Goal: Submit feedback/report problem: Provide input to the site owners about the experience or issues

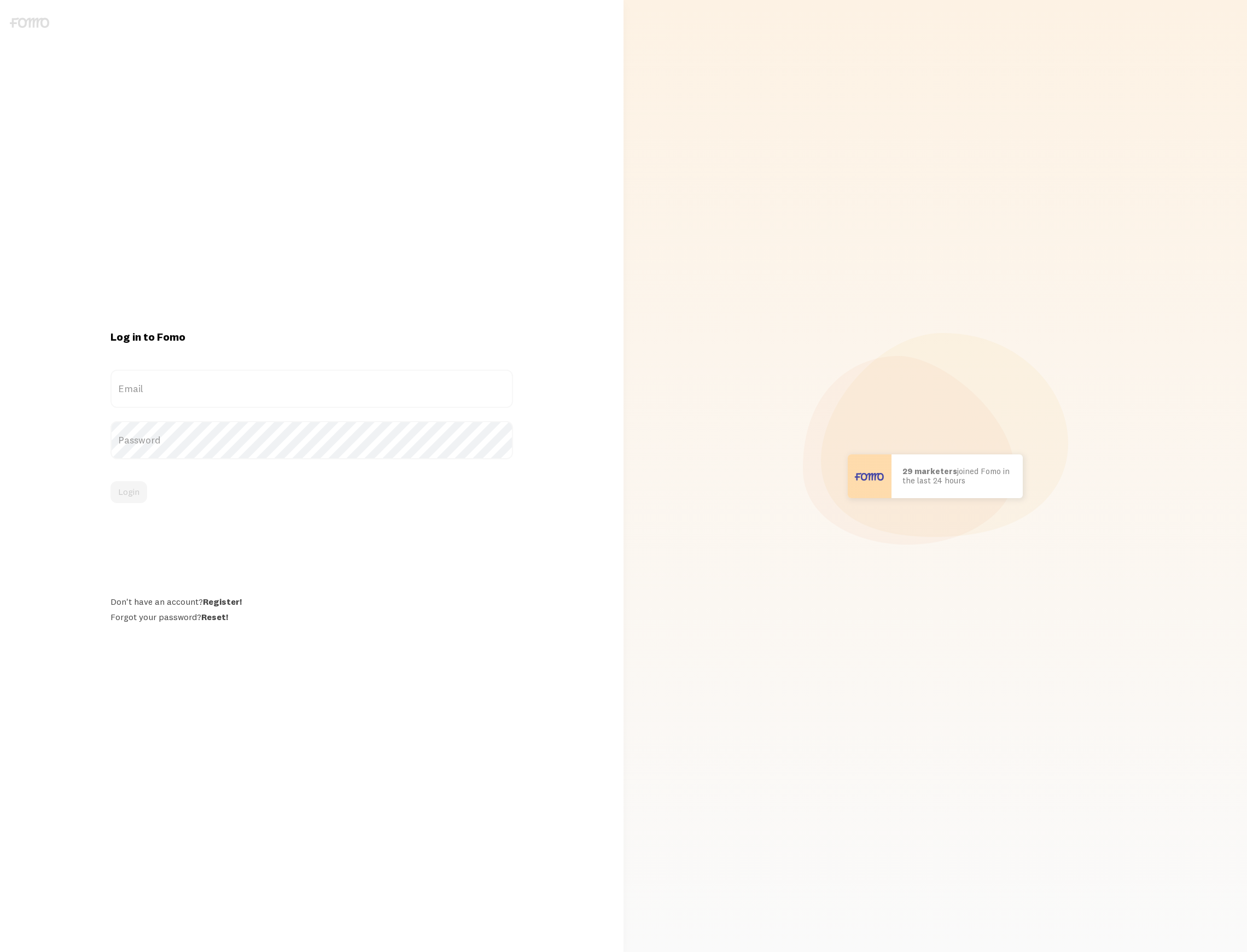
click at [264, 377] on label "Email" at bounding box center [312, 389] width 402 height 38
click at [264, 377] on input "Email" at bounding box center [312, 389] width 402 height 38
type input "[EMAIL_ADDRESS][DOMAIN_NAME]"
click at [110, 481] on button "Login" at bounding box center [129, 492] width 37 height 22
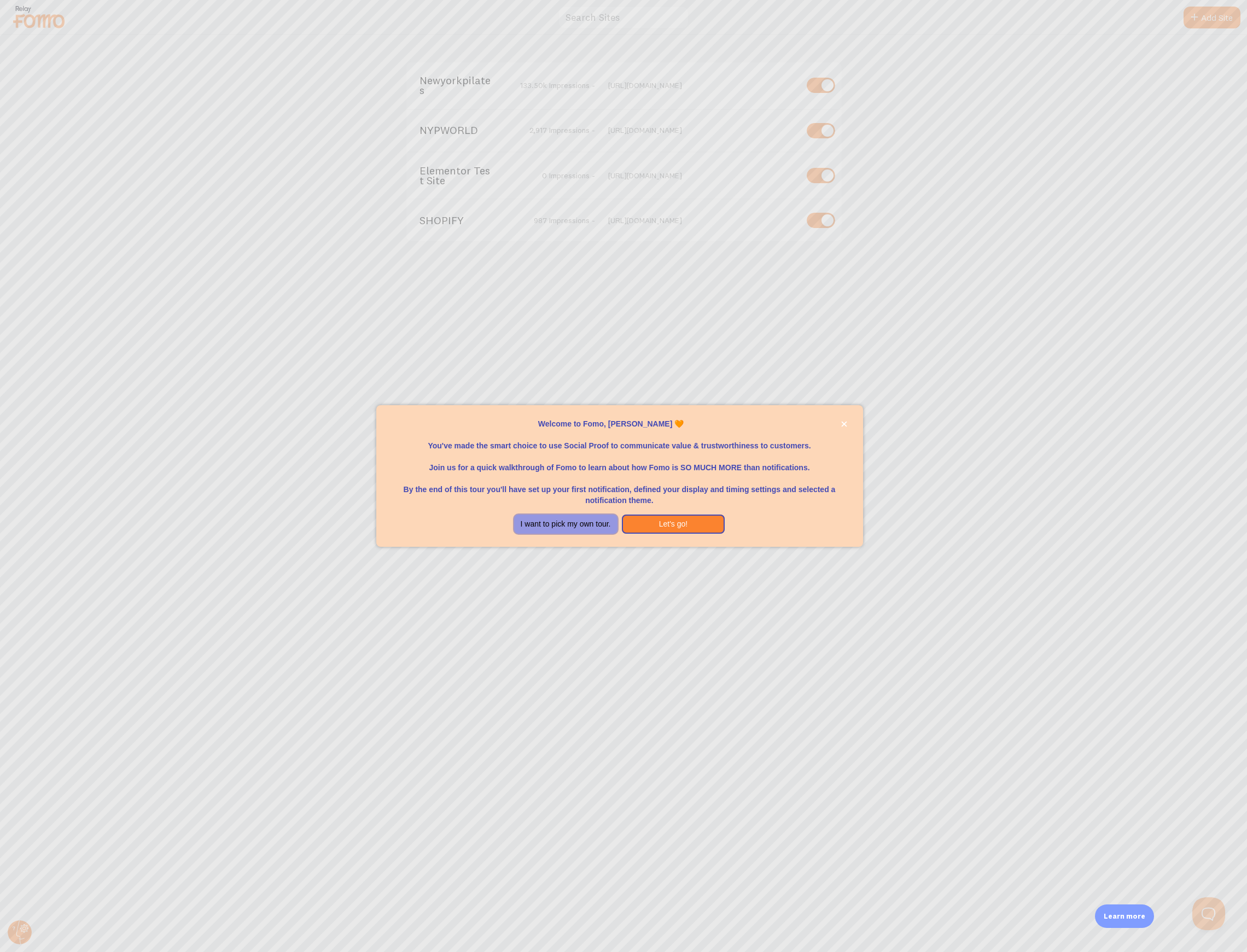
click at [554, 531] on button "I want to pick my own tour." at bounding box center [566, 524] width 103 height 20
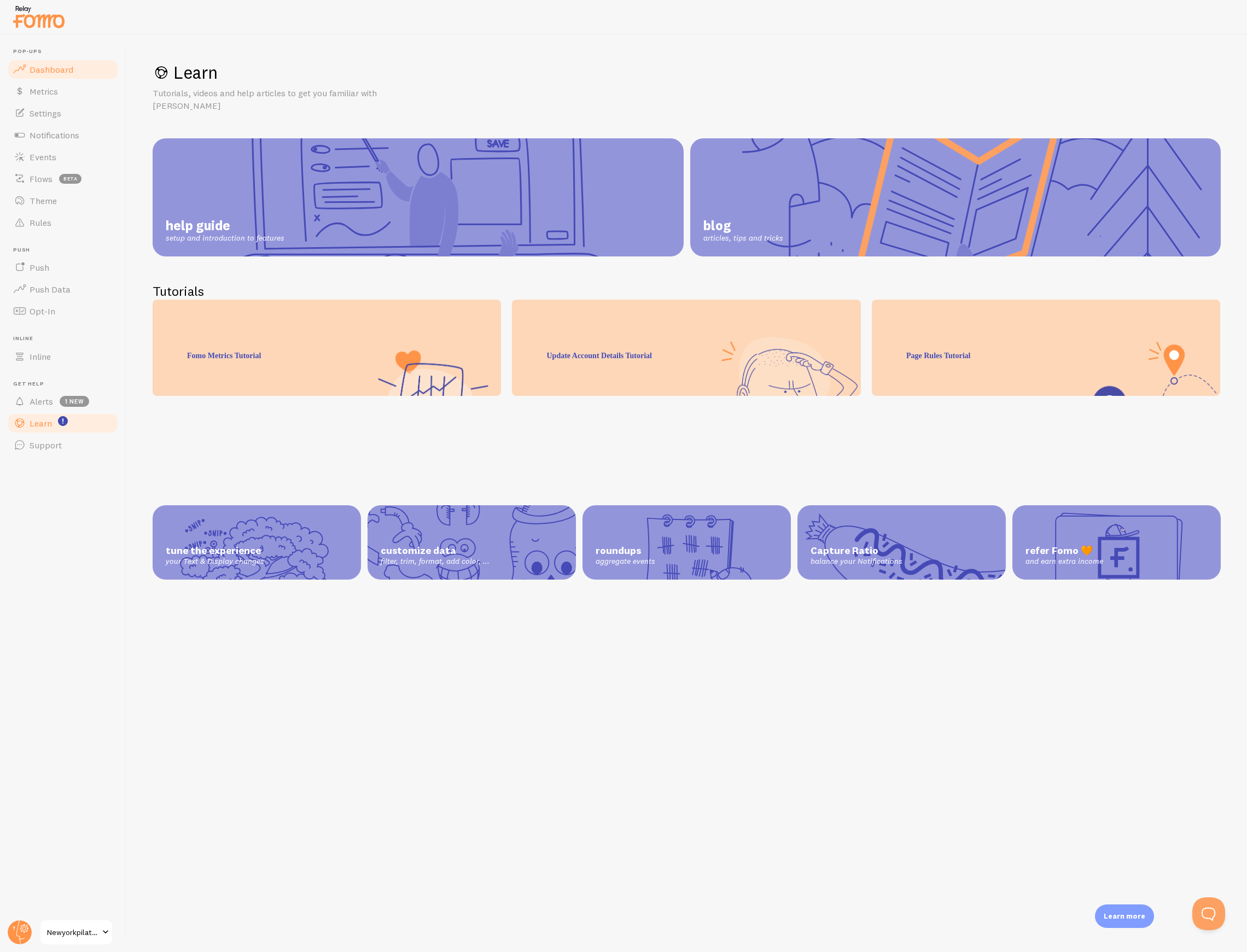
click at [71, 68] on span "Dashboard" at bounding box center [52, 69] width 44 height 11
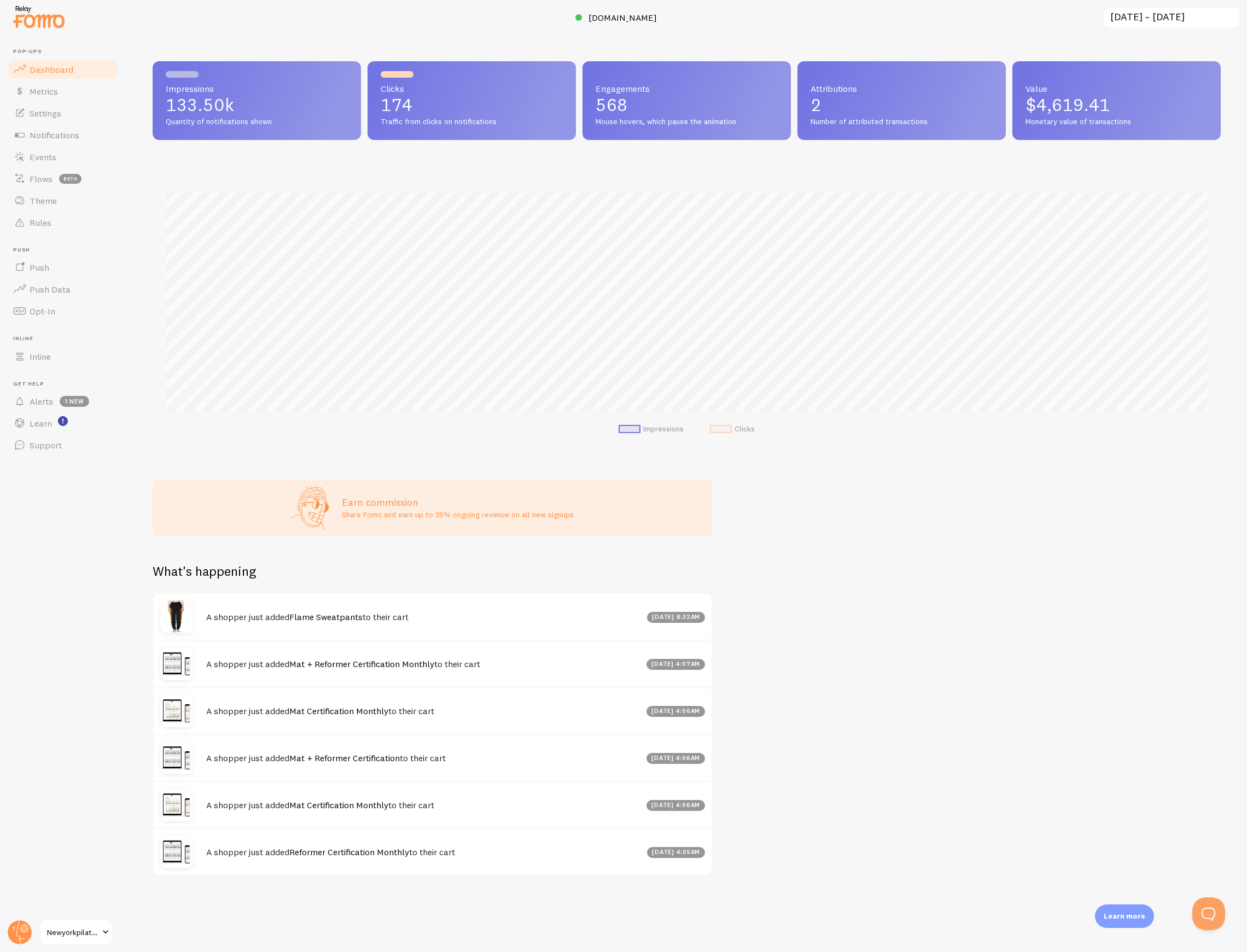
scroll to position [287, 1068]
click at [27, 396] on link "Alerts 1 new" at bounding box center [63, 401] width 113 height 22
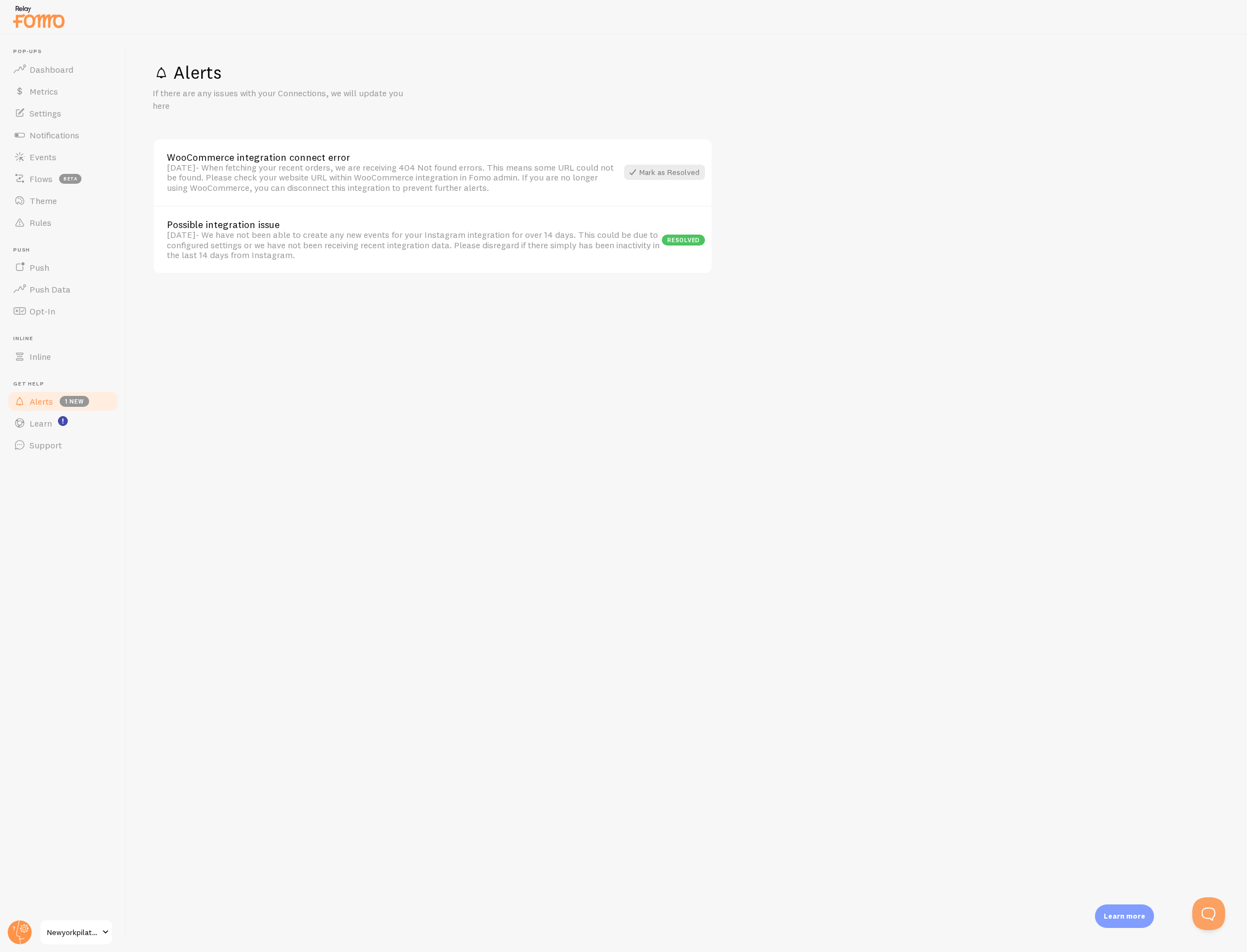
click at [322, 176] on div "[DATE] - When fetching your recent orders, we are receiving 404 Not found error…" at bounding box center [392, 177] width 450 height 30
click at [322, 176] on div "[DATE] - When fetching your recent orders, we are receiving 404 Not found error…" at bounding box center [392, 177] width 450 height 30
drag, startPoint x: 322, startPoint y: 176, endPoint x: 310, endPoint y: 196, distance: 23.3
click at [310, 196] on div "WooCommerce integration connect error [DATE] - When fetching your recent orders…" at bounding box center [433, 172] width 558 height 66
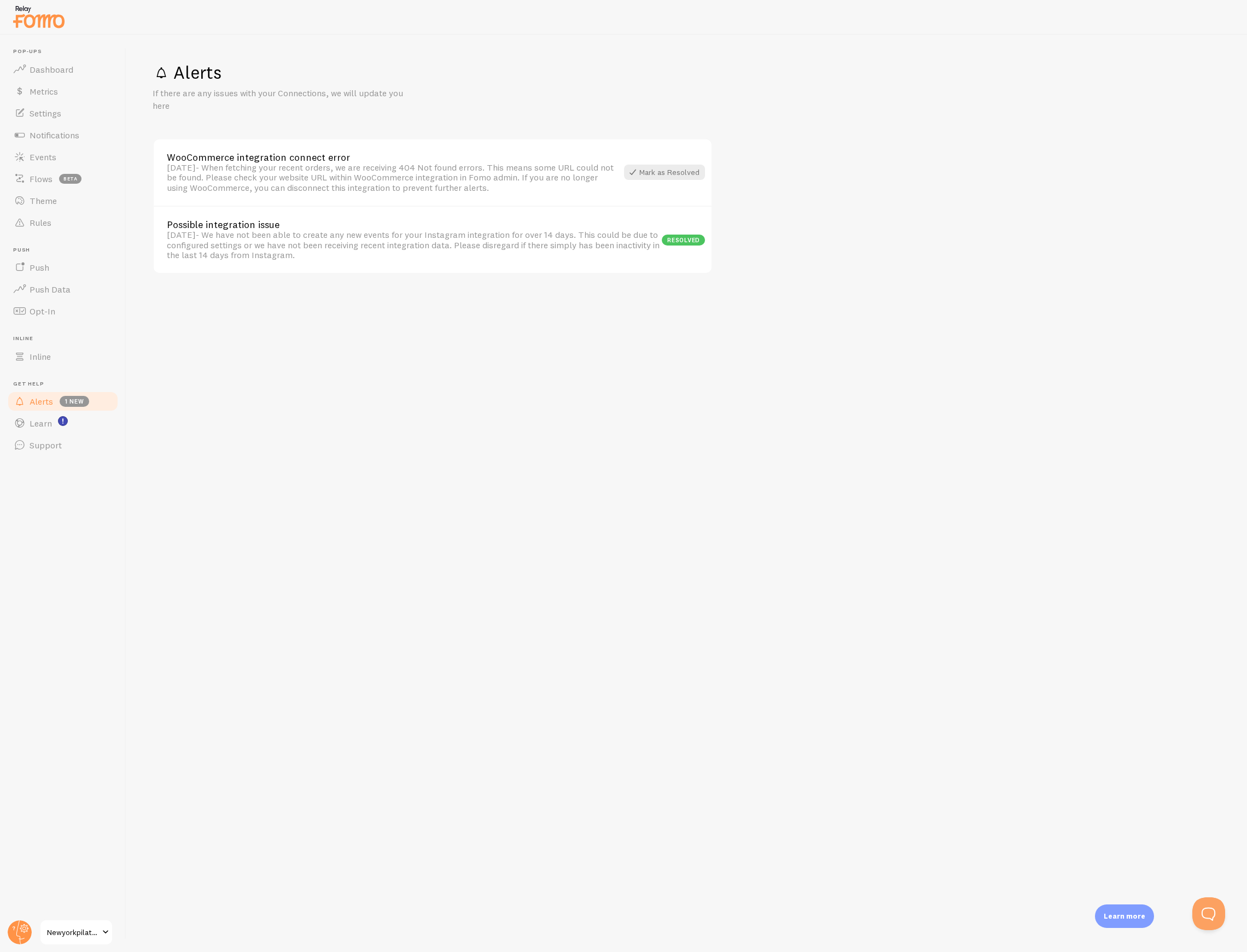
click at [379, 176] on div "[DATE] - When fetching your recent orders, we are receiving 404 Not found error…" at bounding box center [392, 177] width 450 height 30
click at [71, 104] on link "Settings" at bounding box center [63, 113] width 113 height 22
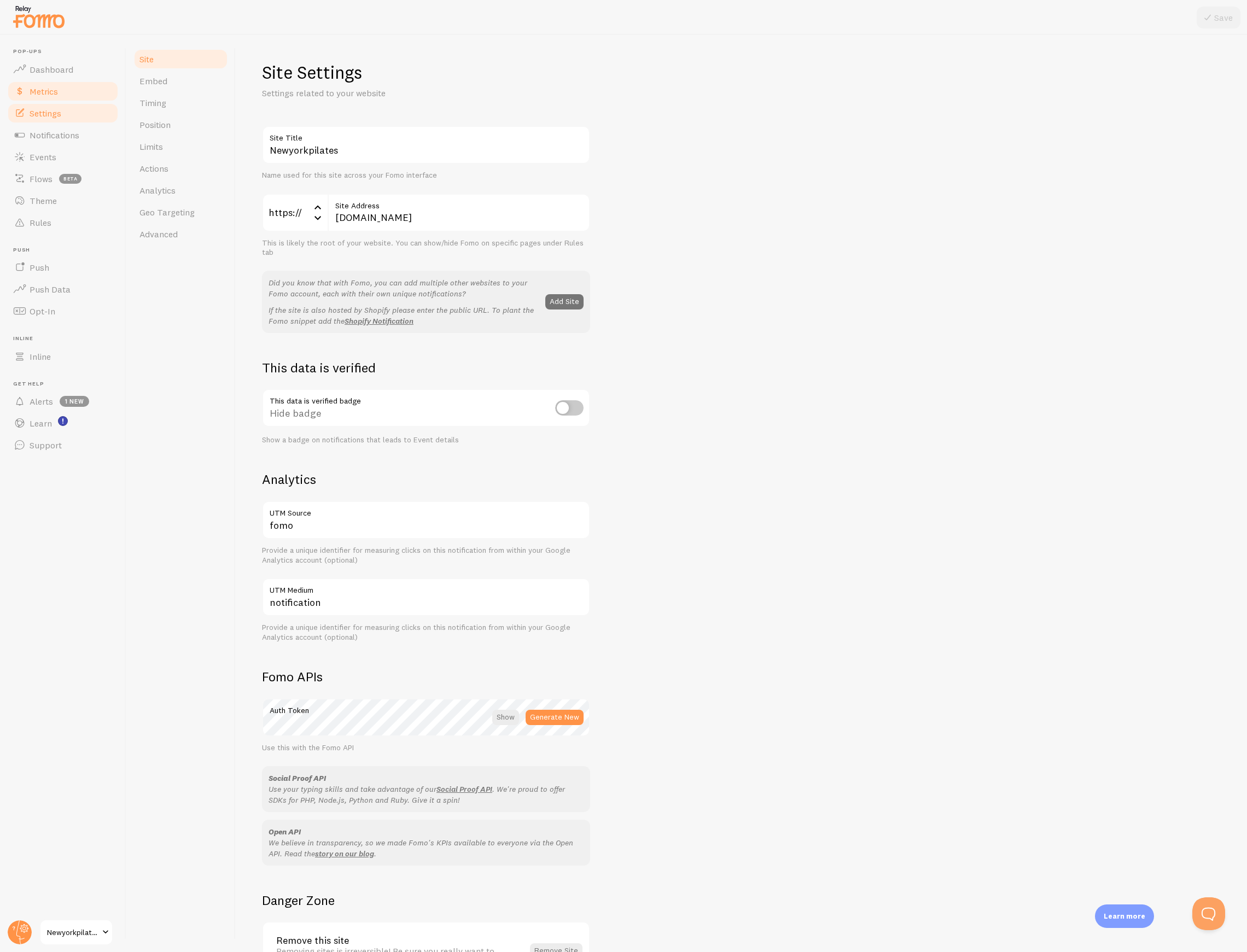
click at [66, 87] on link "Metrics" at bounding box center [63, 91] width 113 height 22
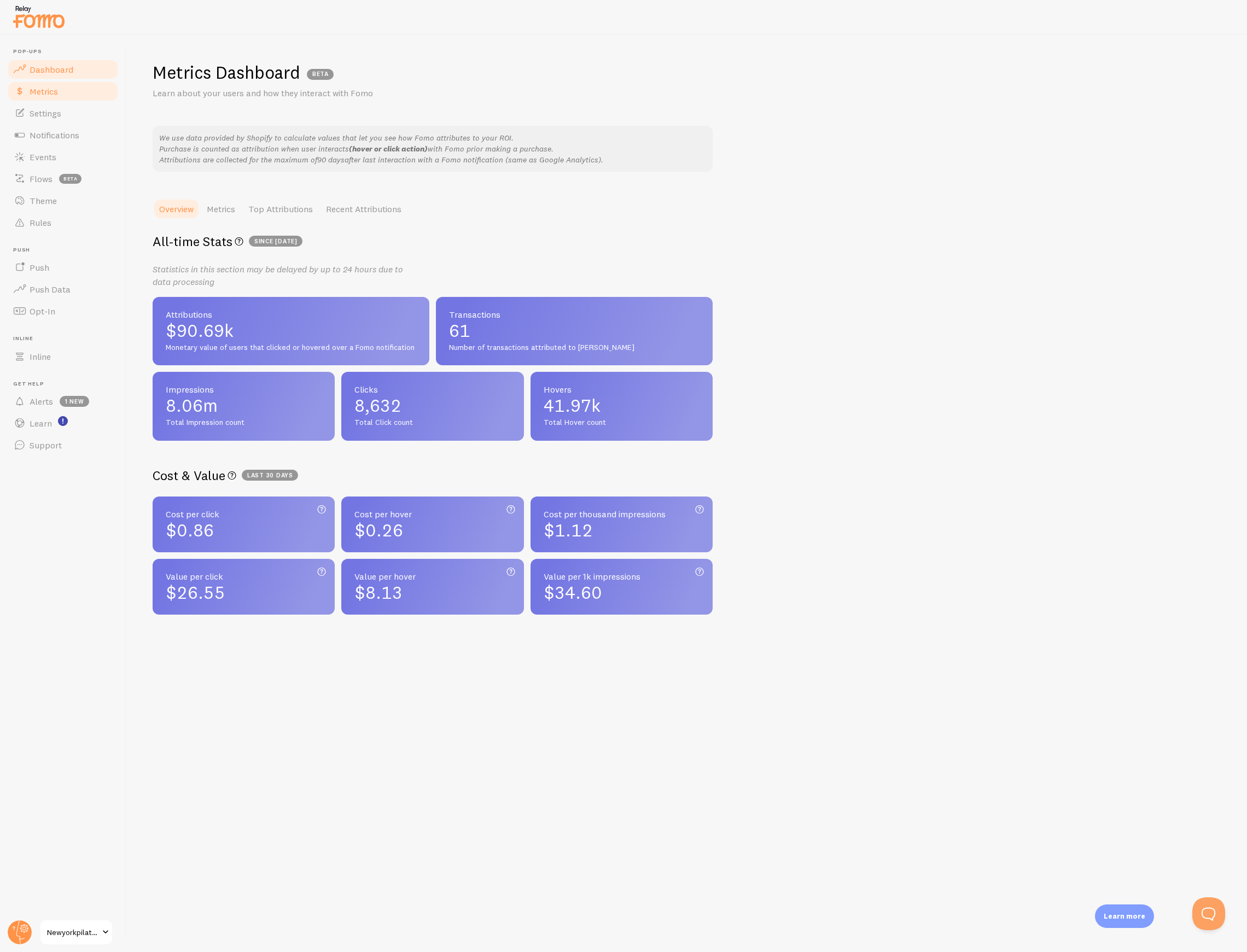
click at [72, 66] on link "Dashboard" at bounding box center [63, 69] width 113 height 22
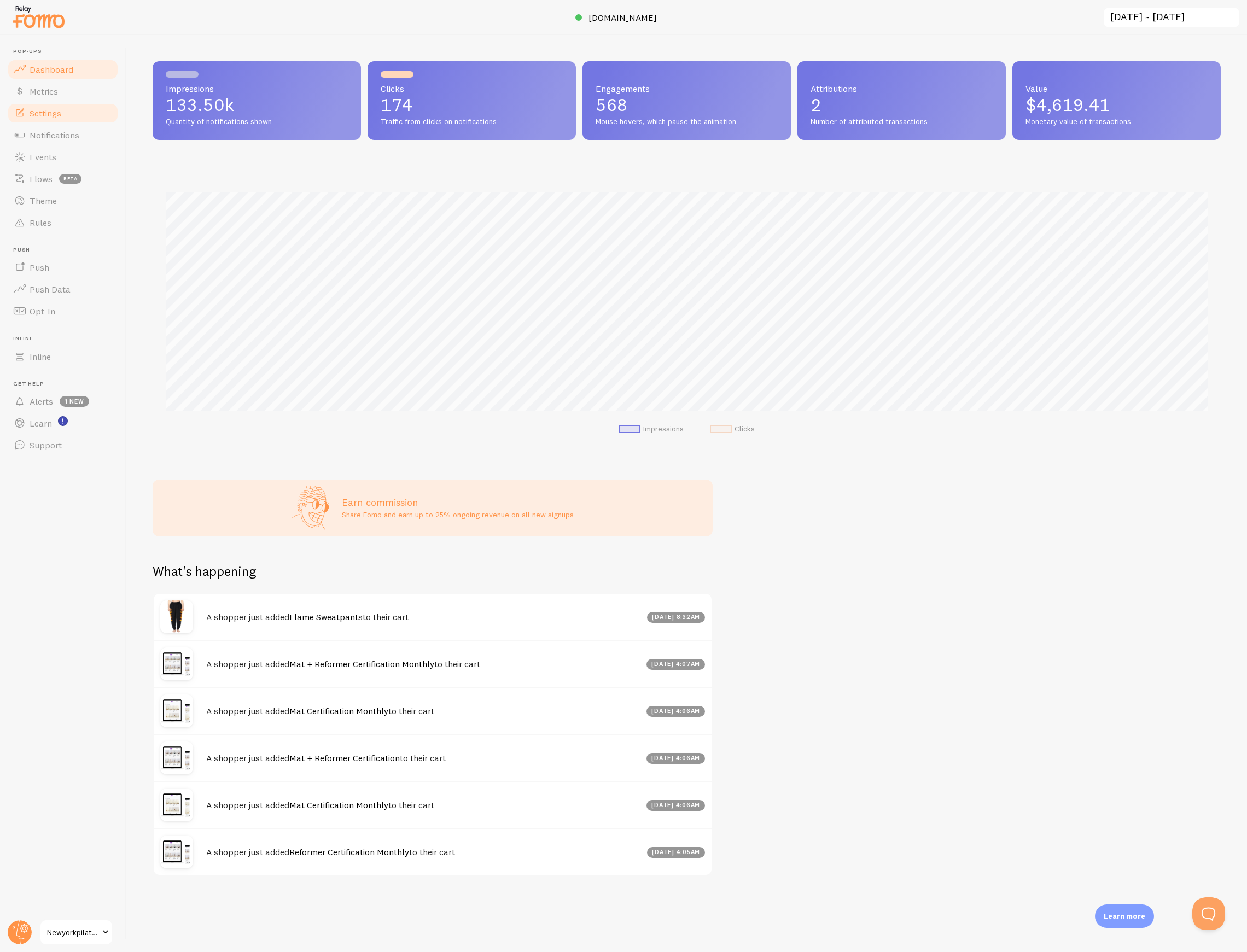
scroll to position [287, 1068]
click at [55, 126] on link "Notifications" at bounding box center [63, 135] width 113 height 22
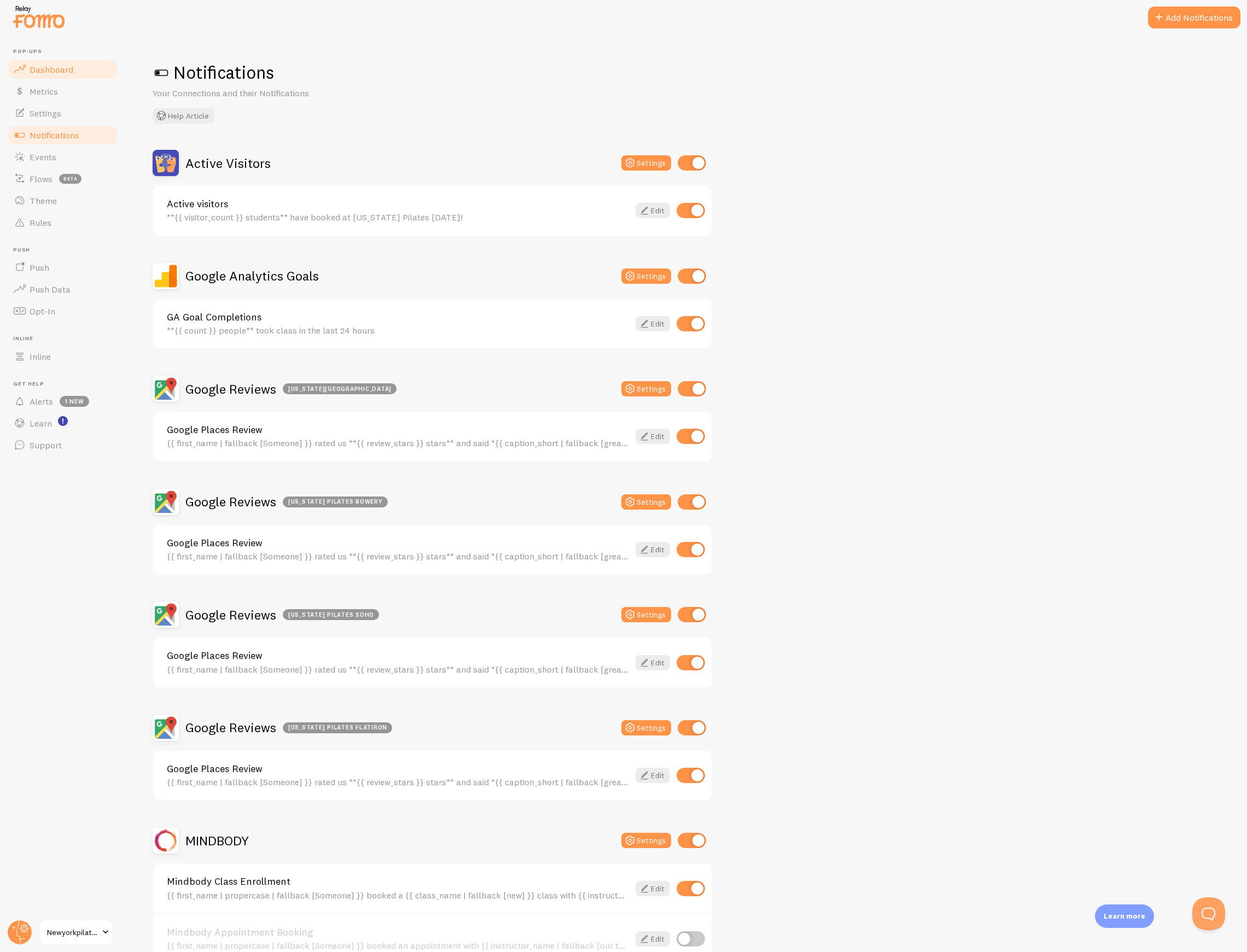
click at [74, 77] on link "Dashboard" at bounding box center [63, 69] width 113 height 22
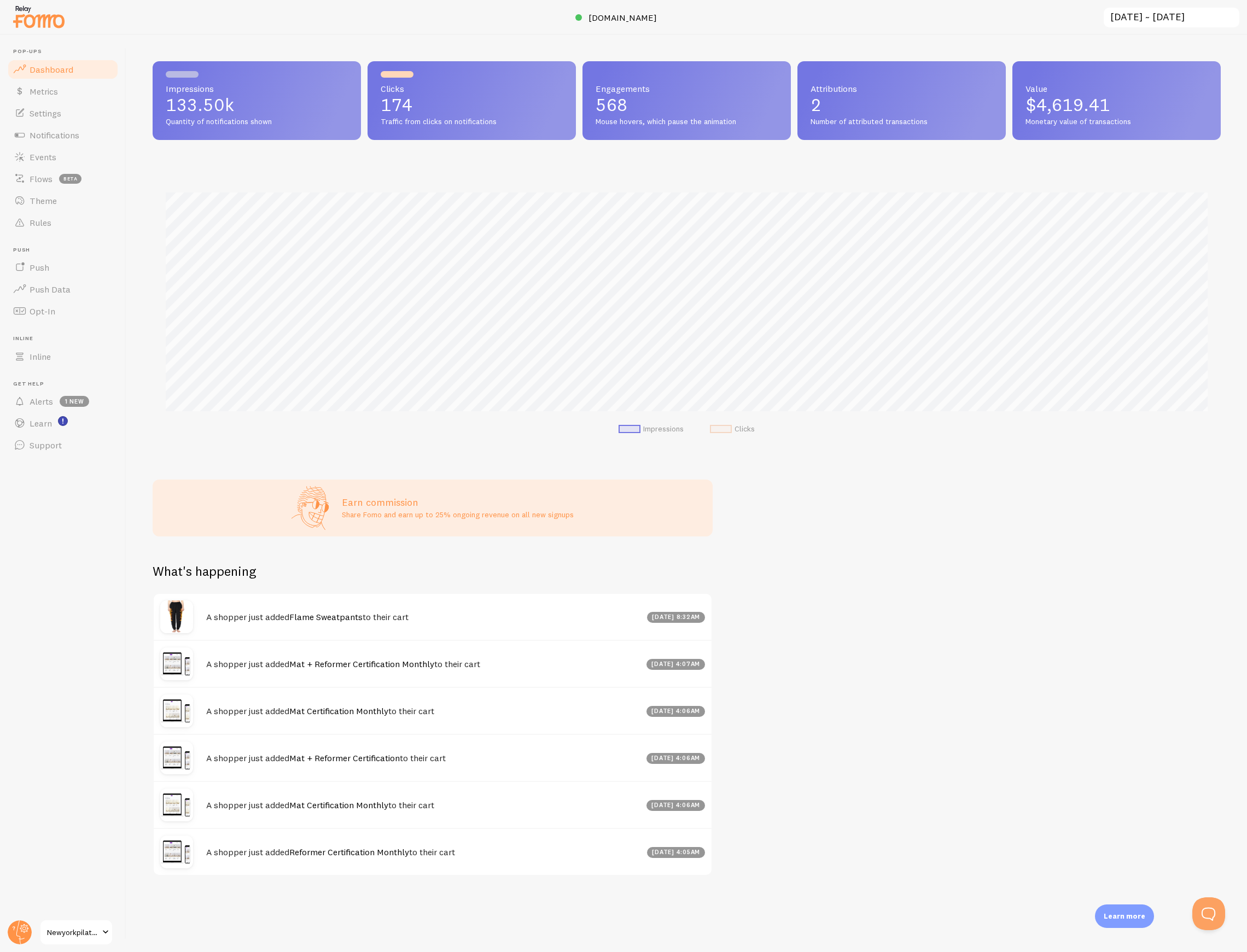
scroll to position [287, 1068]
click at [64, 112] on link "Settings" at bounding box center [63, 113] width 113 height 22
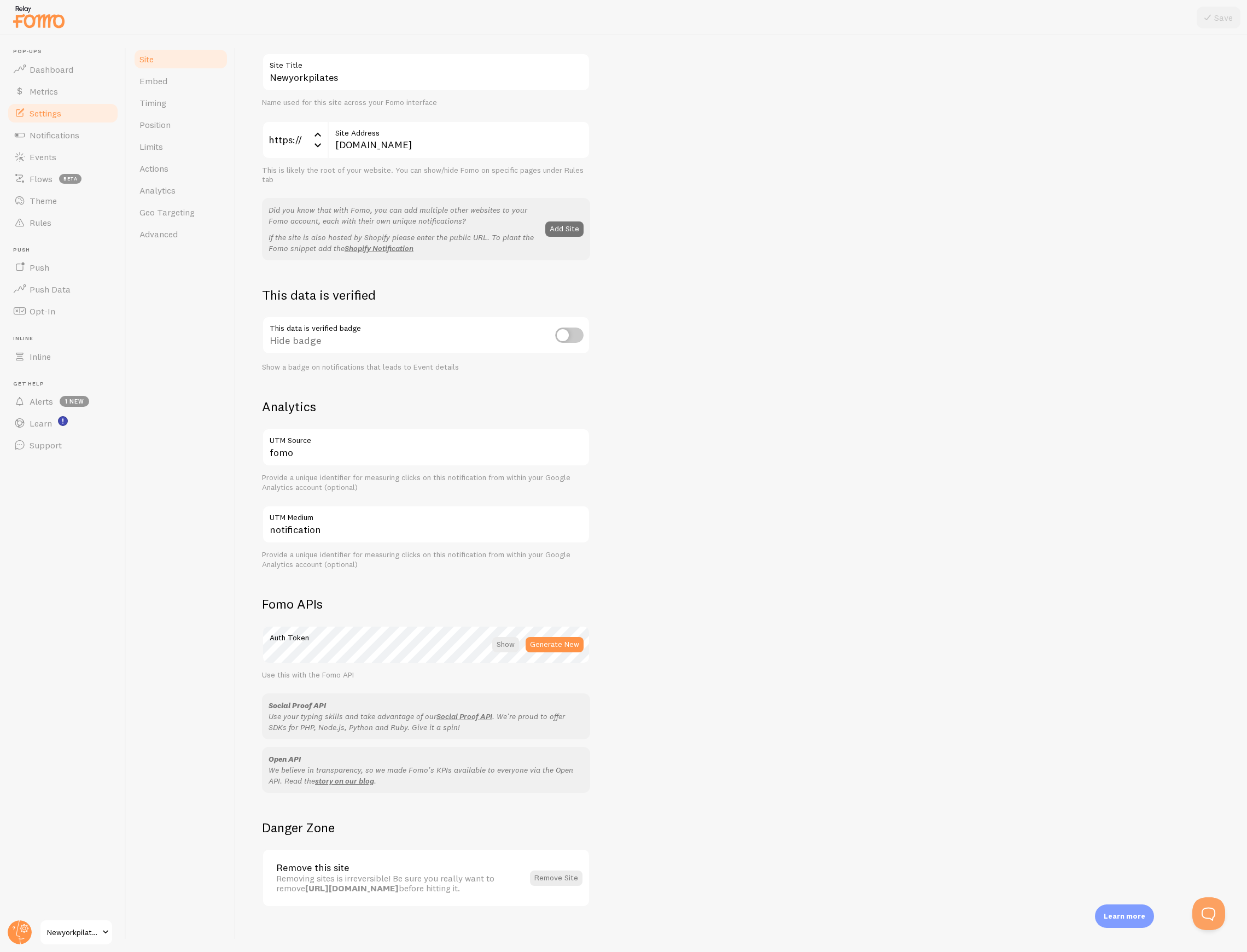
scroll to position [79, 0]
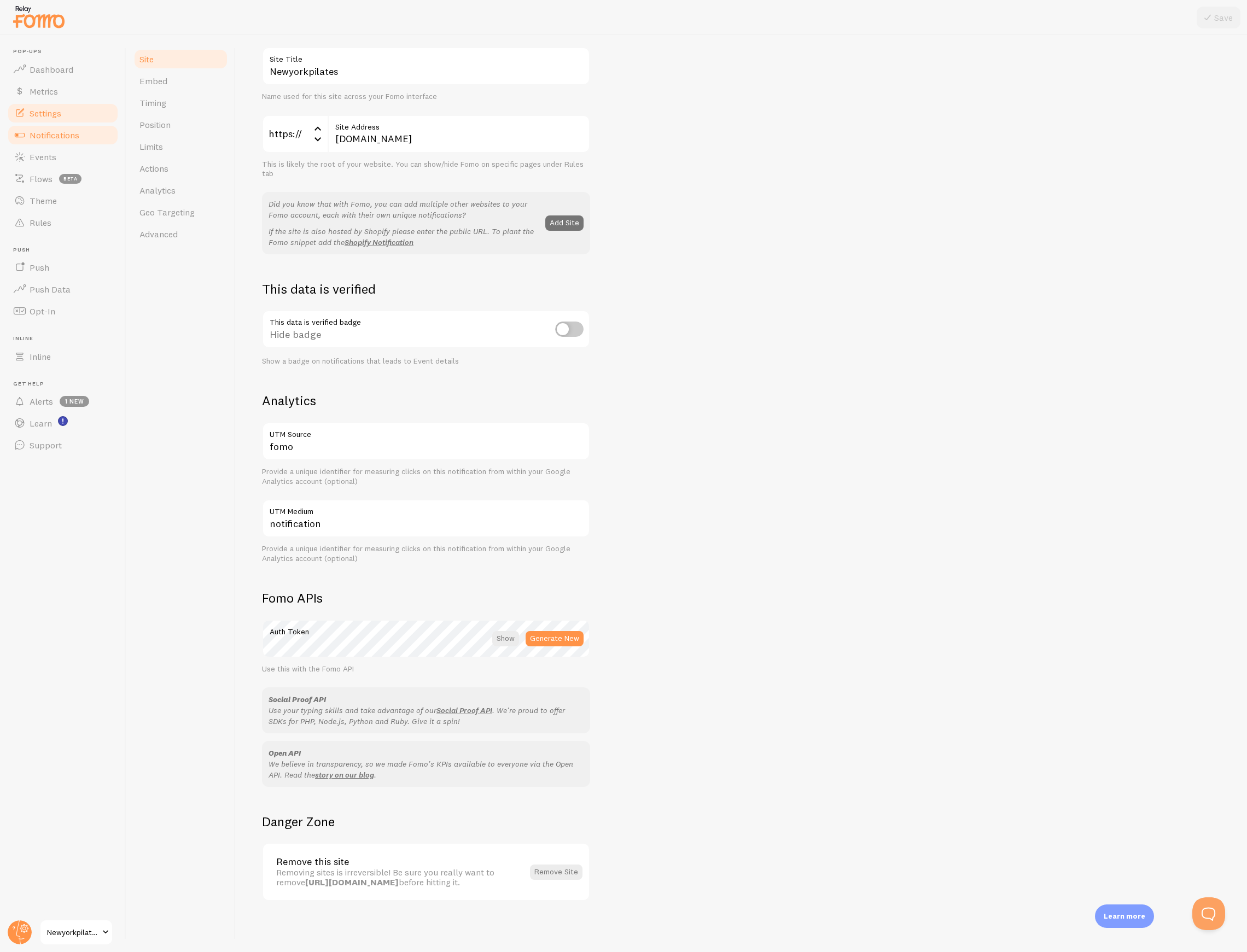
click at [68, 141] on link "Notifications" at bounding box center [63, 135] width 113 height 22
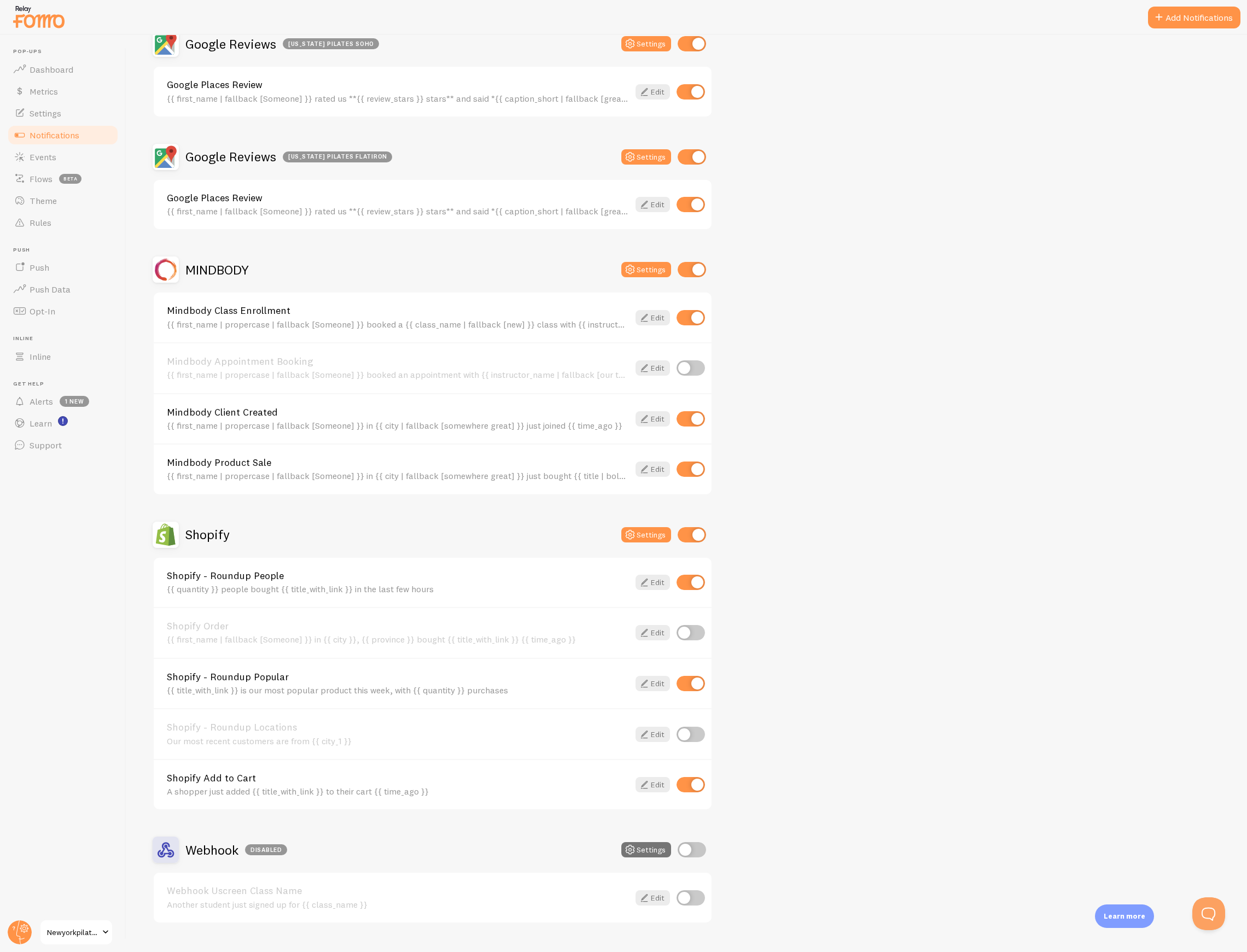
scroll to position [586, 0]
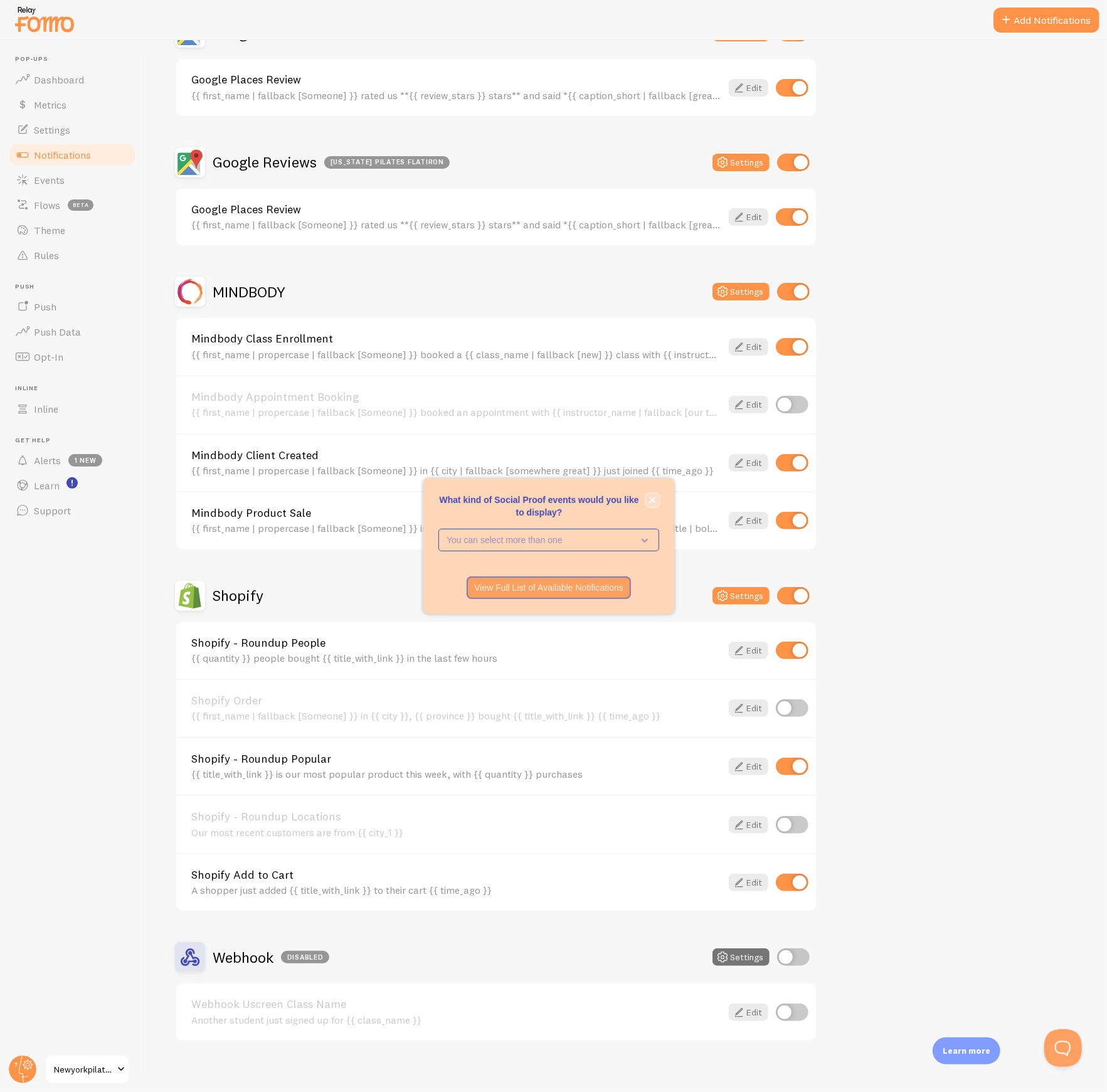
click at [652, 499] on icon "close," at bounding box center [653, 500] width 6 height 6
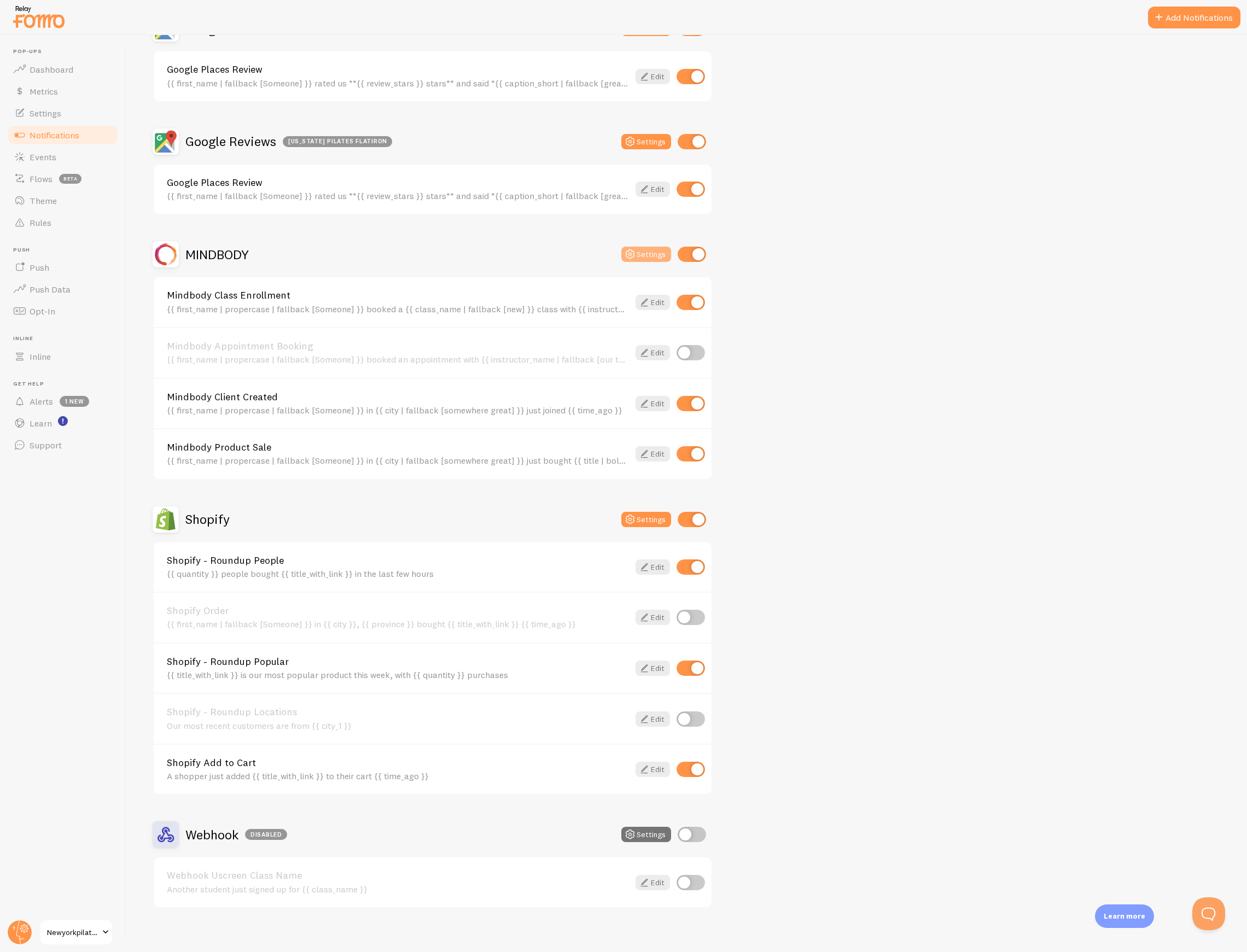
click at [646, 252] on button "Settings" at bounding box center [646, 255] width 50 height 15
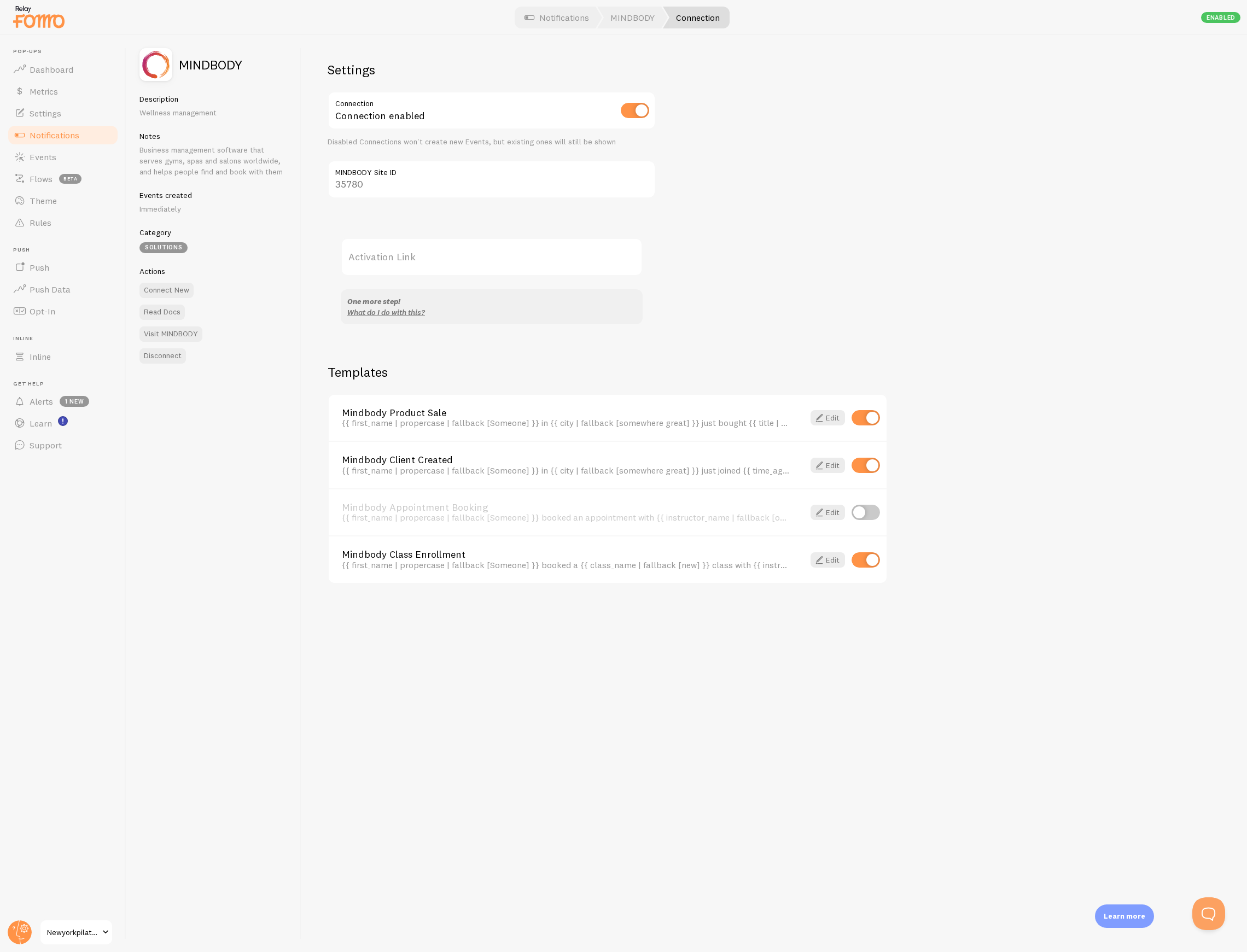
click at [385, 257] on label "Activation Link" at bounding box center [491, 257] width 302 height 38
click at [385, 257] on input "Activation Link" at bounding box center [491, 257] width 302 height 38
click at [633, 107] on input "checkbox" at bounding box center [635, 110] width 28 height 15
checkbox input "true"
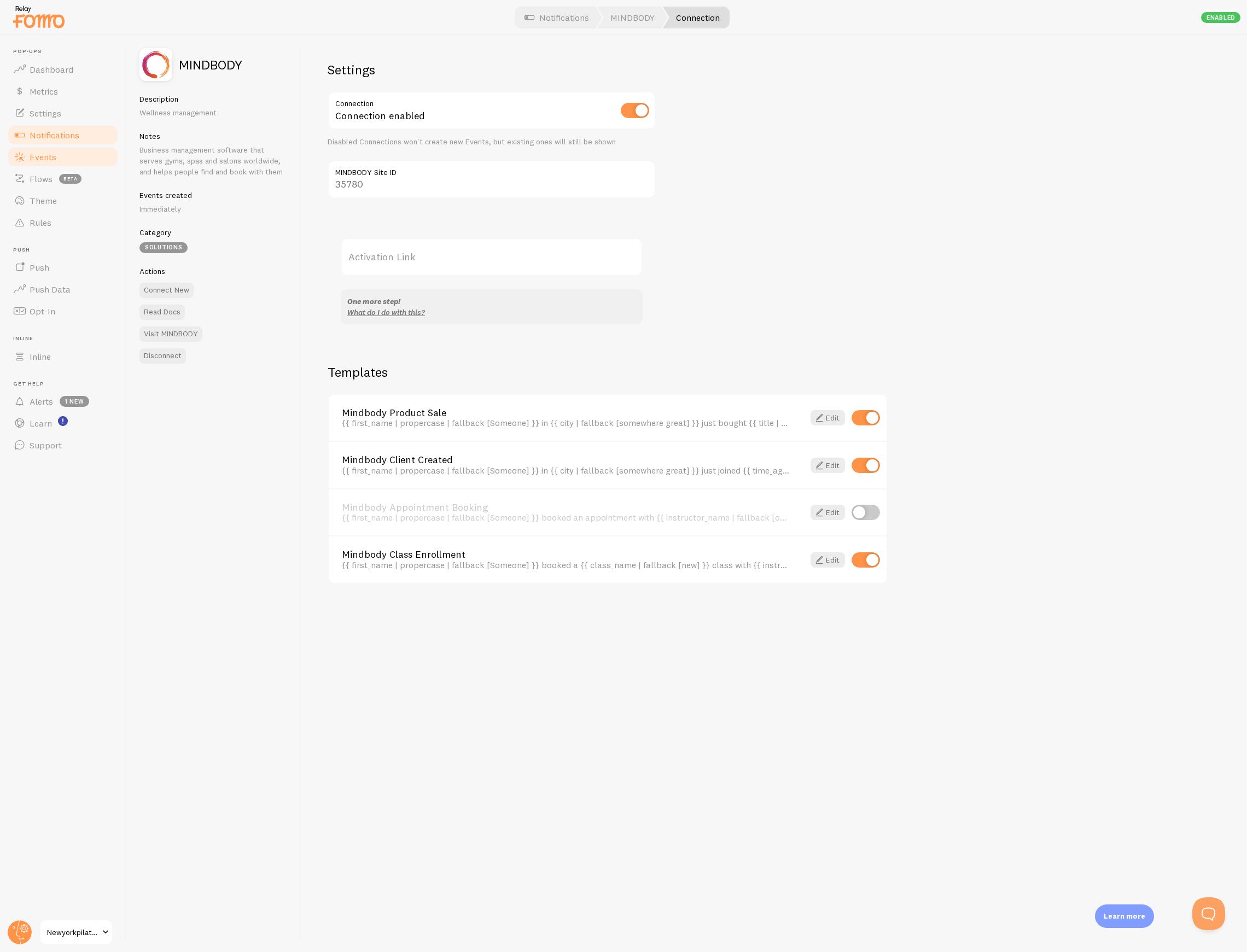
click at [50, 158] on span "Events" at bounding box center [43, 157] width 27 height 11
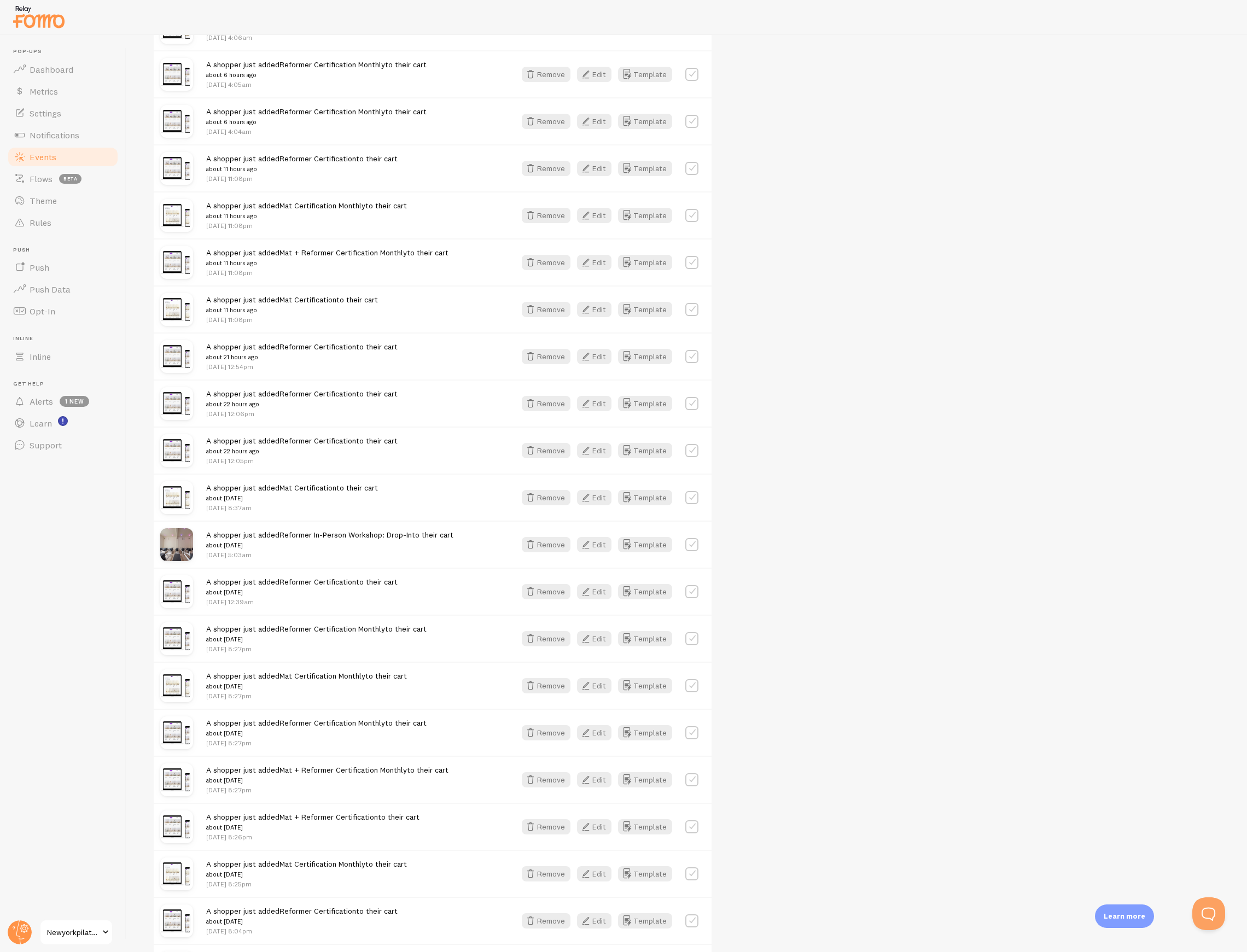
scroll to position [873, 0]
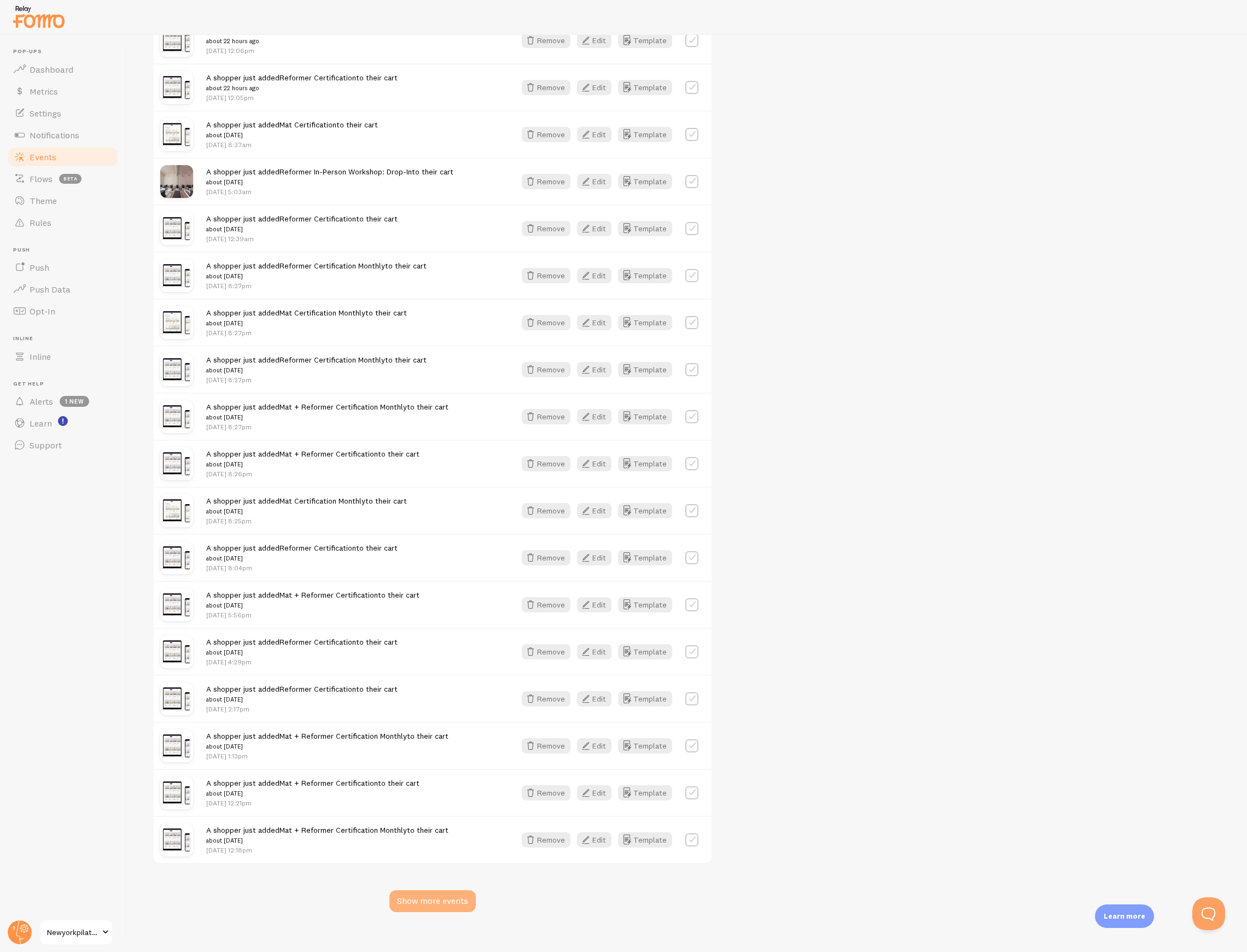
click at [455, 890] on div "Show more events" at bounding box center [433, 901] width 87 height 22
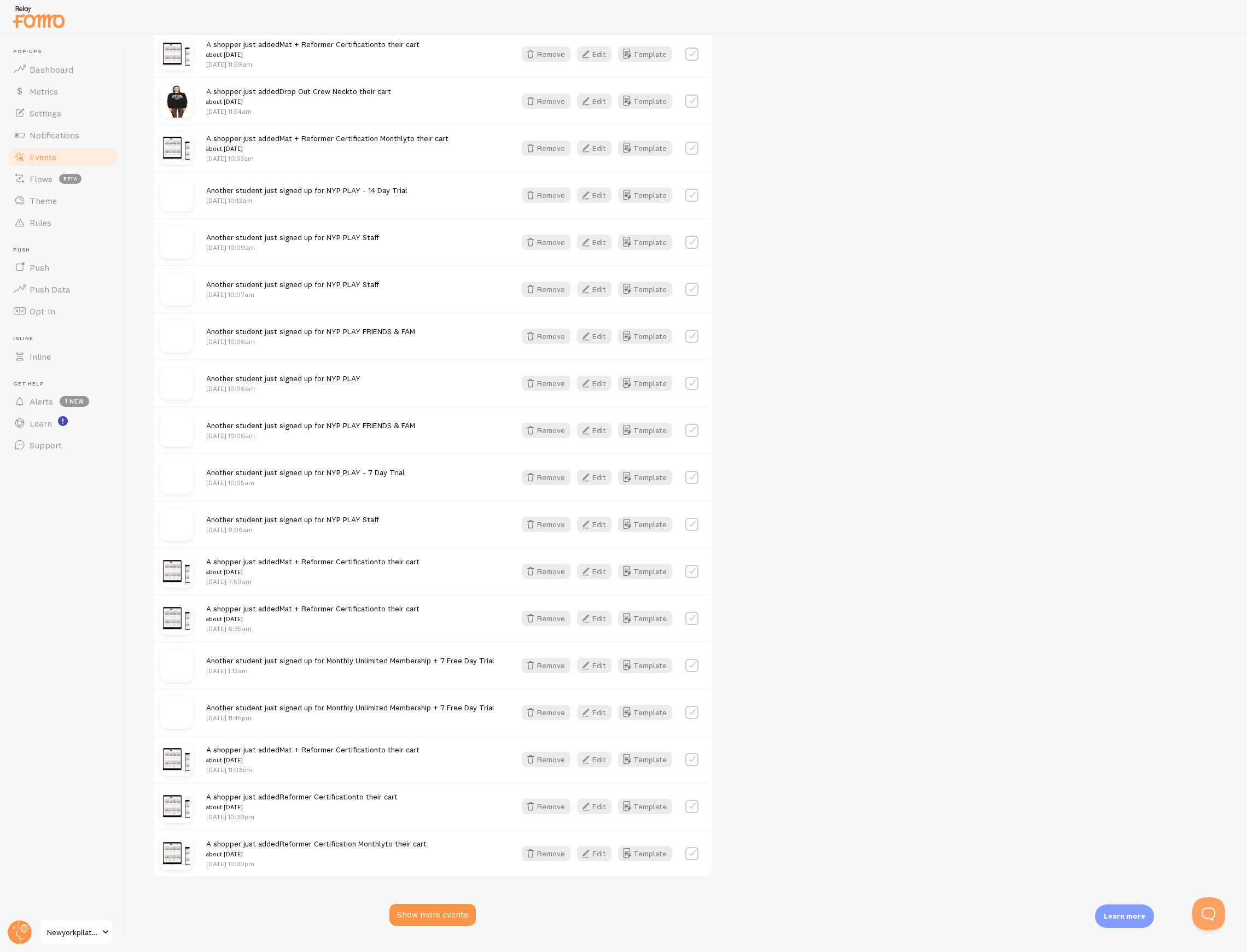
scroll to position [2273, 0]
click at [443, 901] on div "Show more events" at bounding box center [433, 912] width 87 height 22
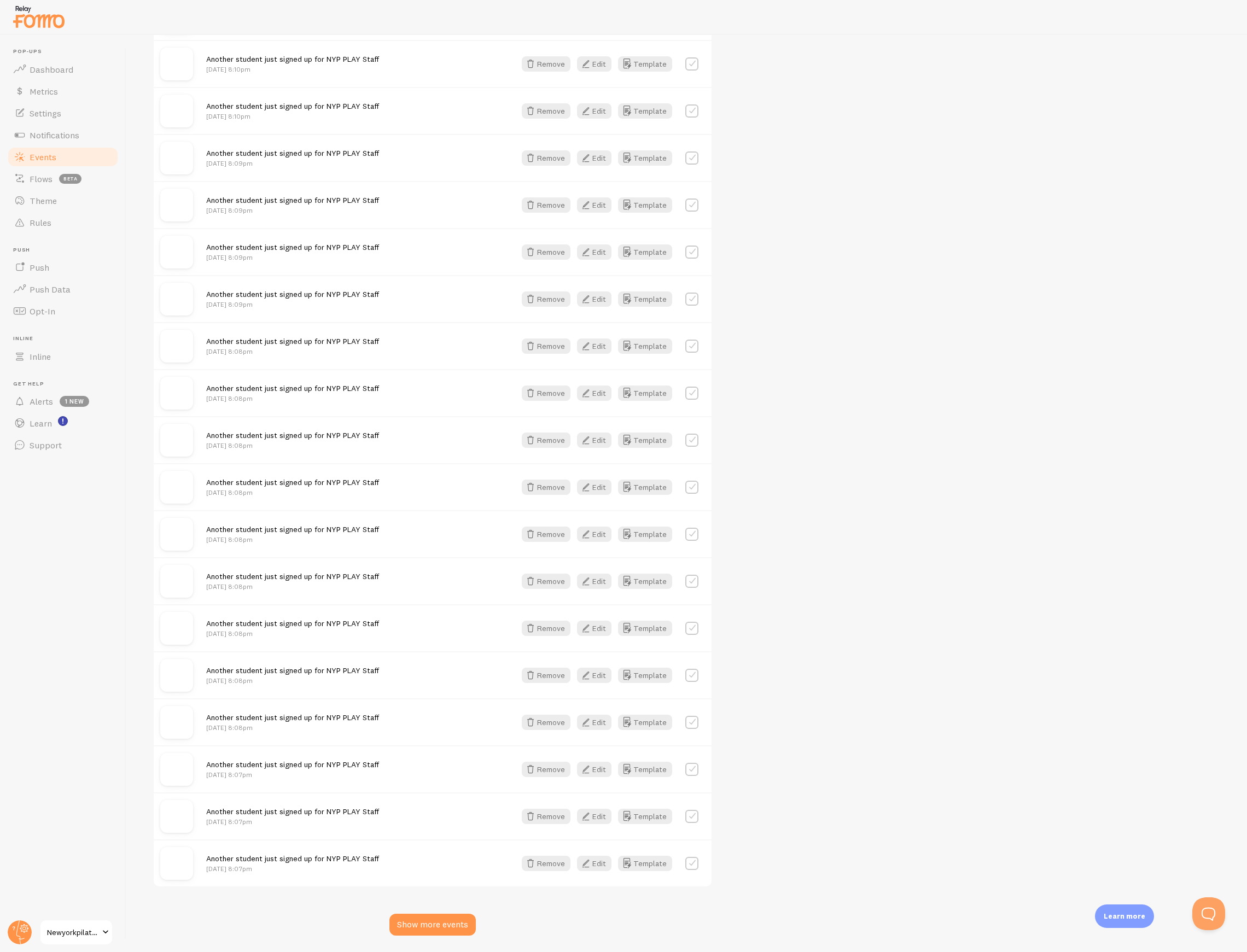
scroll to position [3673, 0]
click at [436, 912] on div "Show more events" at bounding box center [433, 923] width 87 height 22
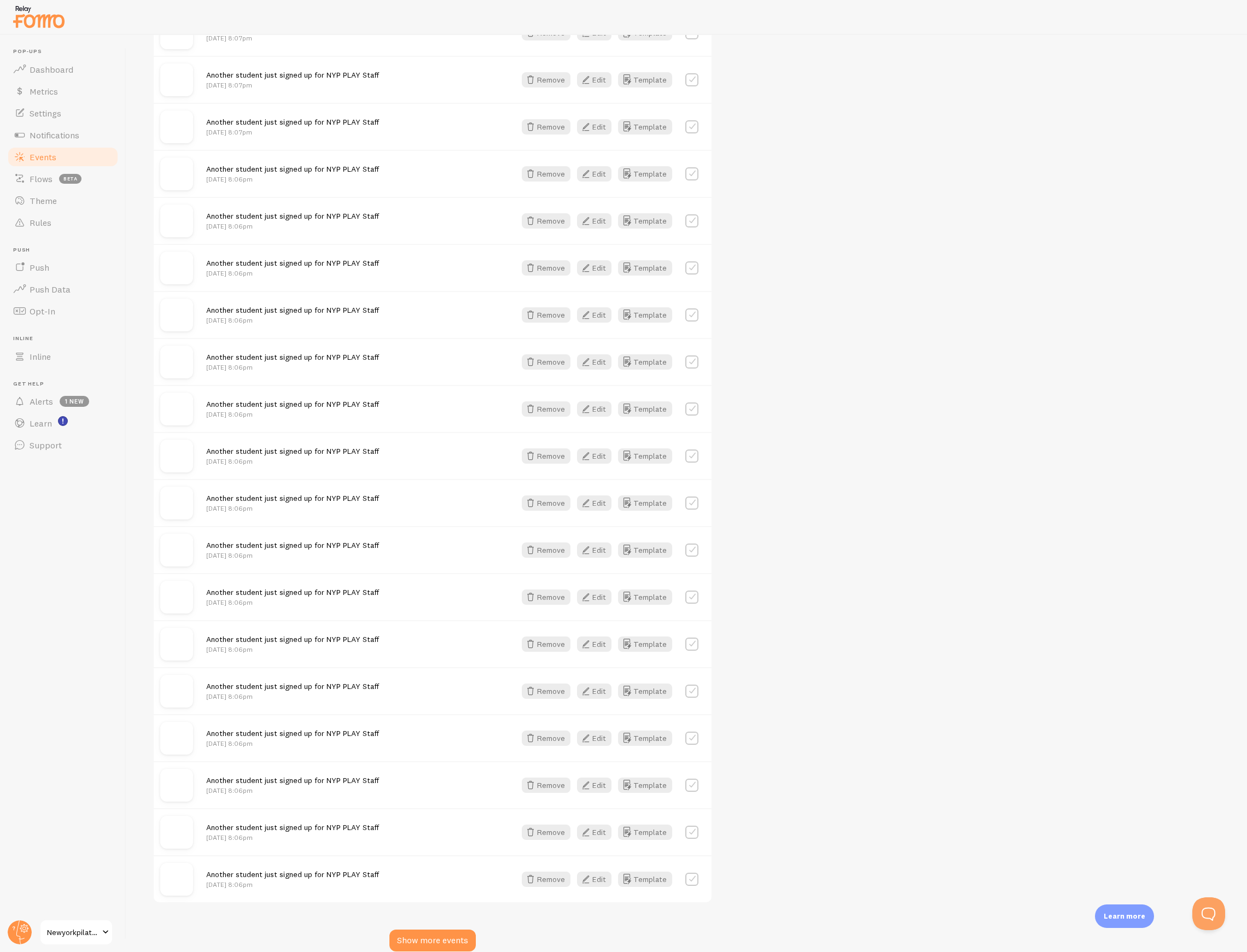
scroll to position [5073, 0]
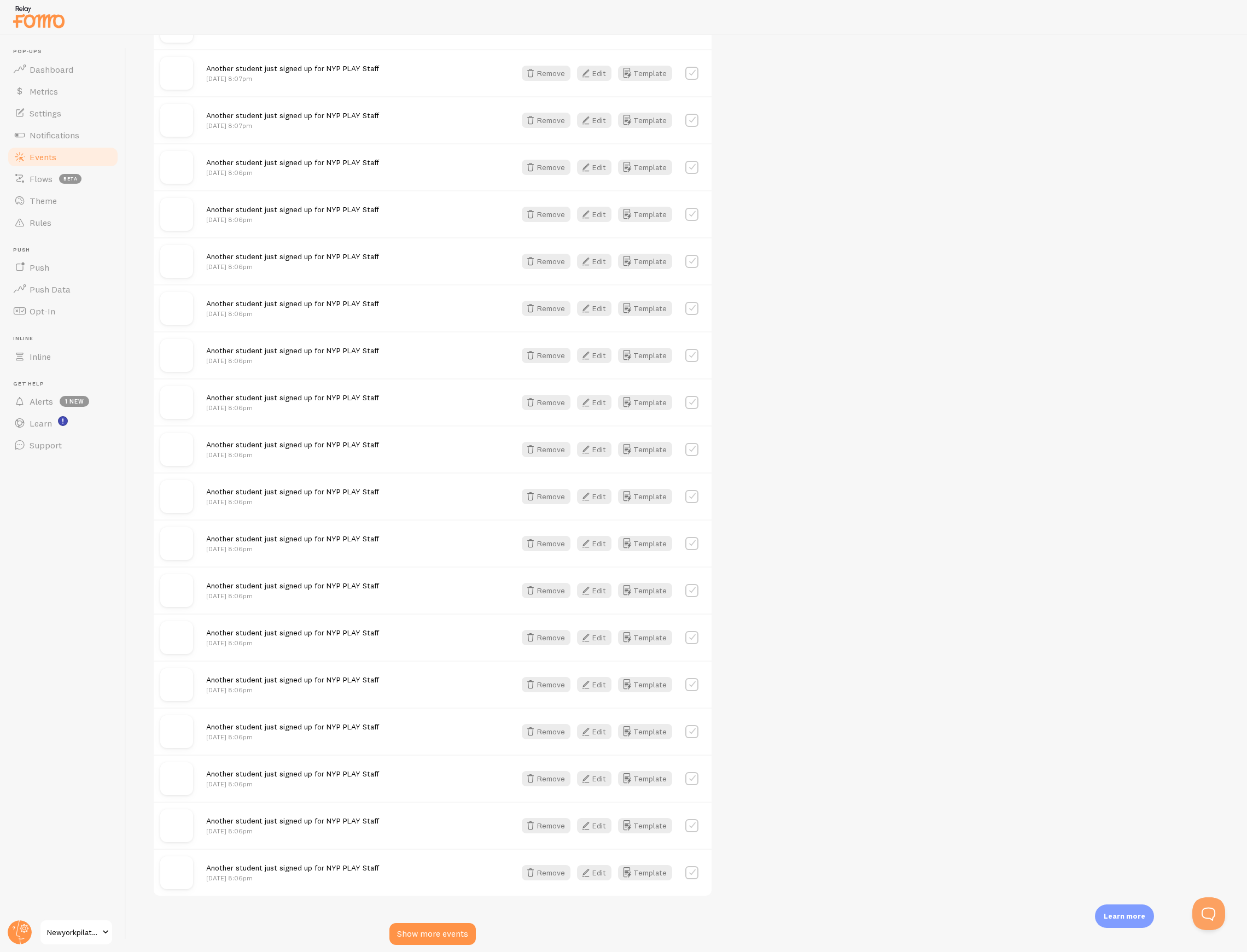
click at [414, 923] on div "Show more events" at bounding box center [433, 934] width 87 height 22
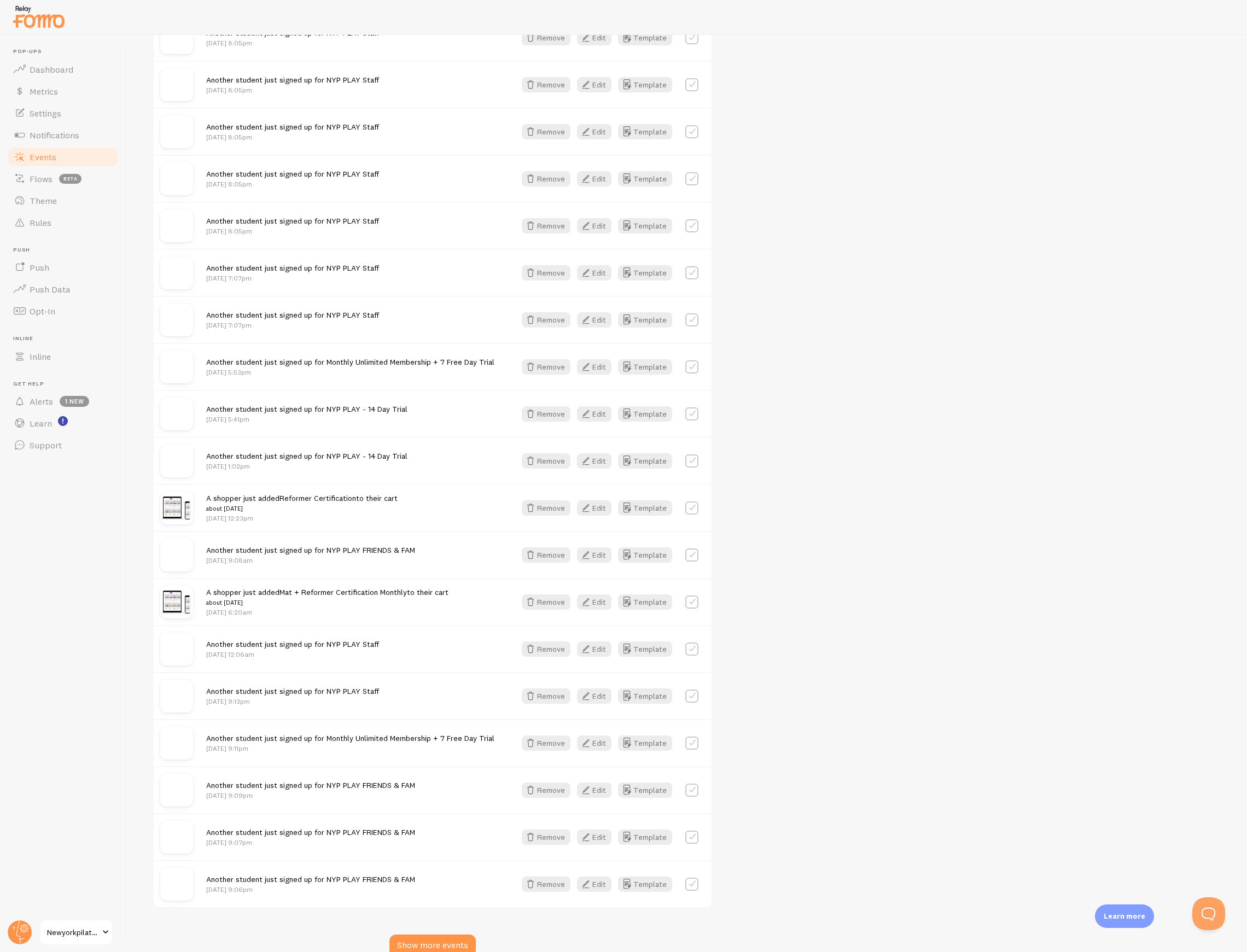
scroll to position [6473, 0]
click at [439, 934] on div "Show more events" at bounding box center [433, 945] width 87 height 22
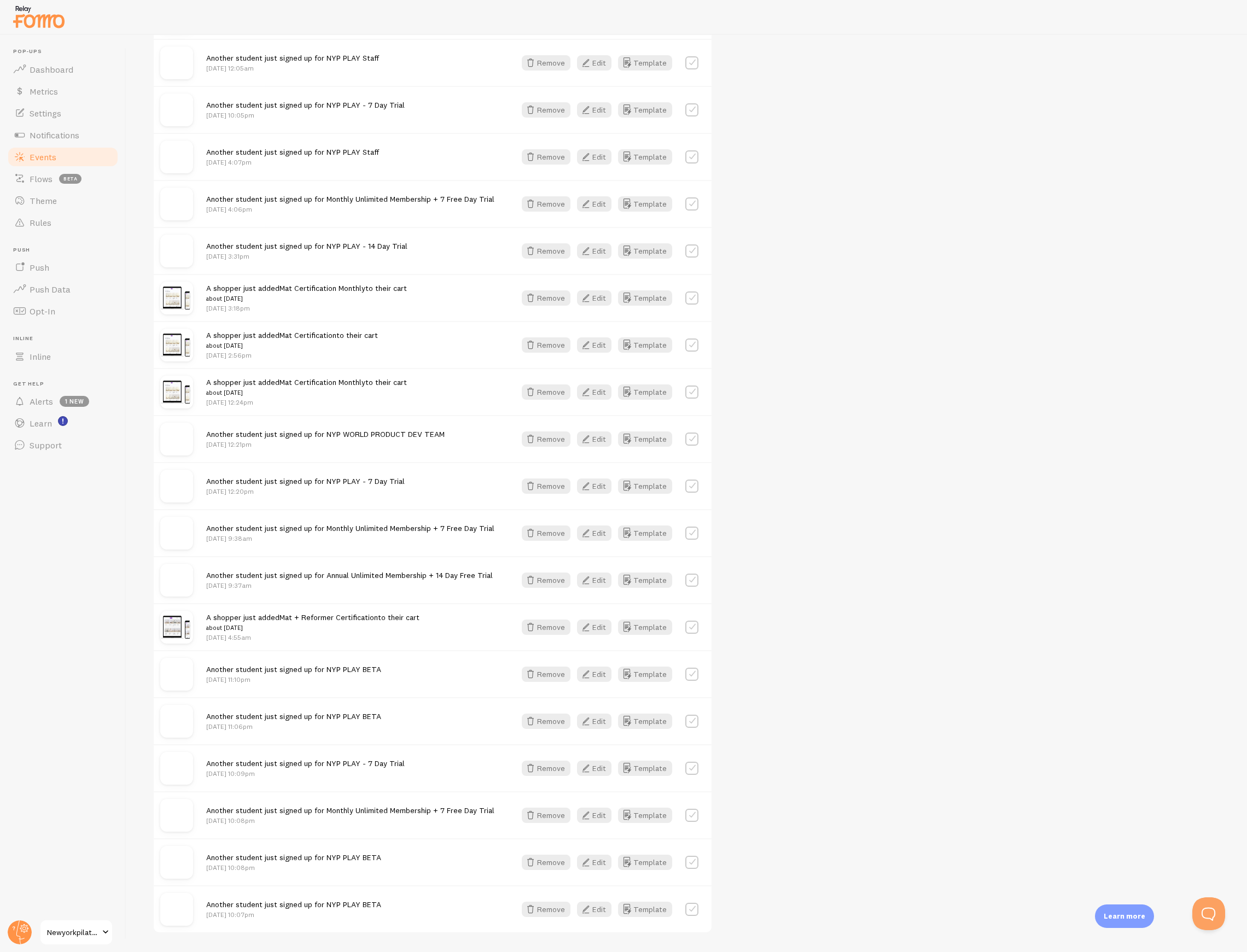
scroll to position [7873, 0]
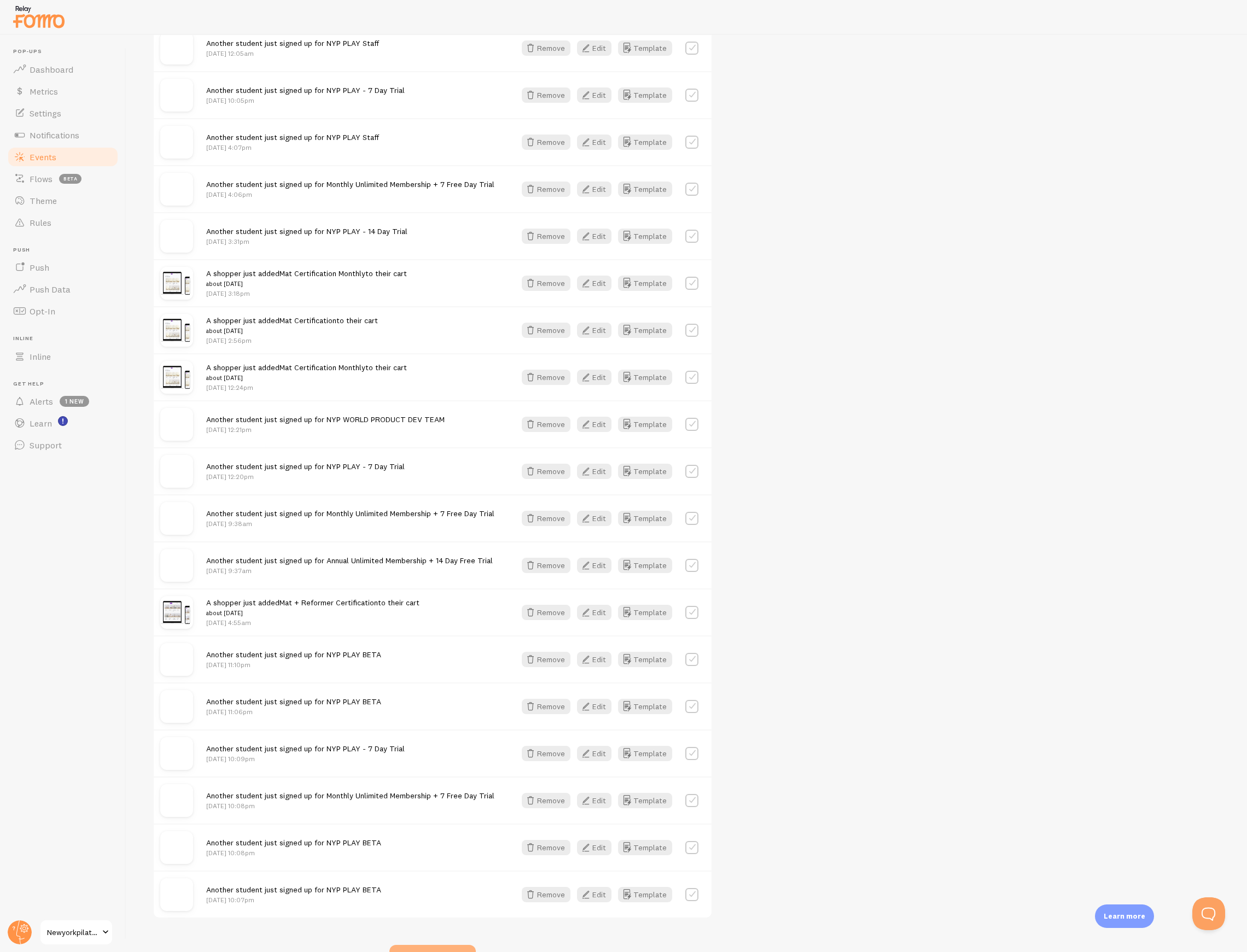
click at [437, 945] on div "Show more events" at bounding box center [433, 956] width 87 height 22
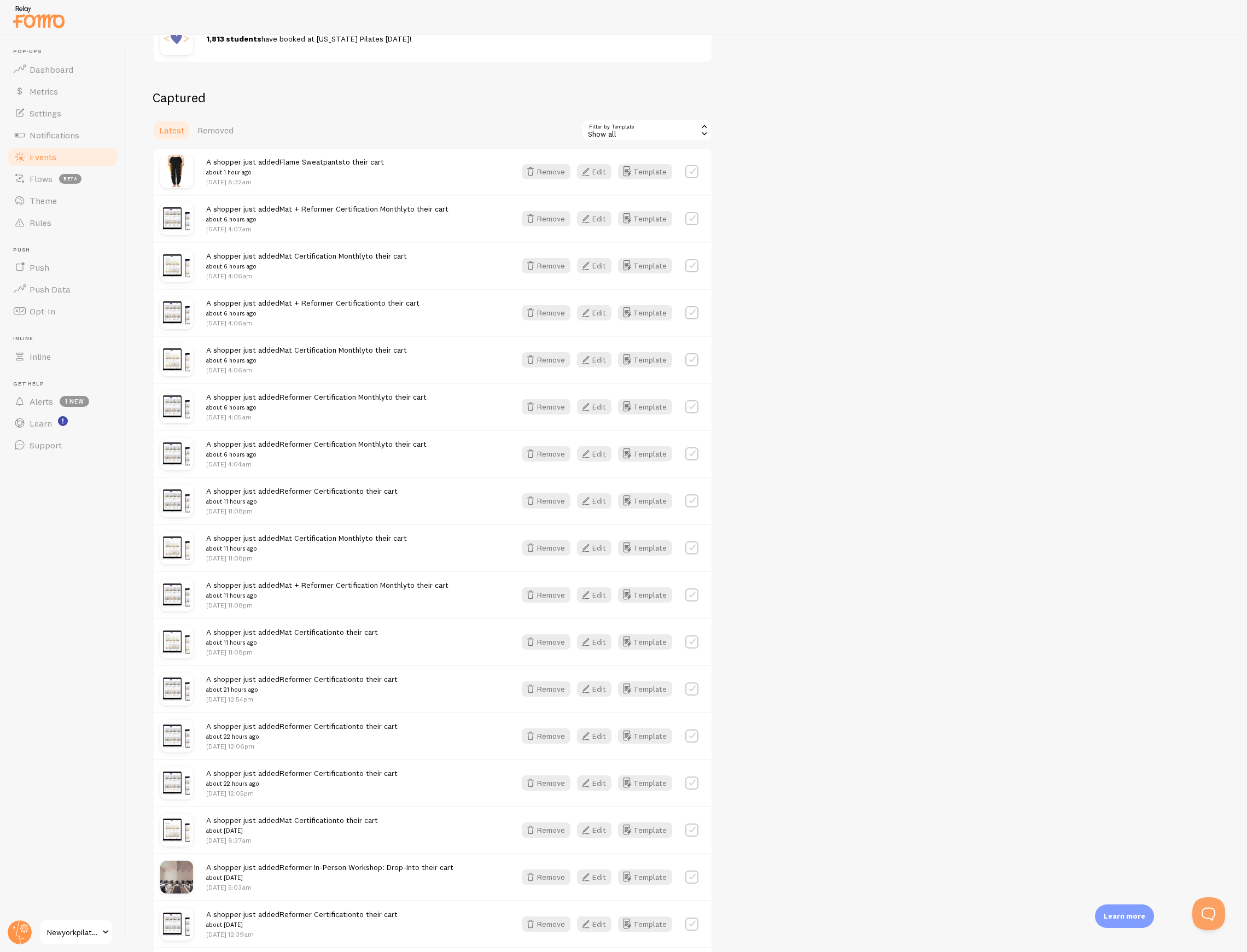
scroll to position [0, 0]
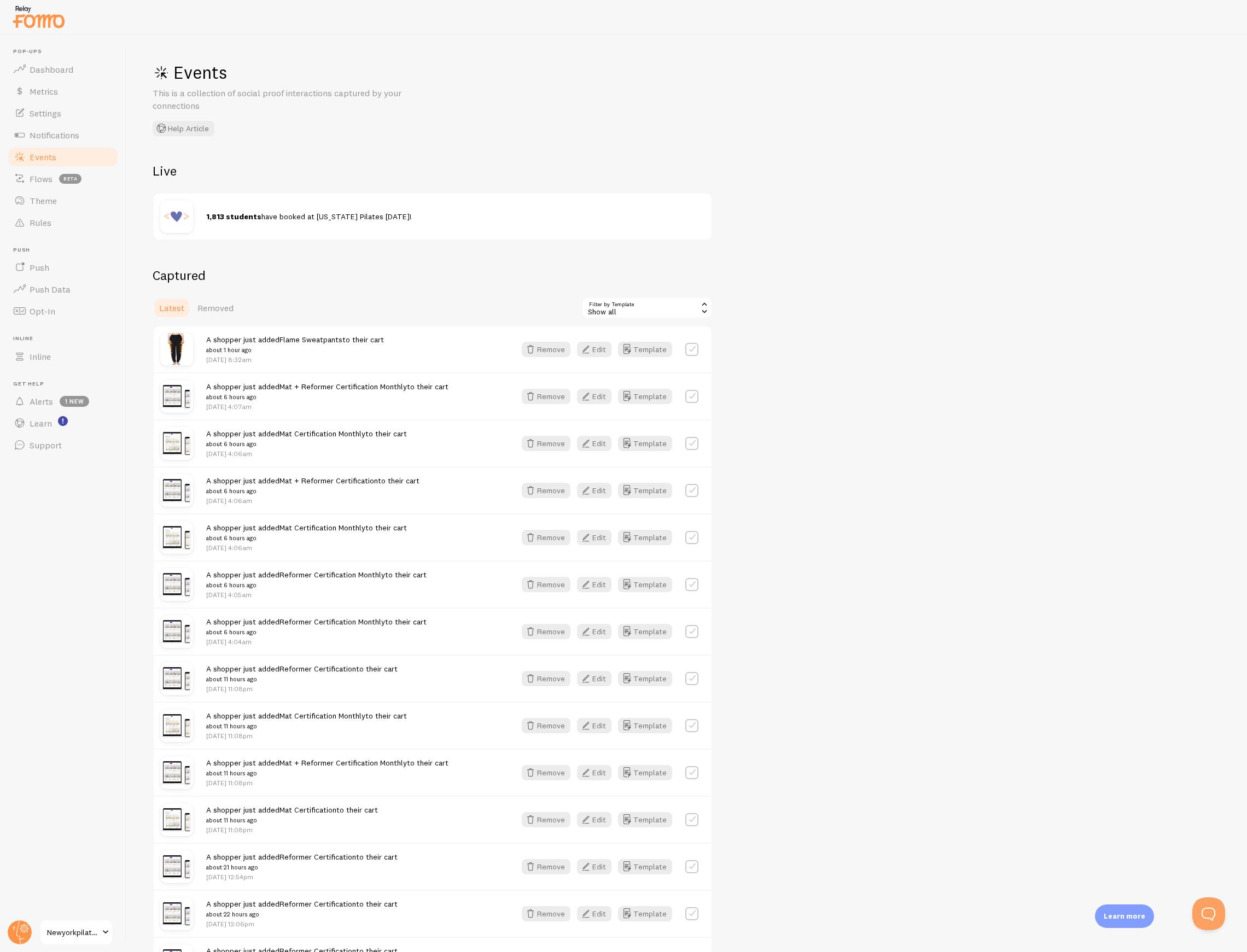
click at [667, 299] on div "Show all" at bounding box center [646, 307] width 131 height 22
click at [635, 350] on li "Mindbody Class Enrollment" at bounding box center [646, 354] width 129 height 17
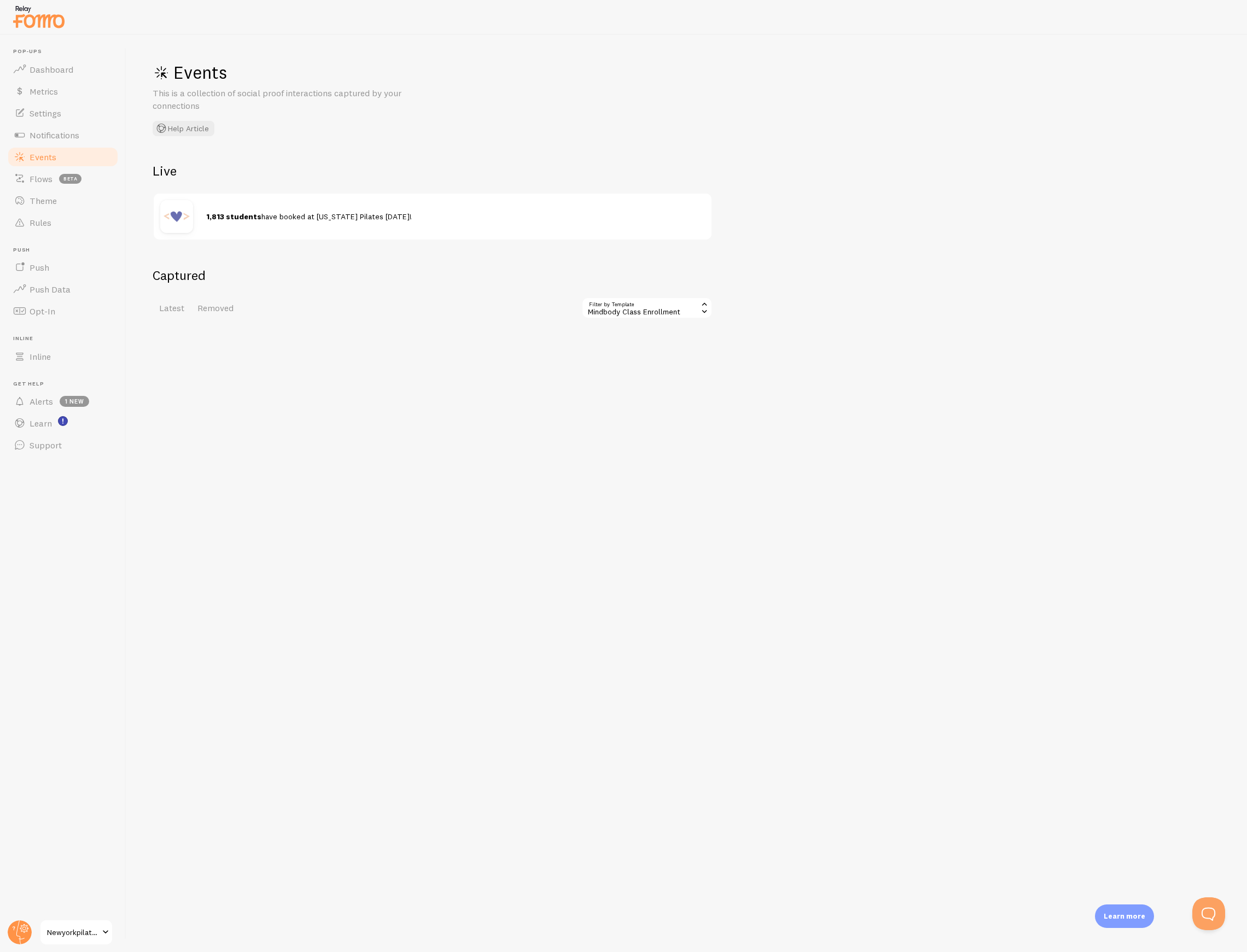
click at [651, 310] on div "Mindbody Class Enrollment" at bounding box center [646, 307] width 131 height 22
click at [652, 364] on li "Mindbody Appointment Booking" at bounding box center [646, 370] width 129 height 17
click at [636, 307] on div "Mindbody Appointment Booking" at bounding box center [646, 307] width 131 height 22
click at [642, 386] on li "Mindbody Client Created" at bounding box center [646, 386] width 129 height 17
click at [634, 312] on div "Mindbody Client Created" at bounding box center [646, 307] width 131 height 22
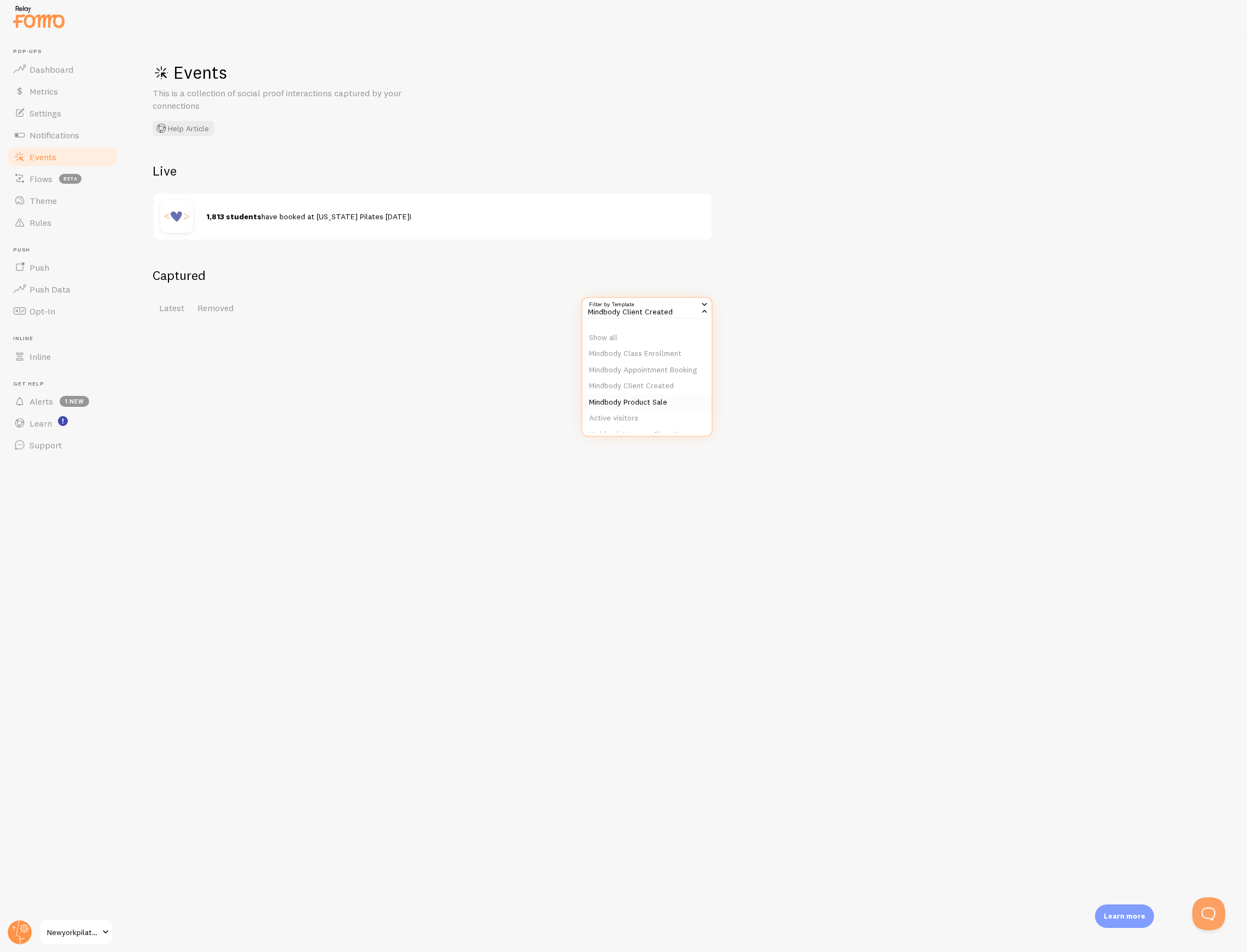
click at [633, 405] on li "Mindbody Product Sale" at bounding box center [646, 402] width 129 height 17
click at [626, 309] on div "Mindbody Product Sale" at bounding box center [646, 307] width 131 height 22
click at [622, 427] on li "Active visitors" at bounding box center [646, 418] width 129 height 17
click at [623, 309] on div "Active visitors" at bounding box center [646, 307] width 131 height 22
click at [615, 331] on li "Show all" at bounding box center [646, 338] width 129 height 17
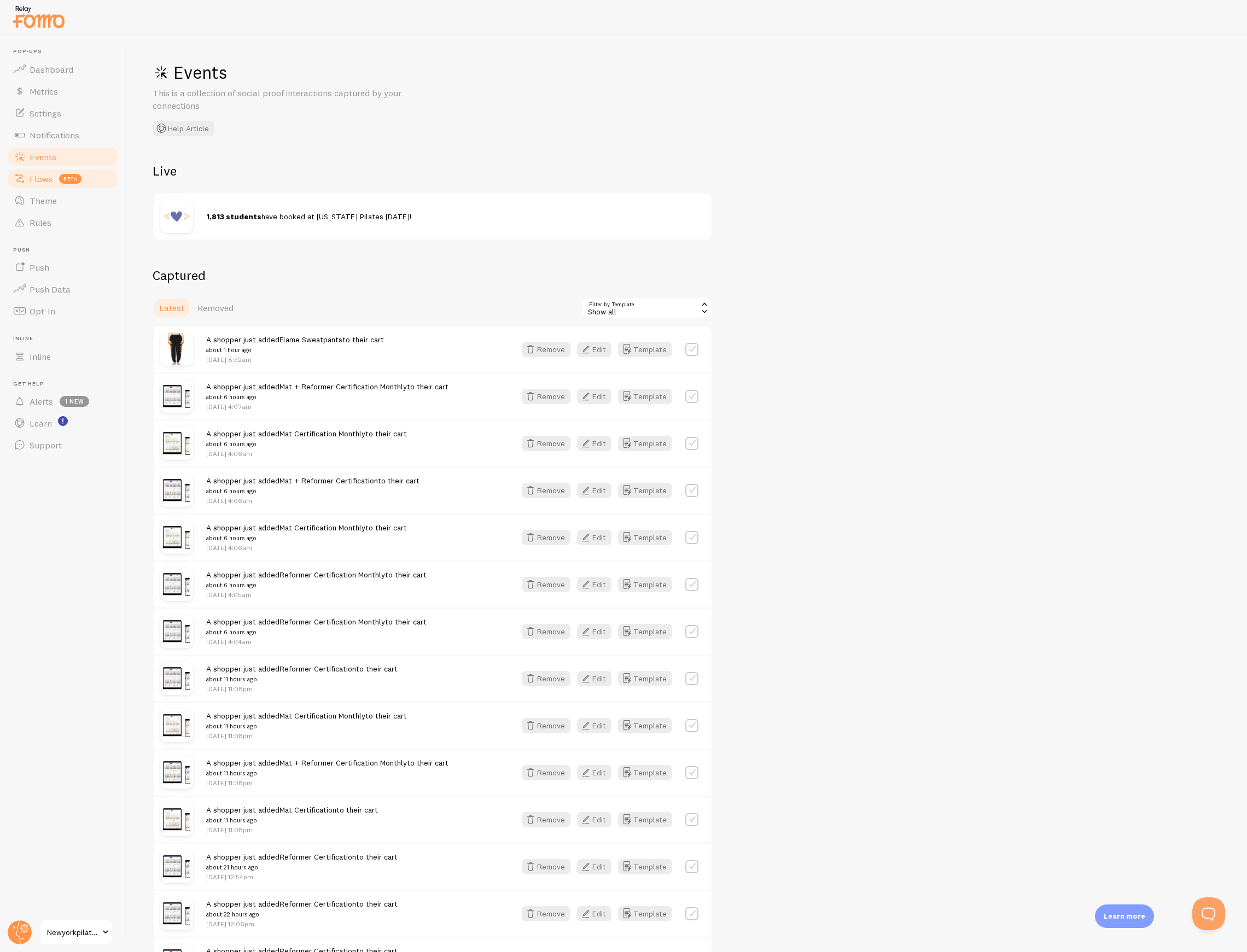
click at [42, 184] on span "Flows" at bounding box center [41, 179] width 23 height 11
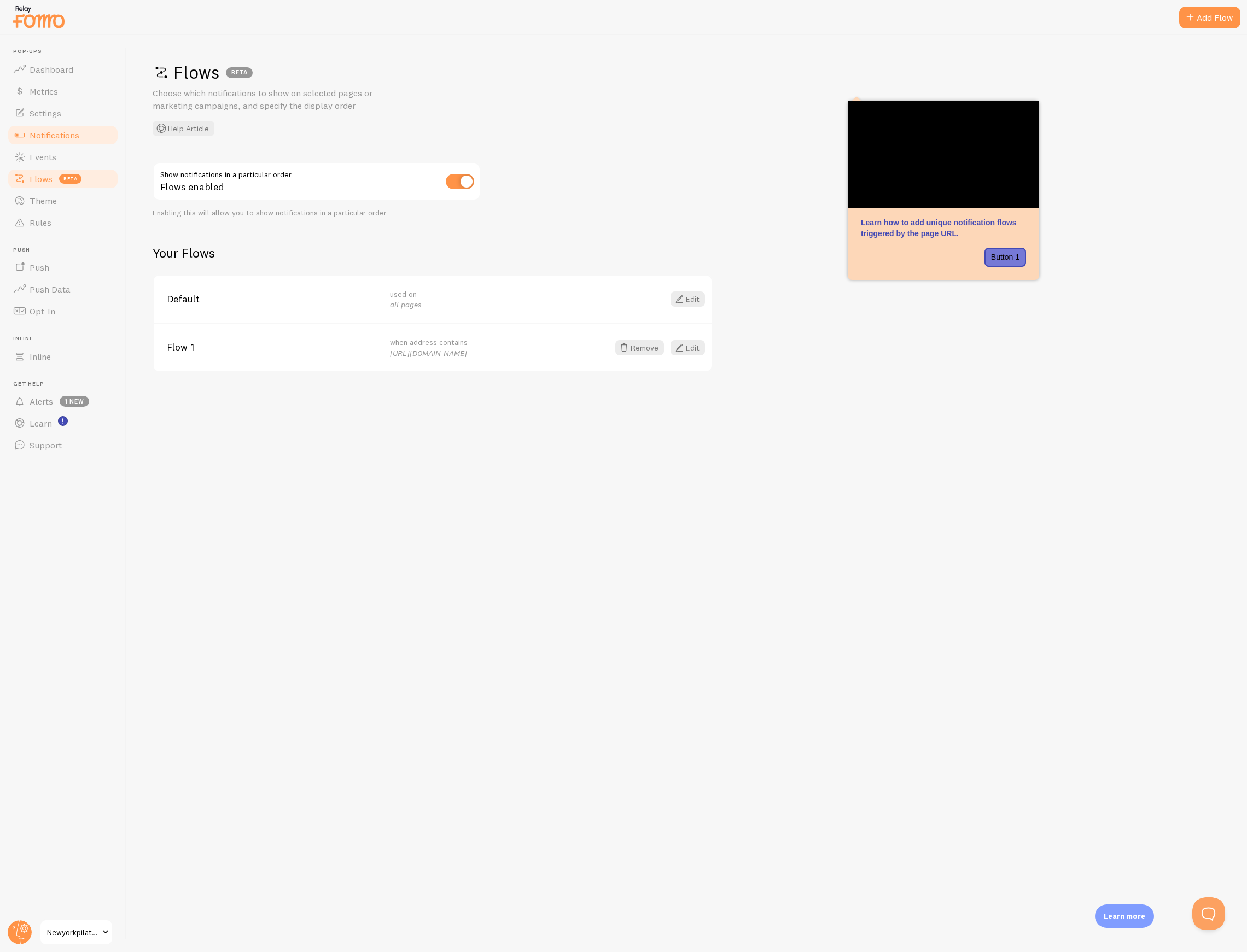
click at [51, 136] on span "Notifications" at bounding box center [55, 135] width 50 height 11
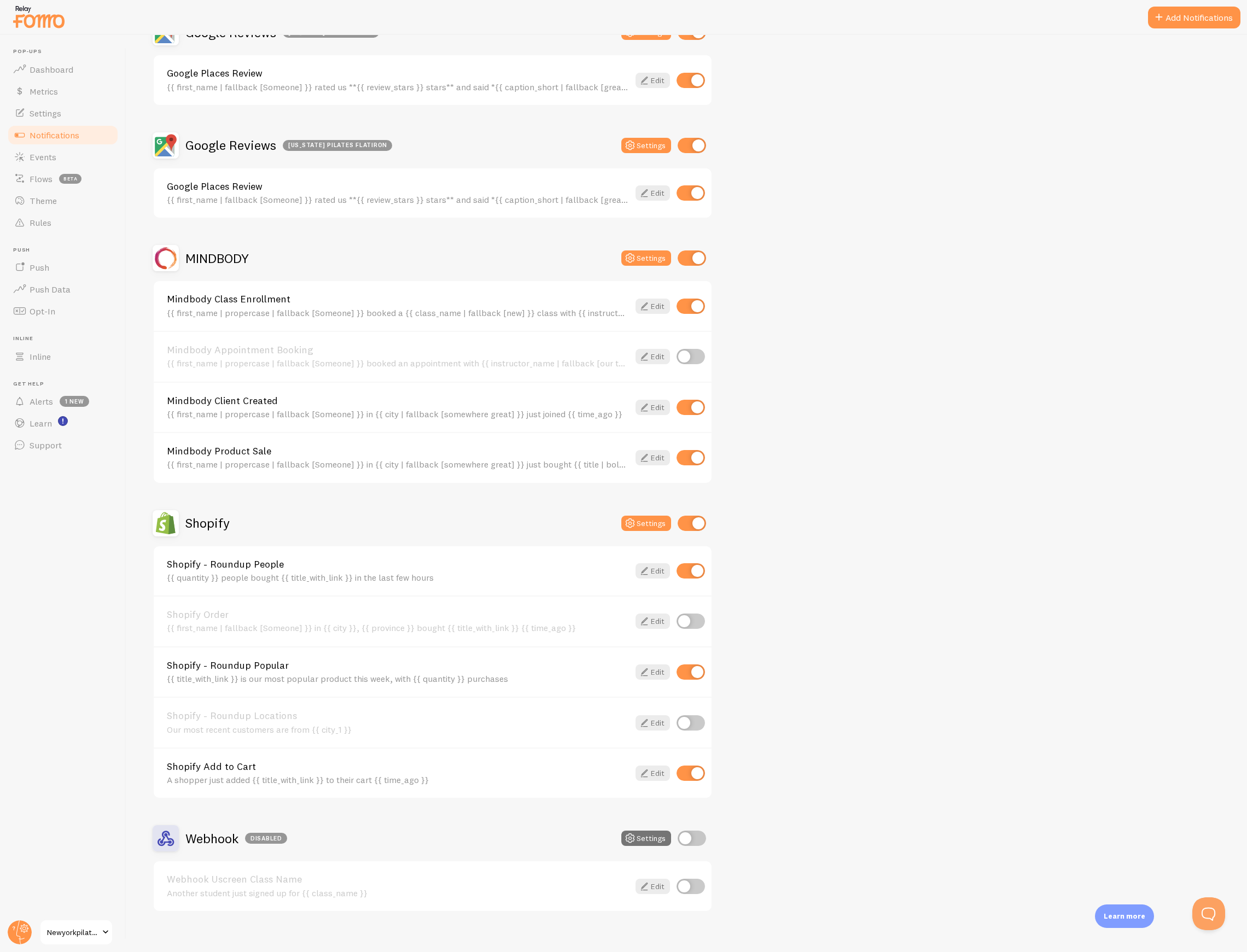
scroll to position [586, 0]
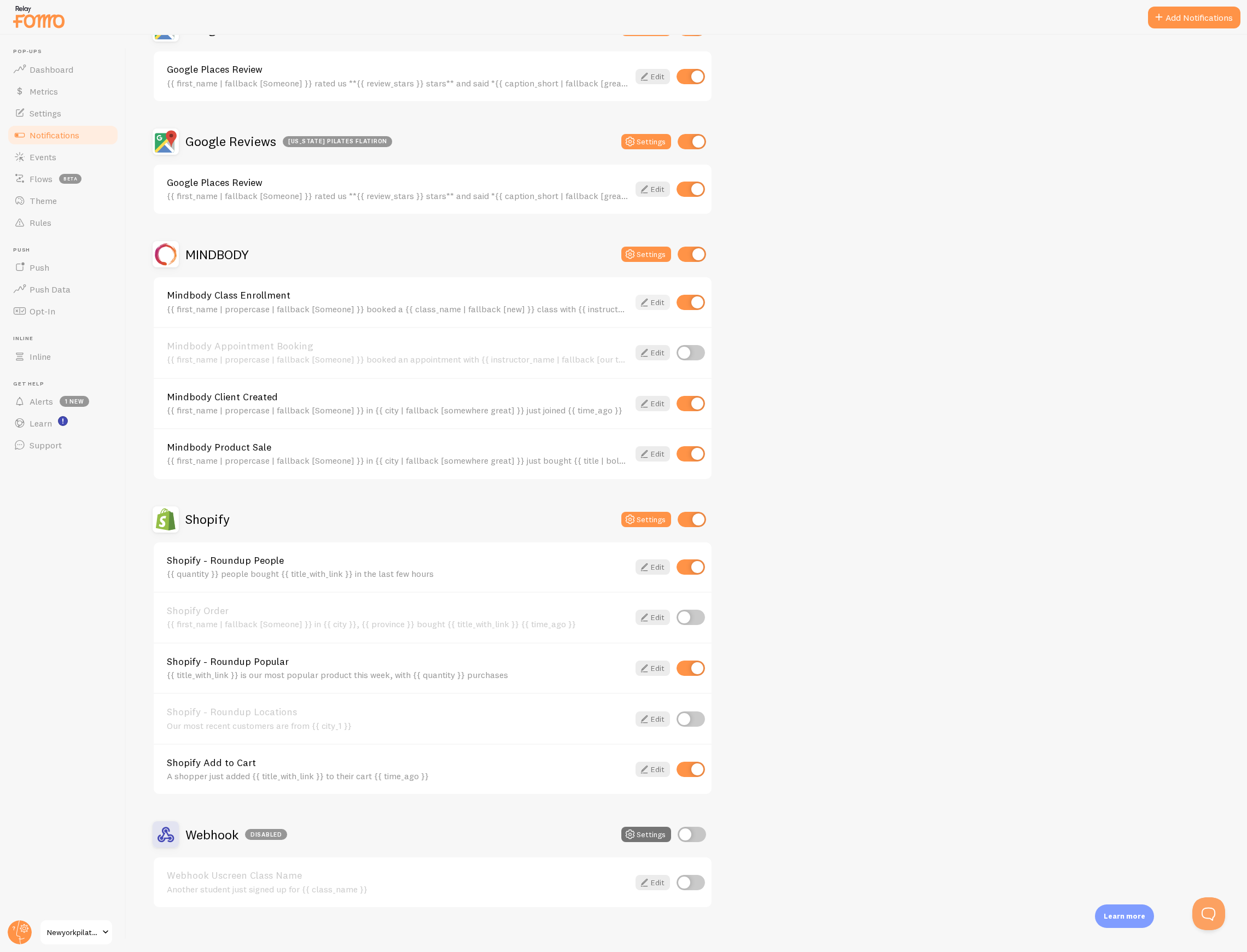
click at [648, 296] on icon at bounding box center [644, 302] width 13 height 13
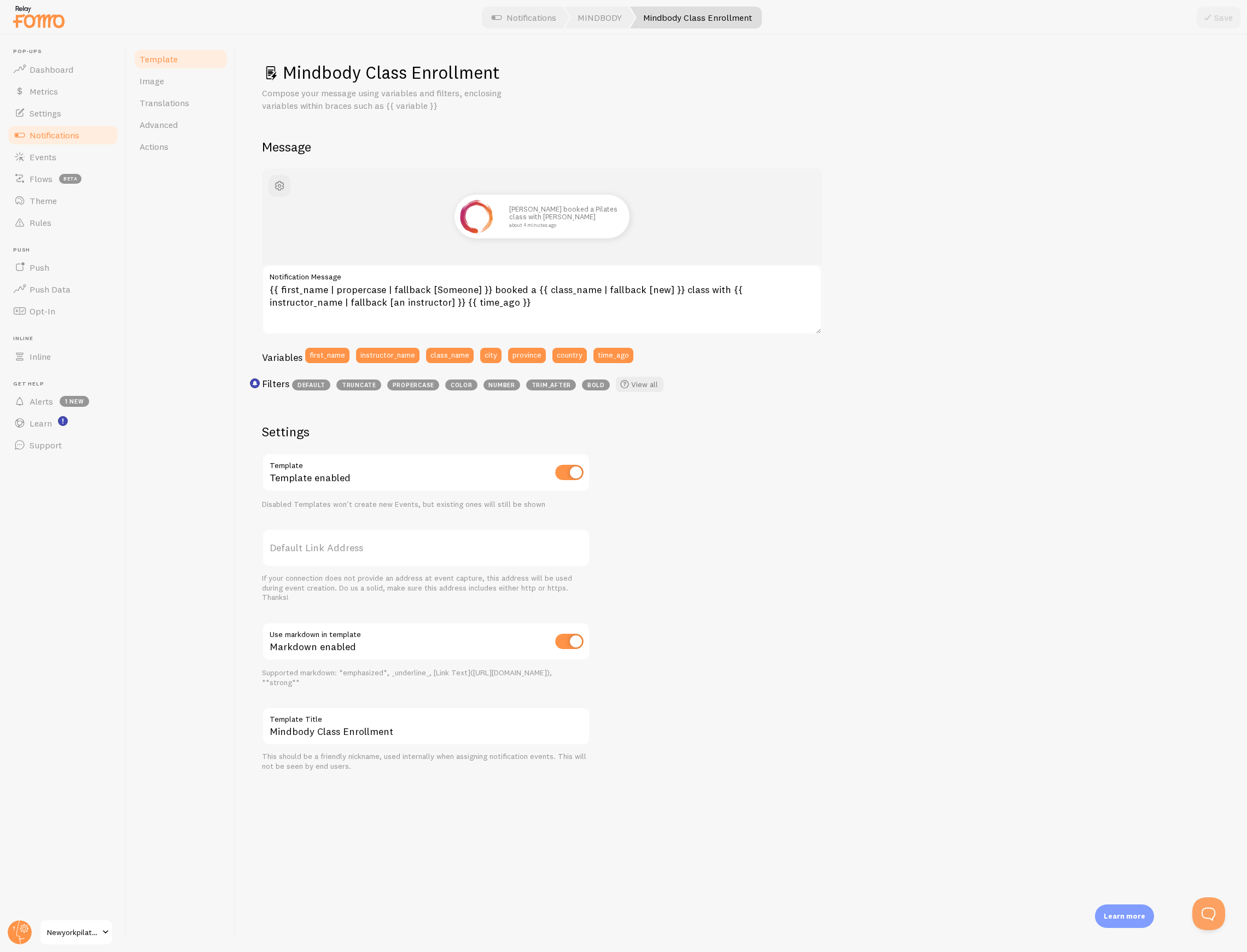
click at [291, 196] on div "[PERSON_NAME] booked a Pilates class with [PERSON_NAME] about 4 minutes ago" at bounding box center [542, 217] width 507 height 44
click at [280, 188] on span "button" at bounding box center [280, 186] width 13 height 13
click at [249, 167] on div "Mindbody Class Enrollment Compose your message using variables and filters, enc…" at bounding box center [741, 493] width 1011 height 917
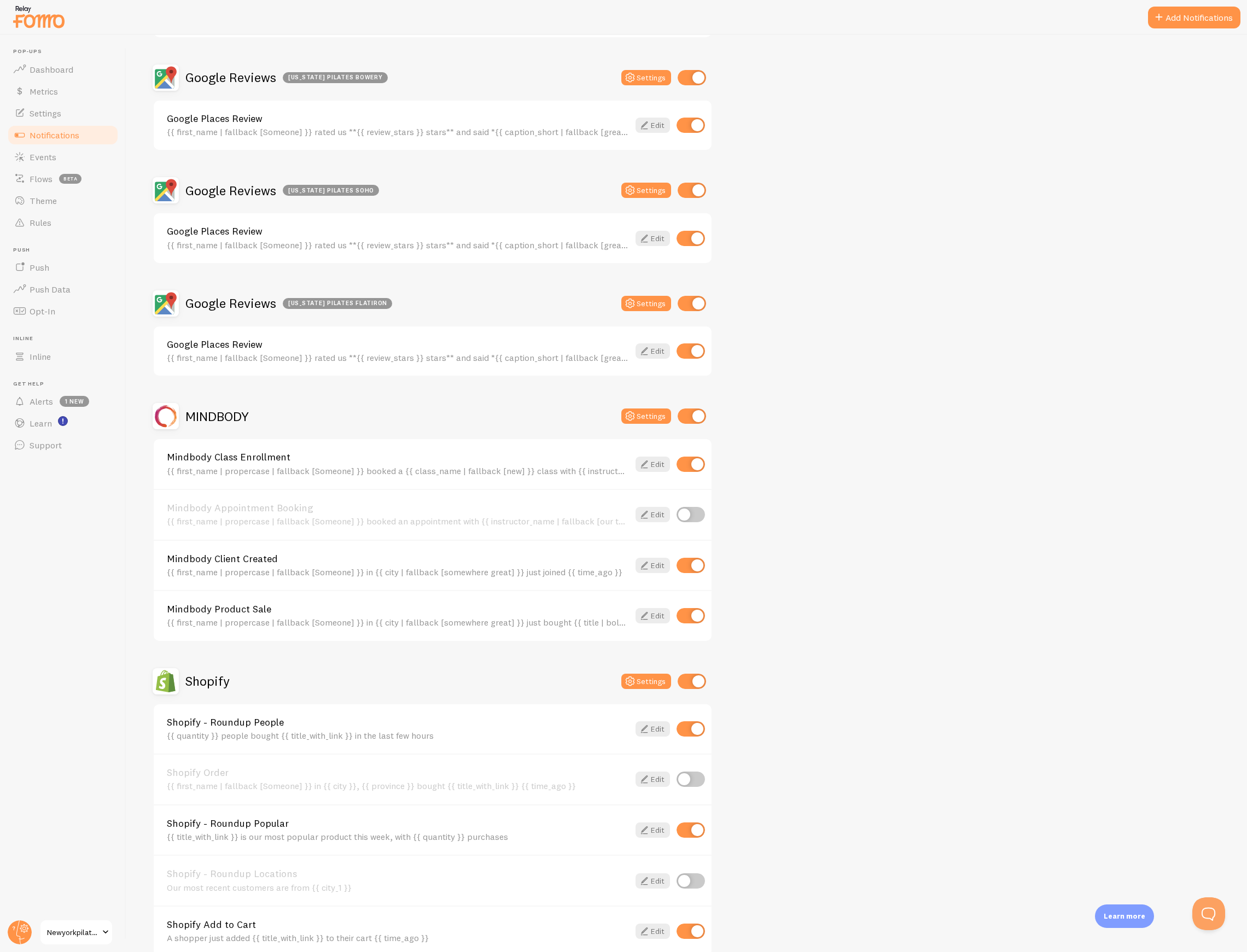
scroll to position [367, 0]
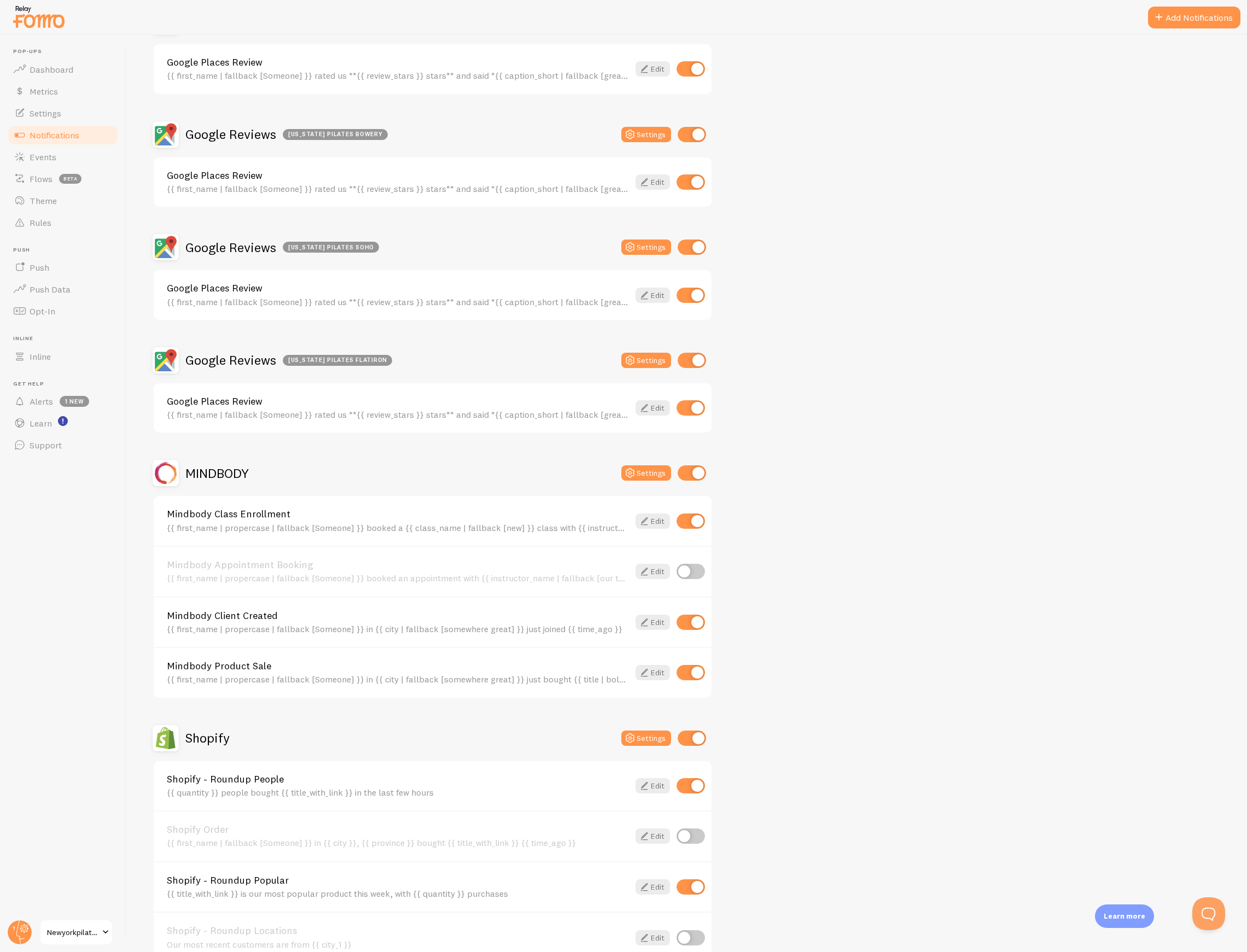
click at [692, 513] on input "checkbox" at bounding box center [691, 521] width 28 height 15
checkbox input "false"
click at [691, 605] on div "Mindbody Client Created {{ first_name | propercase | fallback [Someone] }} in {…" at bounding box center [433, 622] width 558 height 51
click at [694, 615] on input "checkbox" at bounding box center [691, 623] width 28 height 15
checkbox input "false"
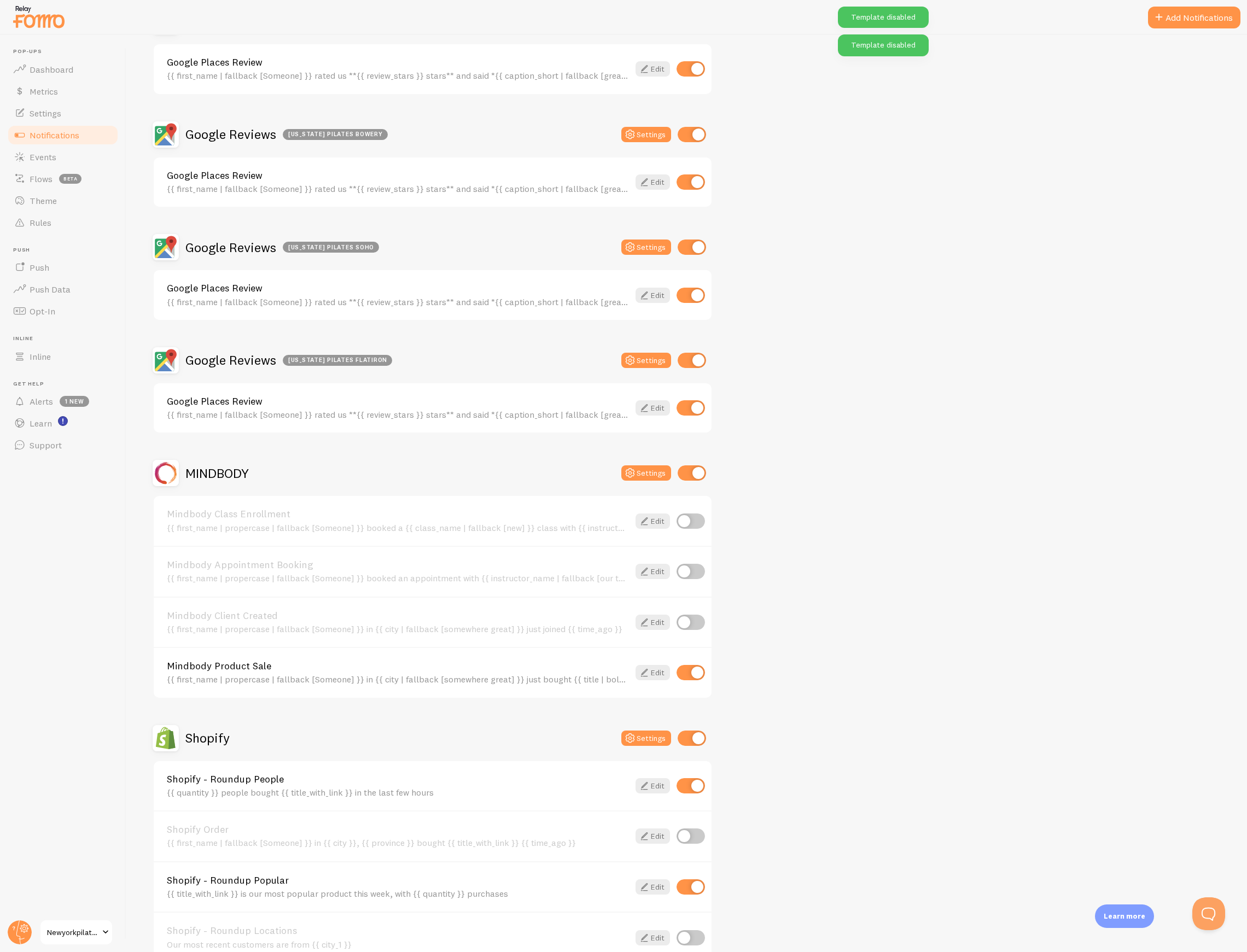
click at [687, 667] on input "checkbox" at bounding box center [691, 672] width 28 height 15
checkbox input "false"
click at [680, 515] on input "checkbox" at bounding box center [691, 521] width 28 height 15
checkbox input "true"
click at [694, 615] on input "checkbox" at bounding box center [691, 623] width 28 height 15
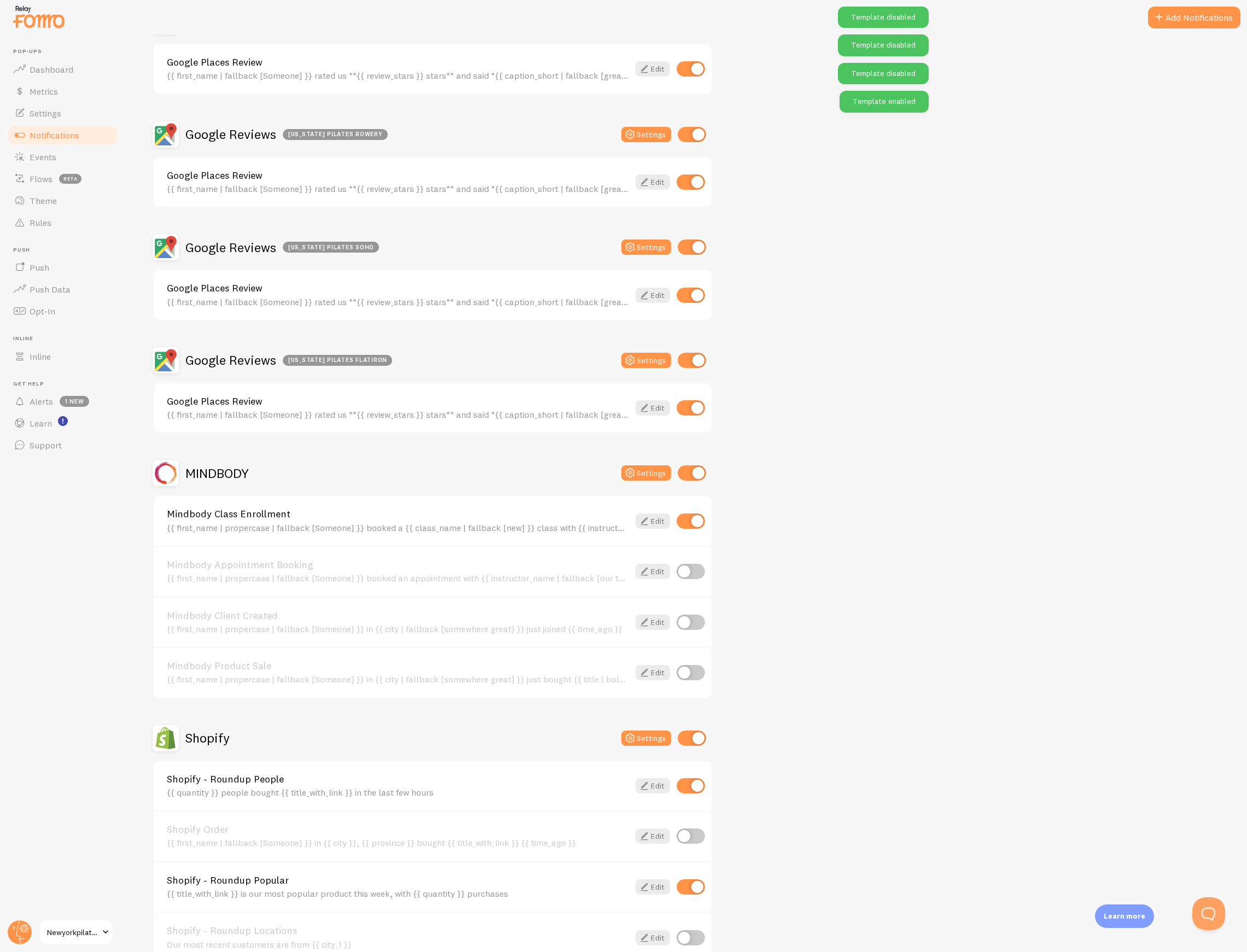
checkbox input "true"
click at [699, 666] on input "checkbox" at bounding box center [691, 672] width 28 height 15
checkbox input "true"
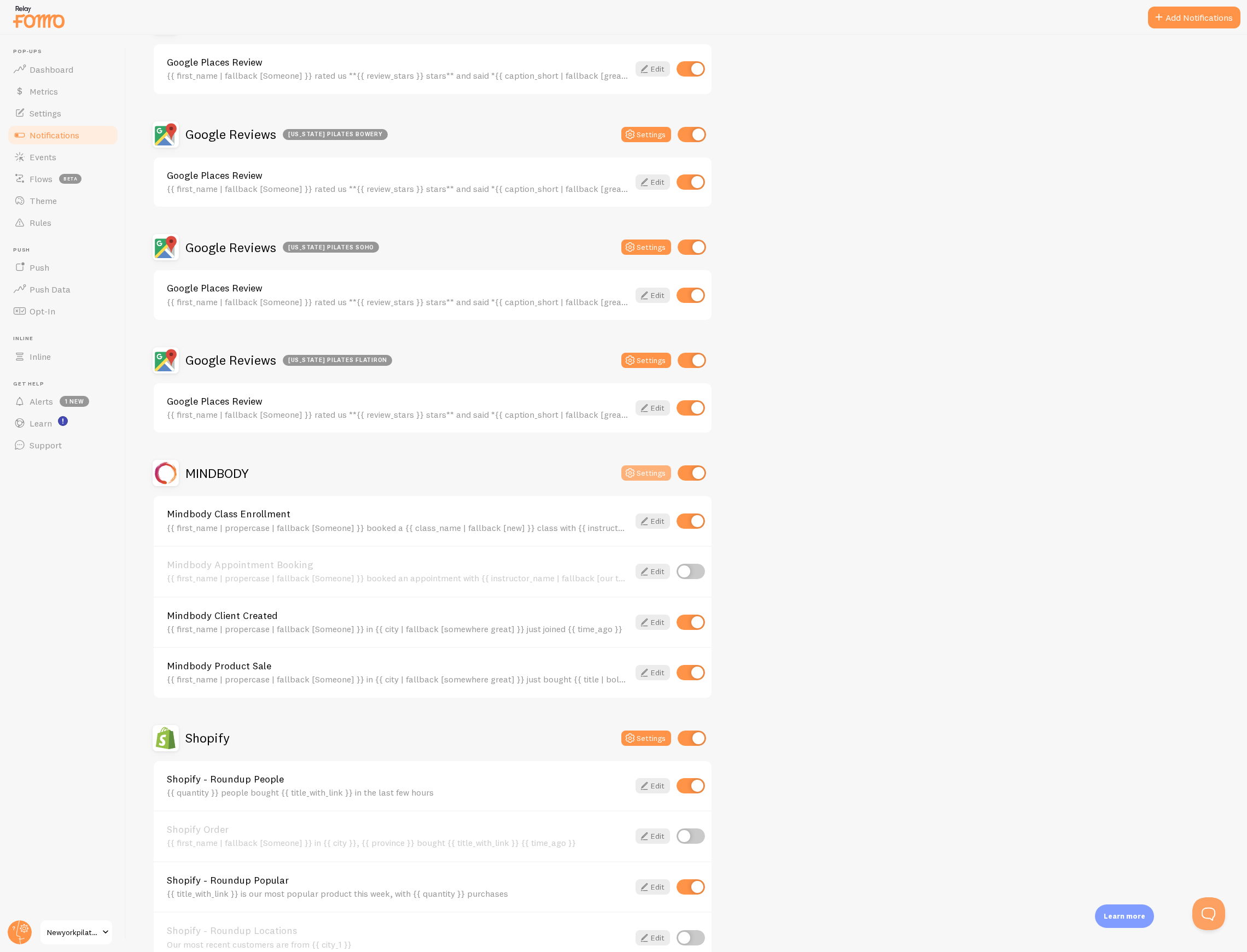
click at [657, 471] on button "Settings" at bounding box center [646, 473] width 50 height 15
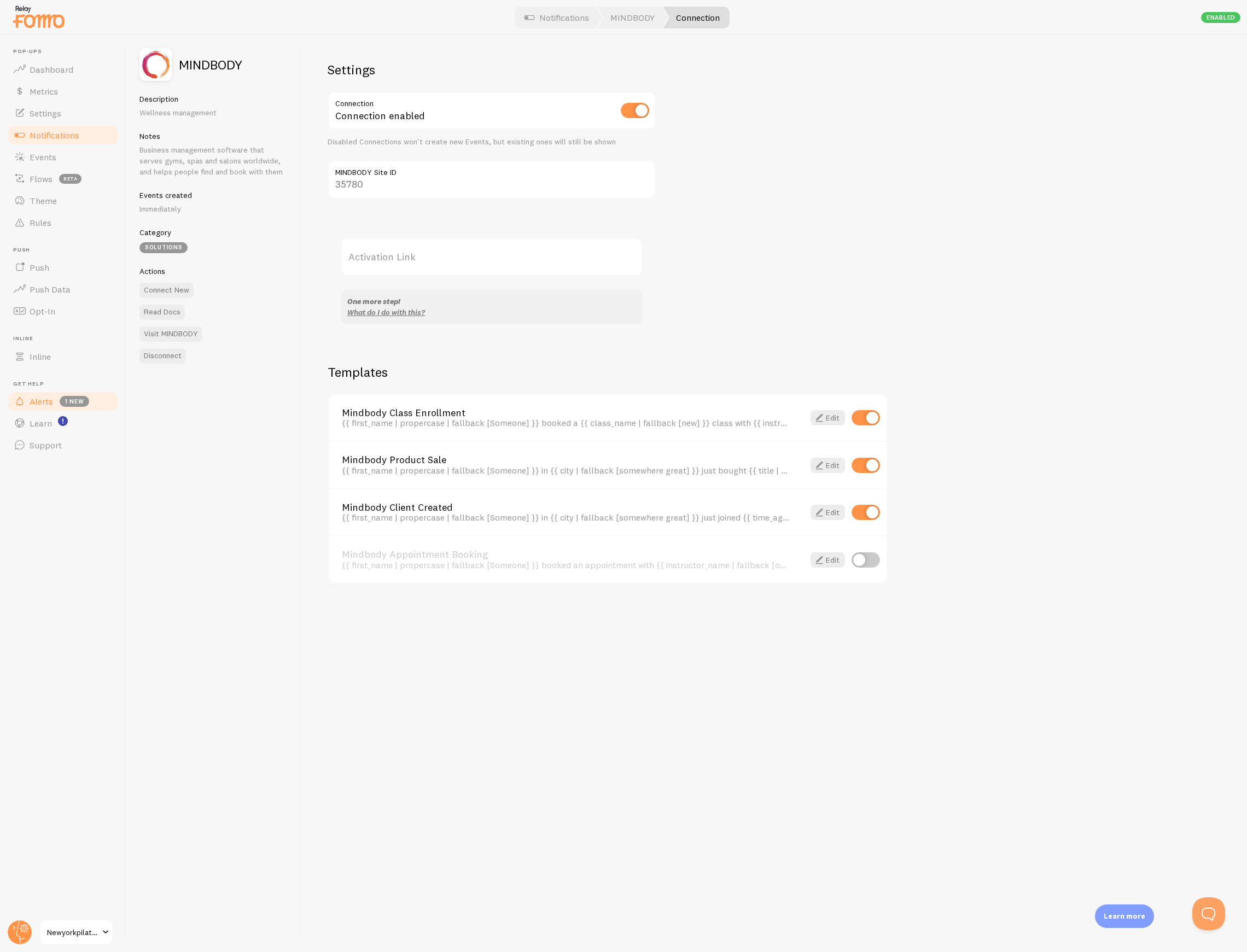
click at [39, 401] on span "Alerts" at bounding box center [42, 401] width 24 height 11
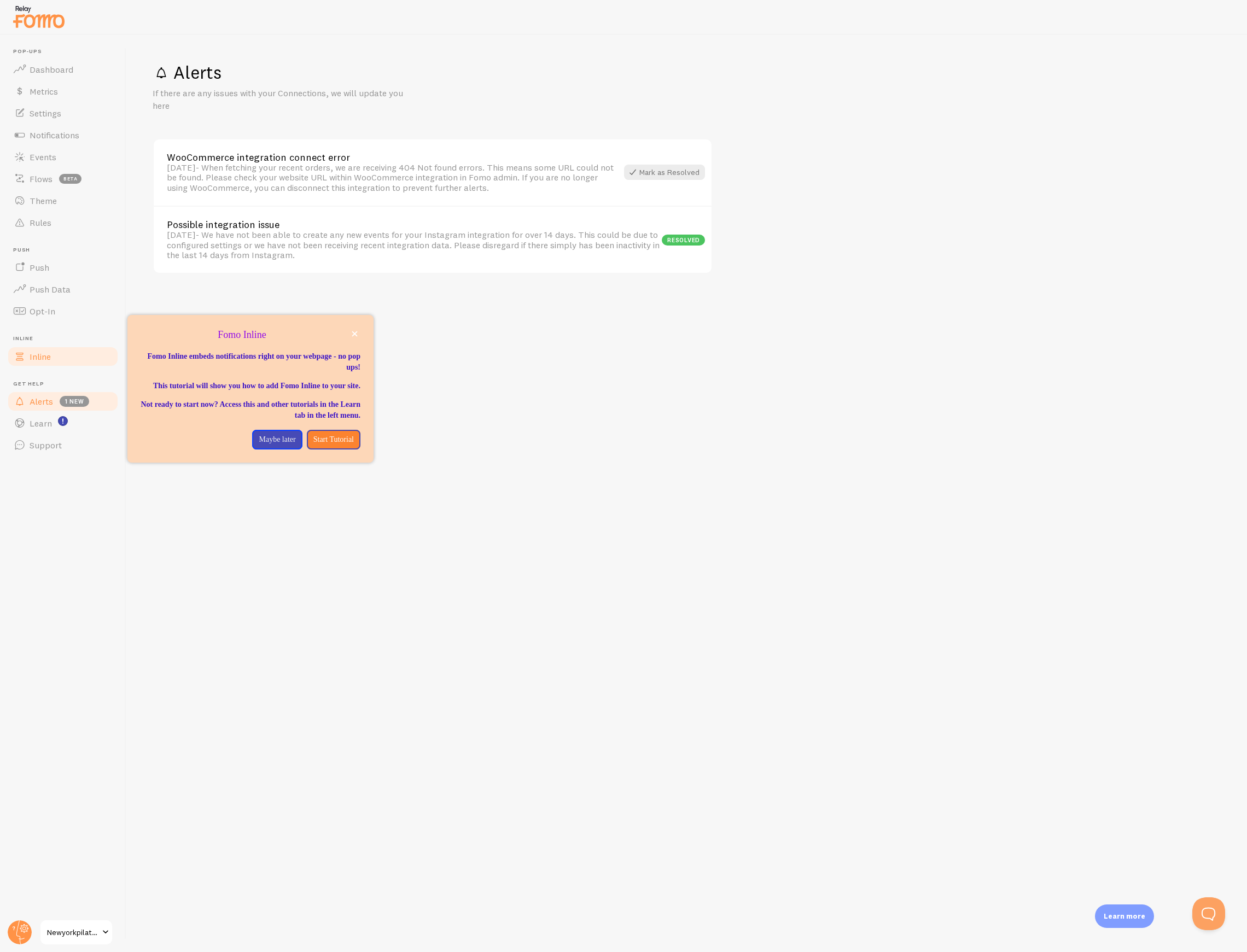
click at [36, 357] on span "Inline" at bounding box center [40, 357] width 21 height 11
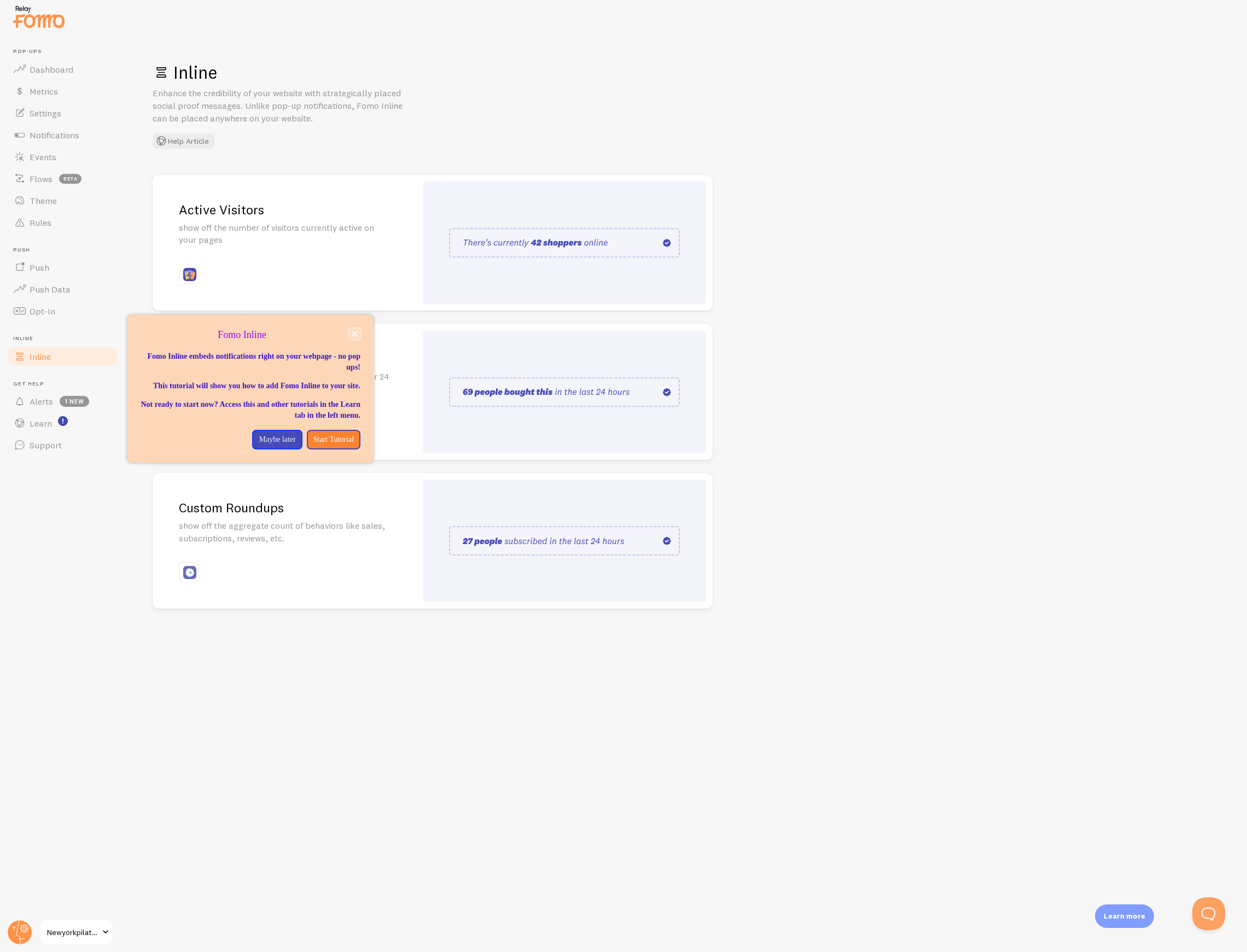
click at [351, 332] on button "close," at bounding box center [354, 334] width 11 height 11
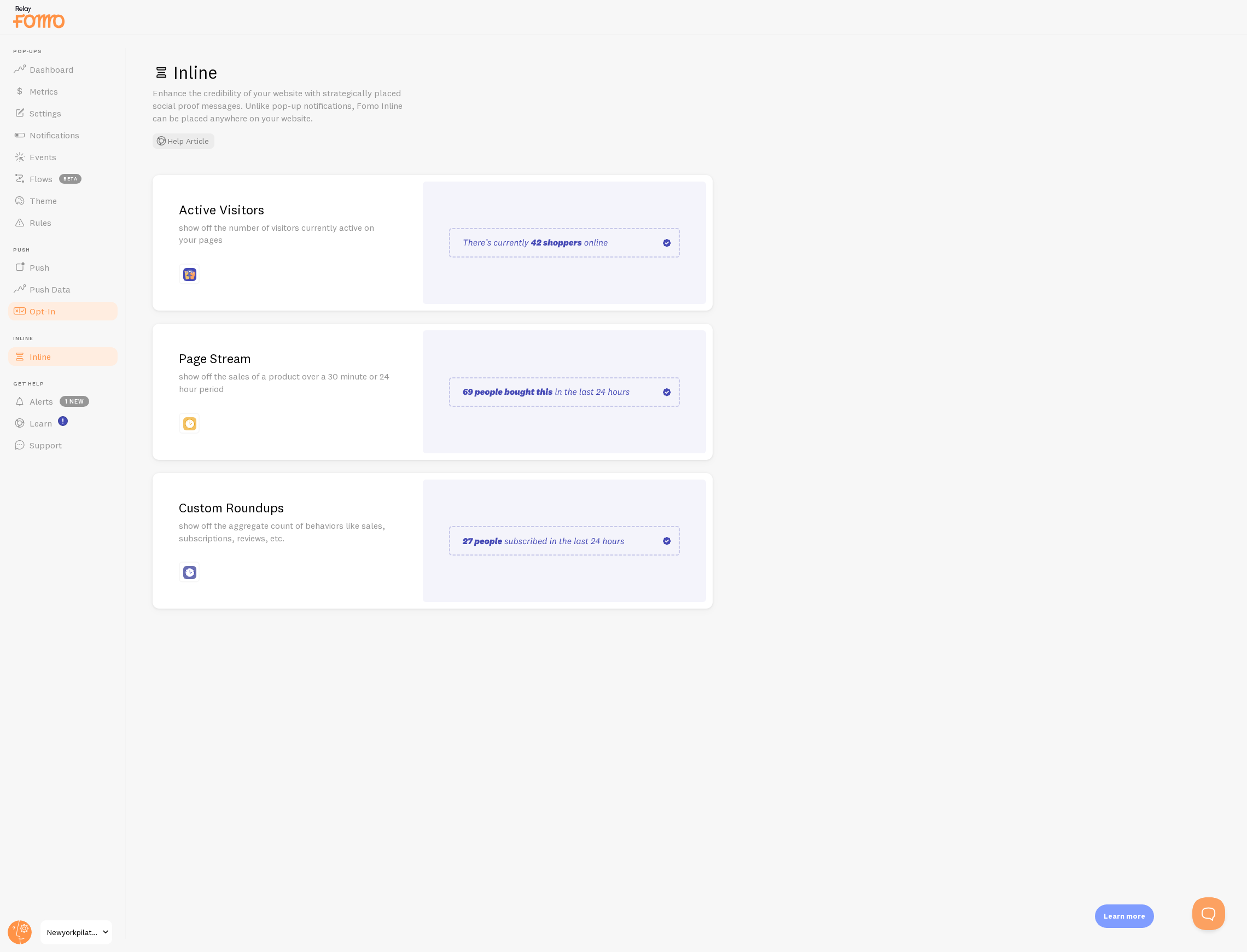
click at [47, 303] on link "Opt-In" at bounding box center [63, 311] width 113 height 22
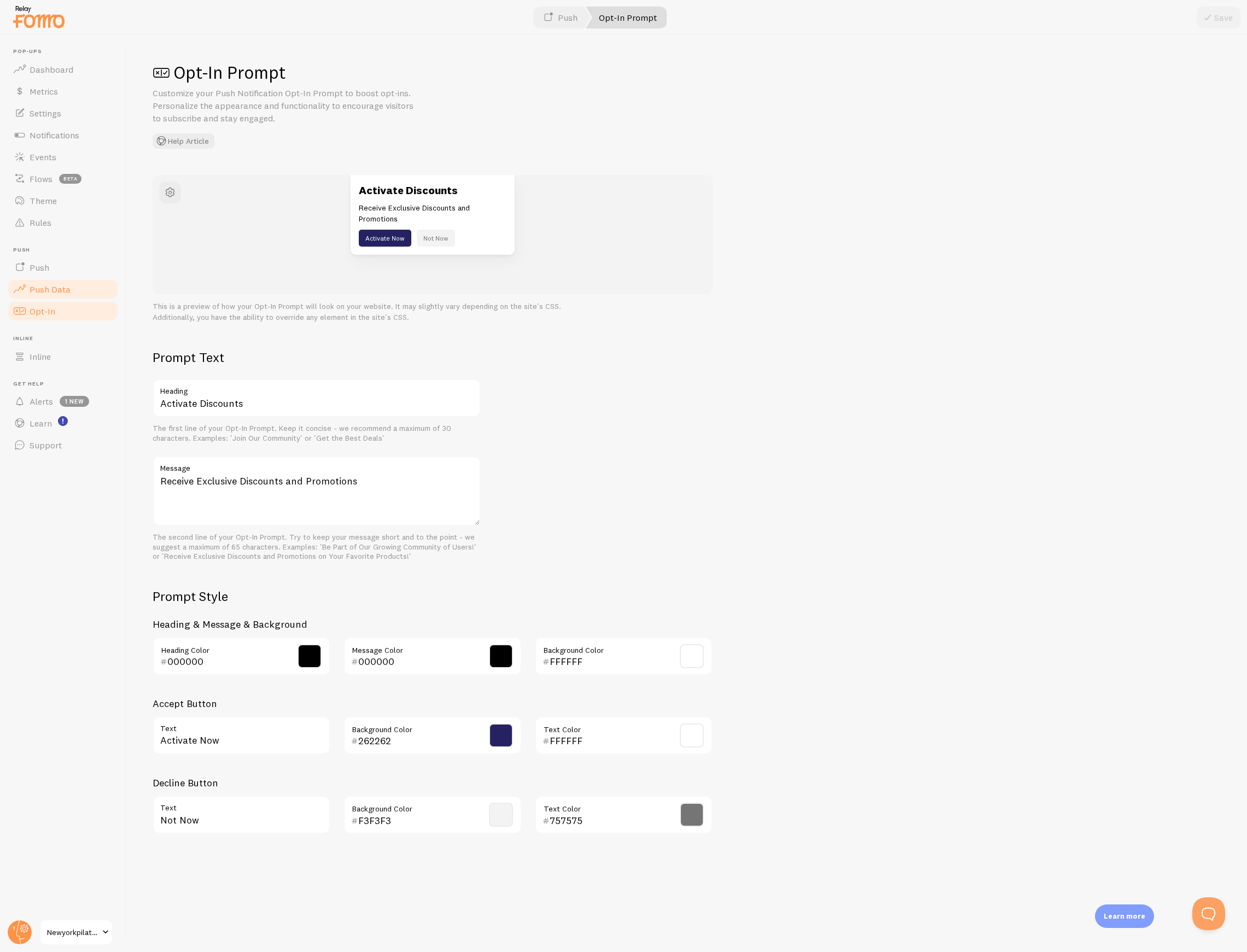
click at [52, 290] on span "Push Data" at bounding box center [50, 289] width 41 height 11
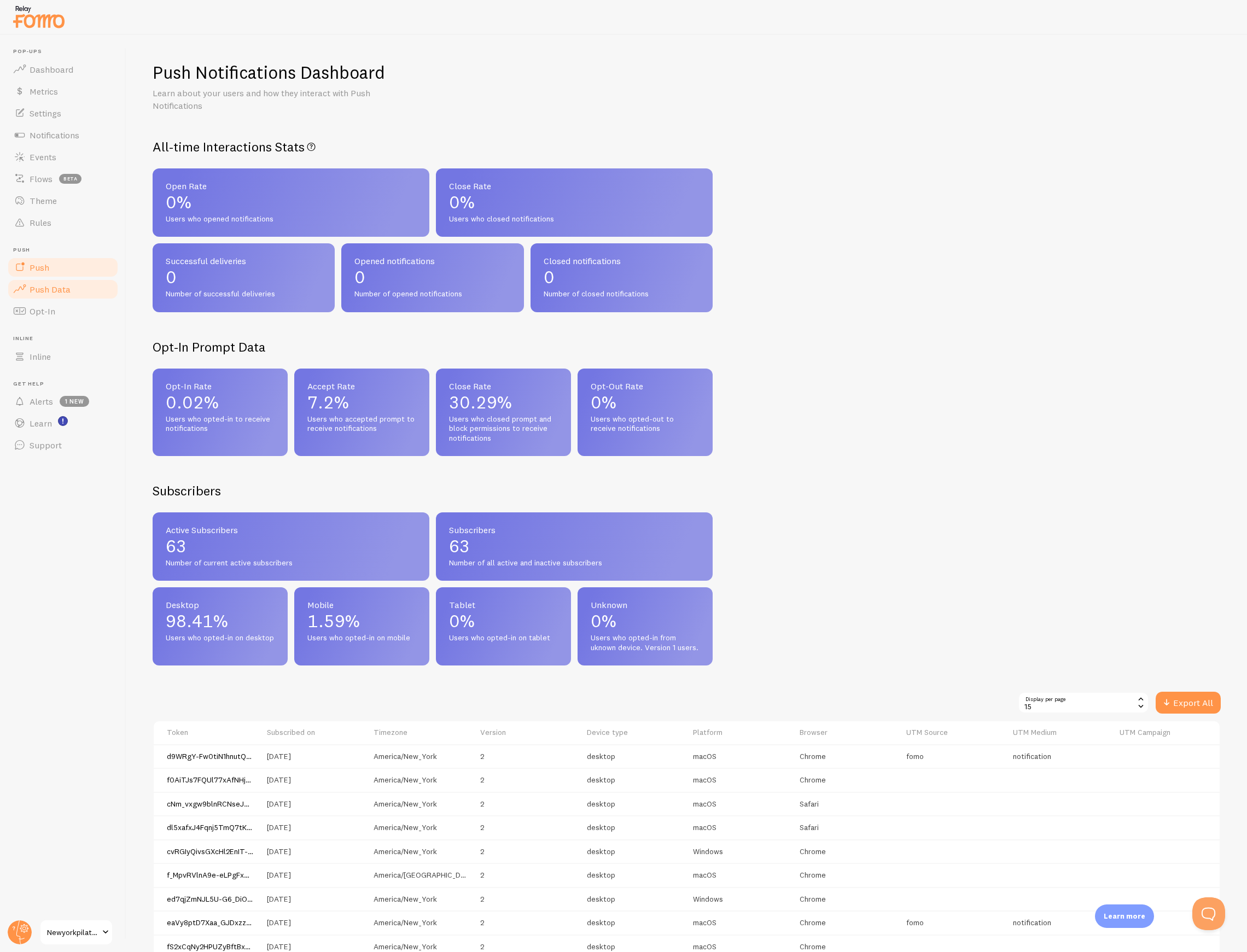
click at [56, 270] on link "Push" at bounding box center [63, 267] width 113 height 22
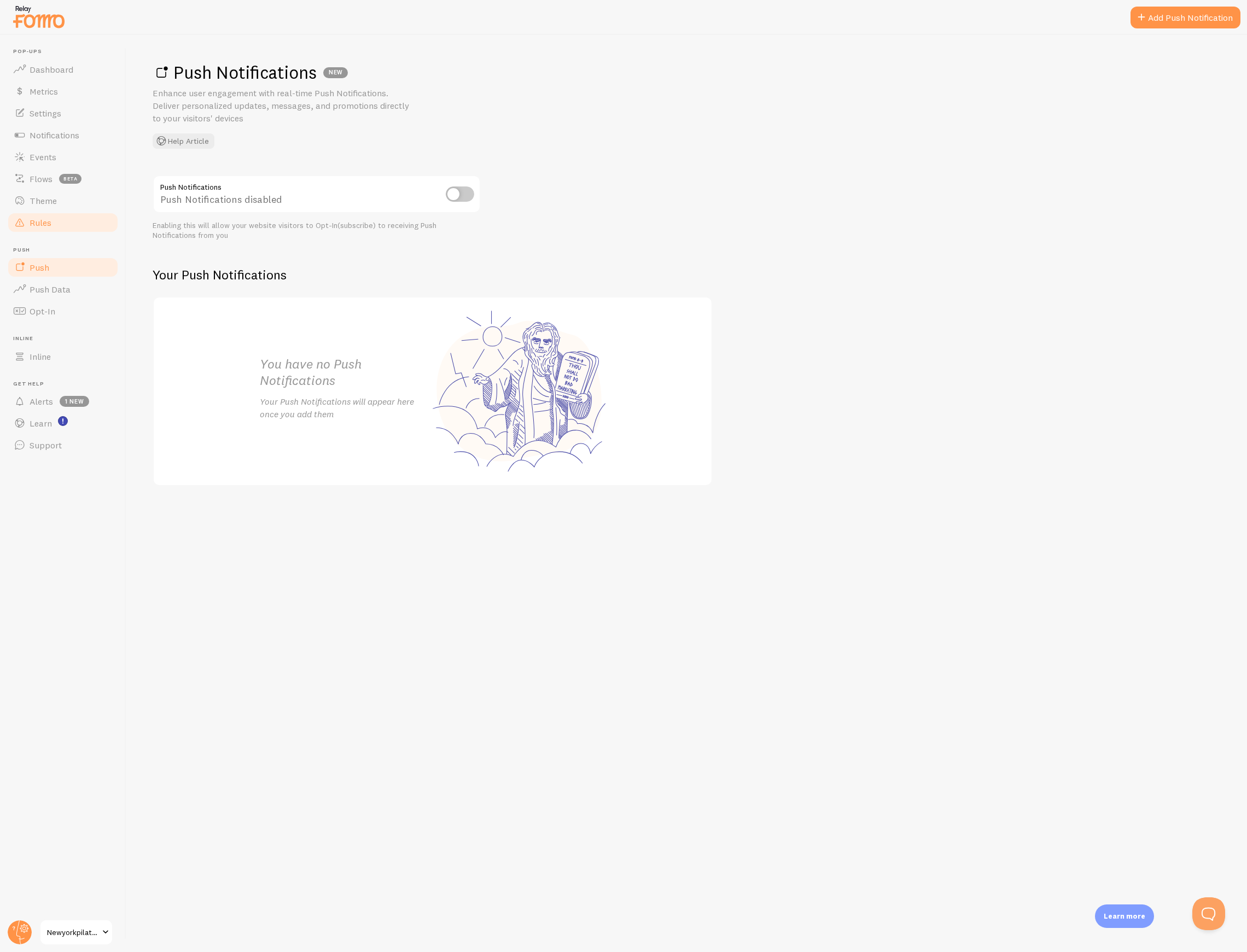
click at [39, 218] on span "Rules" at bounding box center [40, 223] width 22 height 11
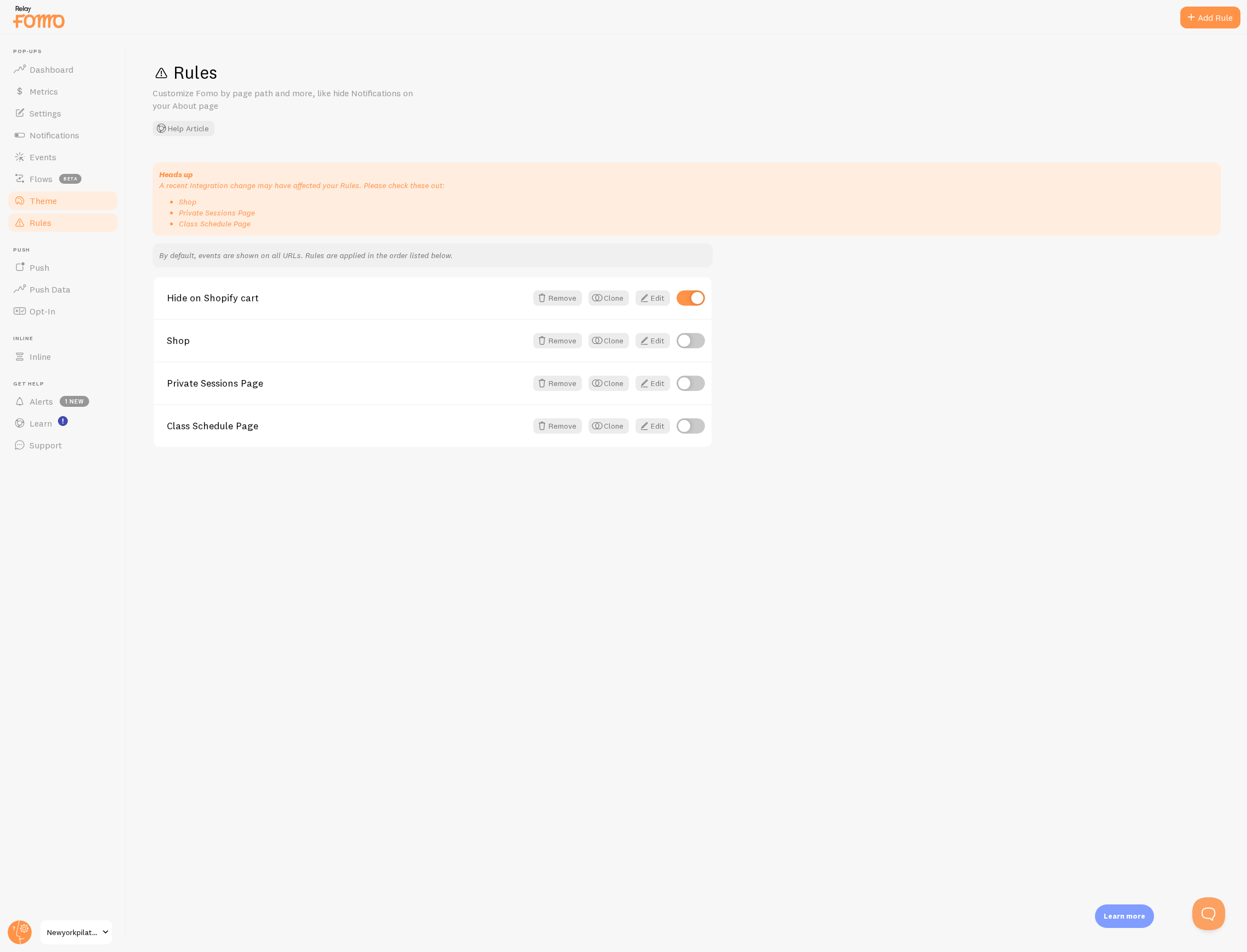
click at [39, 205] on span "Theme" at bounding box center [43, 201] width 27 height 11
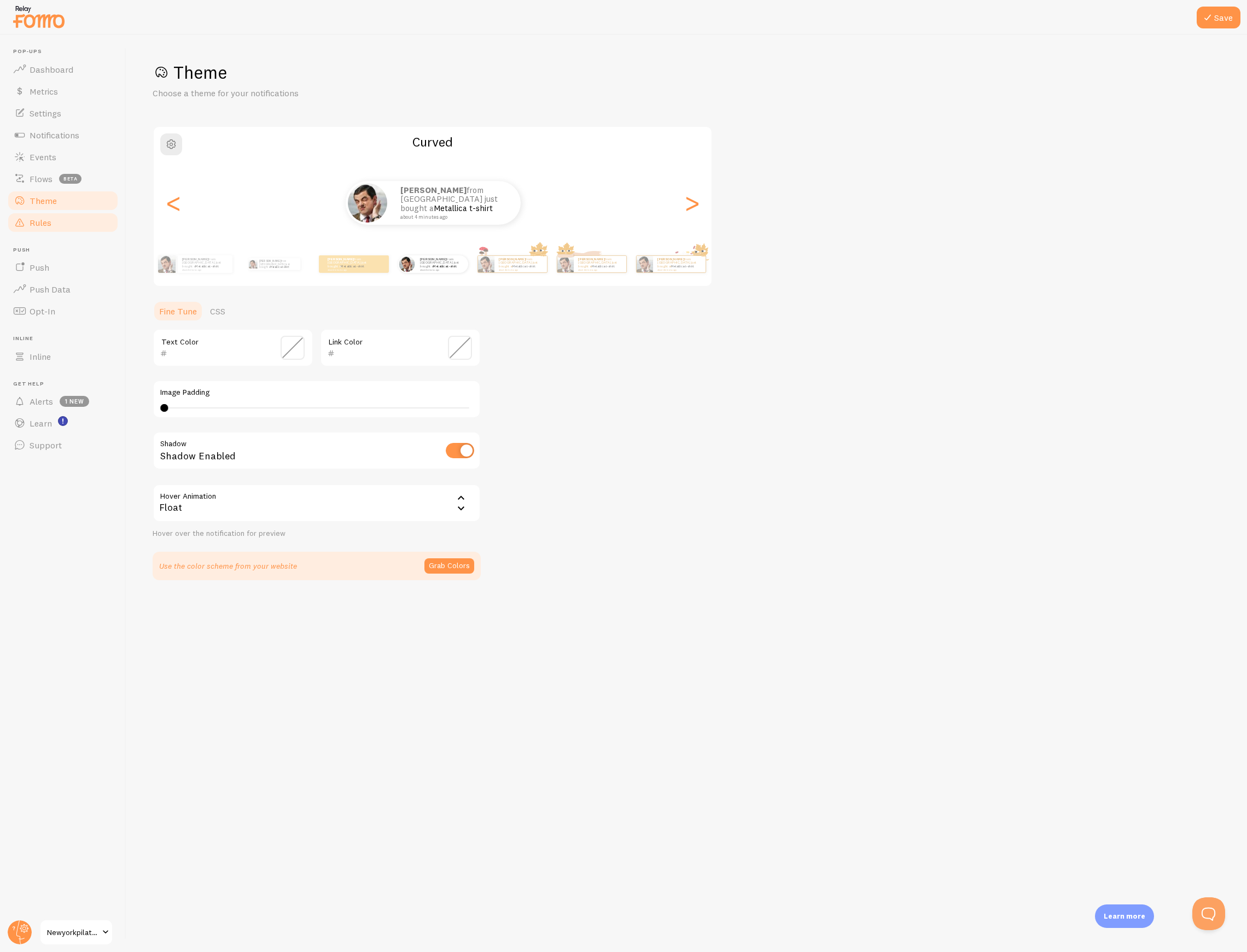
click at [40, 222] on span "Rules" at bounding box center [40, 223] width 22 height 11
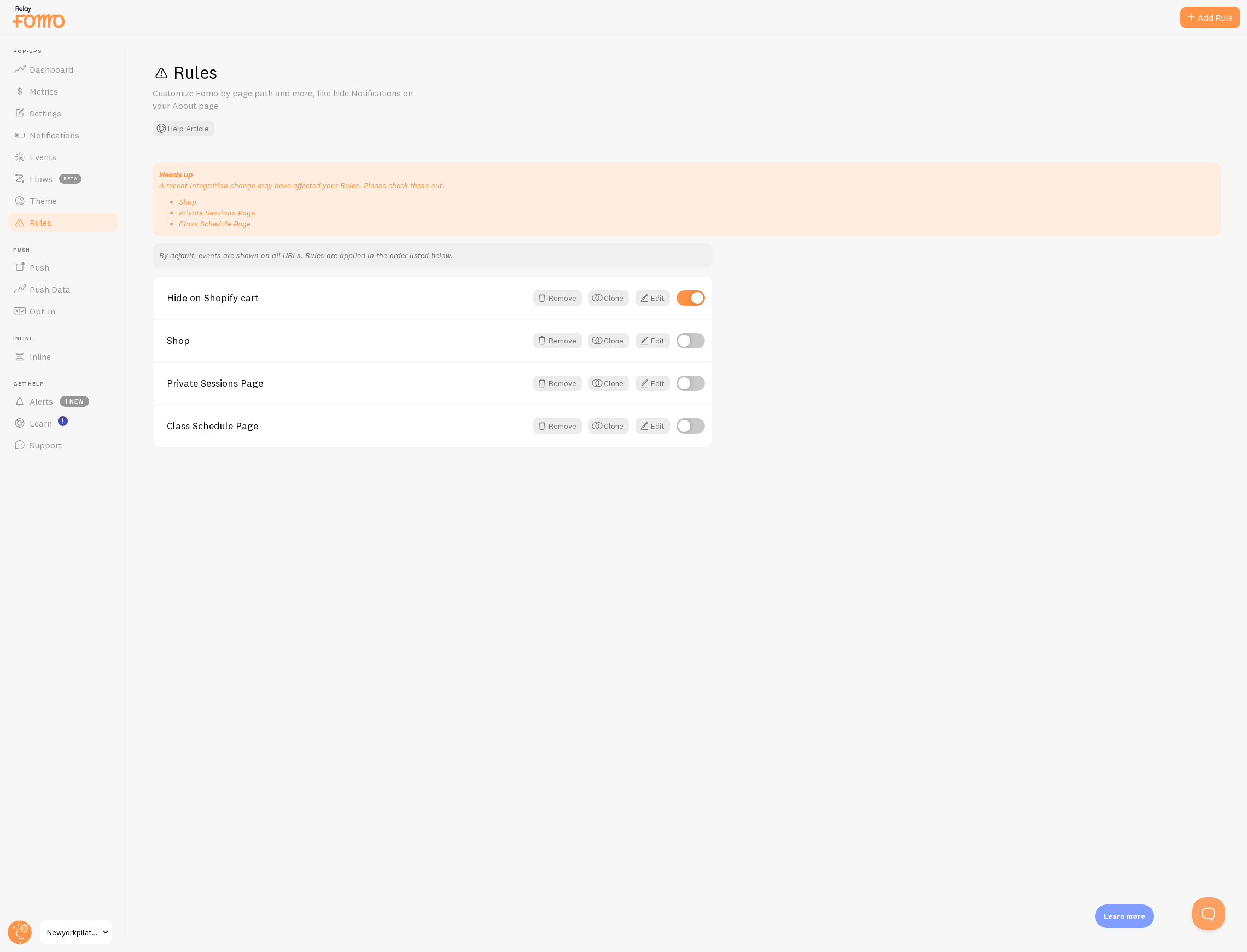
click at [186, 199] on li "Shop" at bounding box center [696, 202] width 1035 height 11
click at [687, 427] on input "checkbox" at bounding box center [691, 426] width 28 height 15
click at [694, 423] on input "checkbox" at bounding box center [691, 426] width 28 height 15
checkbox input "false"
click at [53, 196] on span "Theme" at bounding box center [43, 201] width 27 height 11
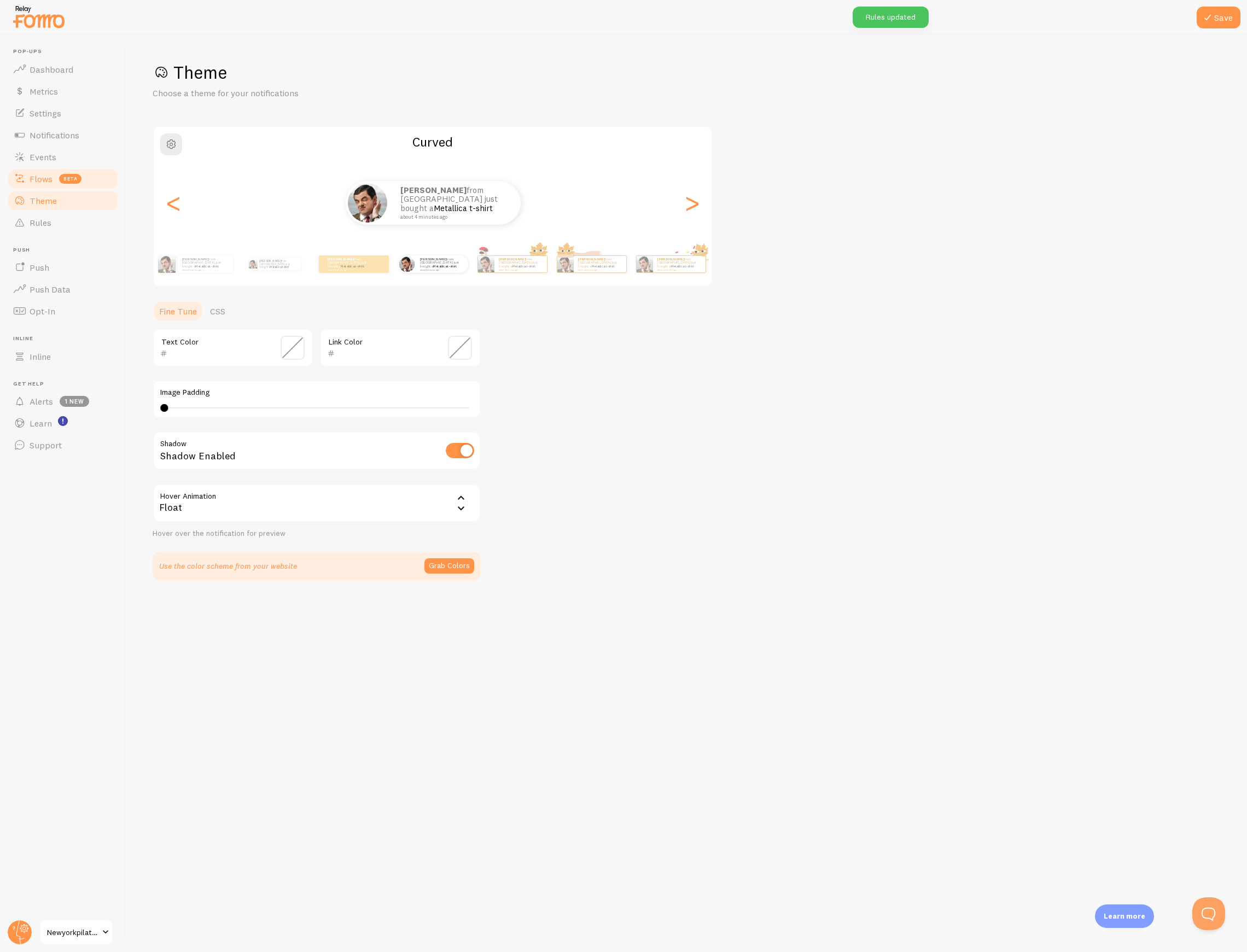
click at [46, 184] on span "Flows" at bounding box center [41, 179] width 23 height 11
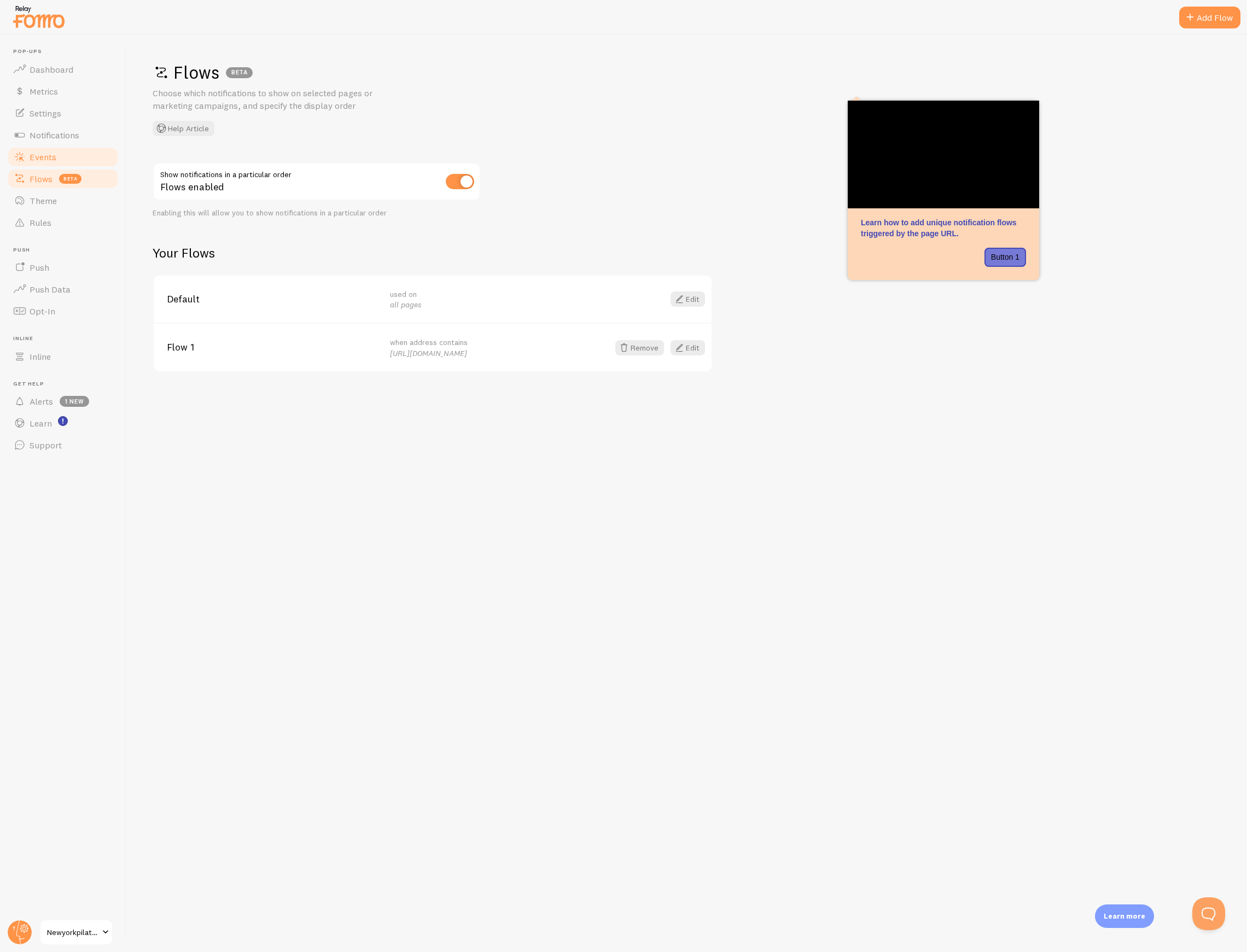
click at [46, 157] on span "Events" at bounding box center [43, 157] width 27 height 11
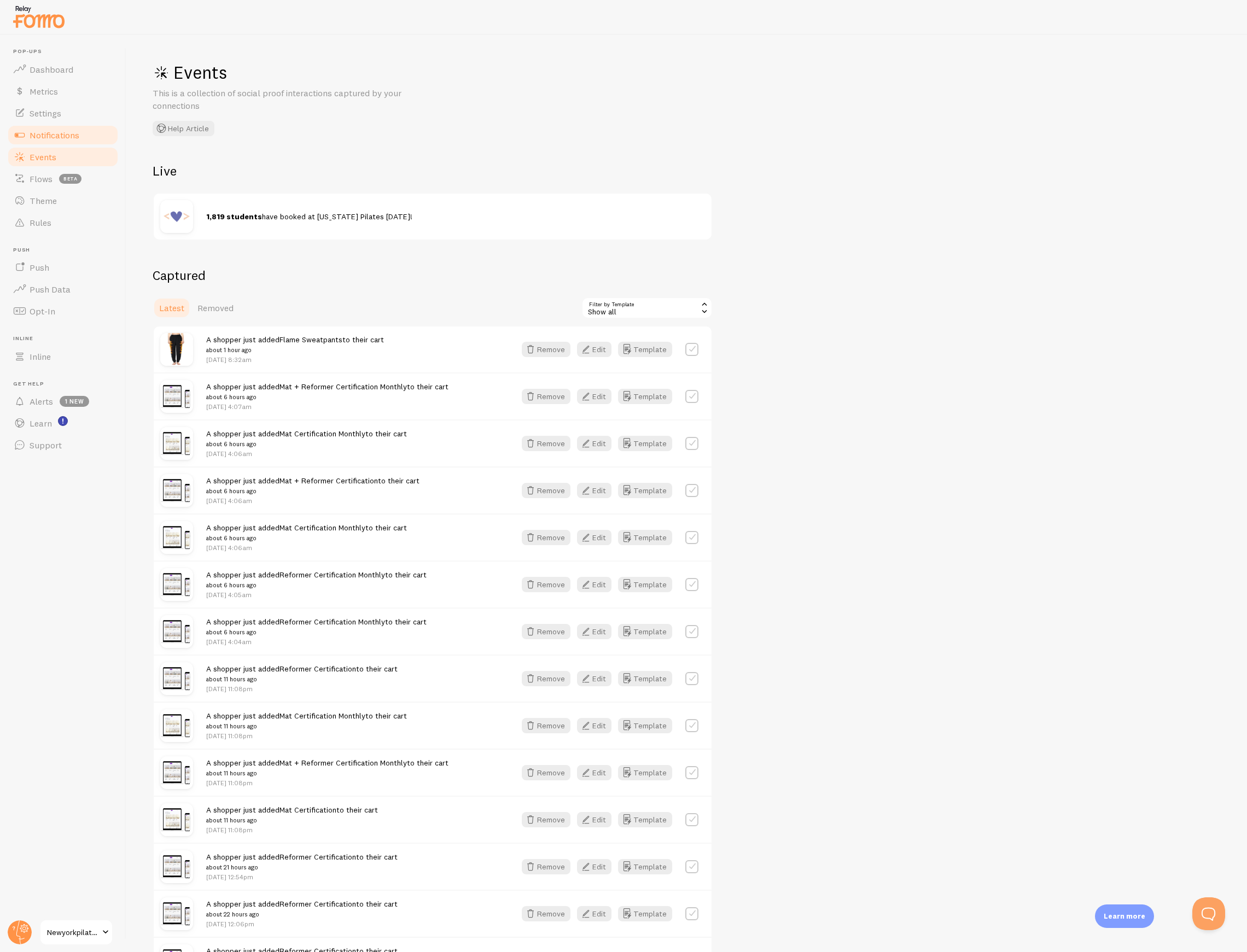
click at [38, 125] on link "Notifications" at bounding box center [63, 135] width 113 height 22
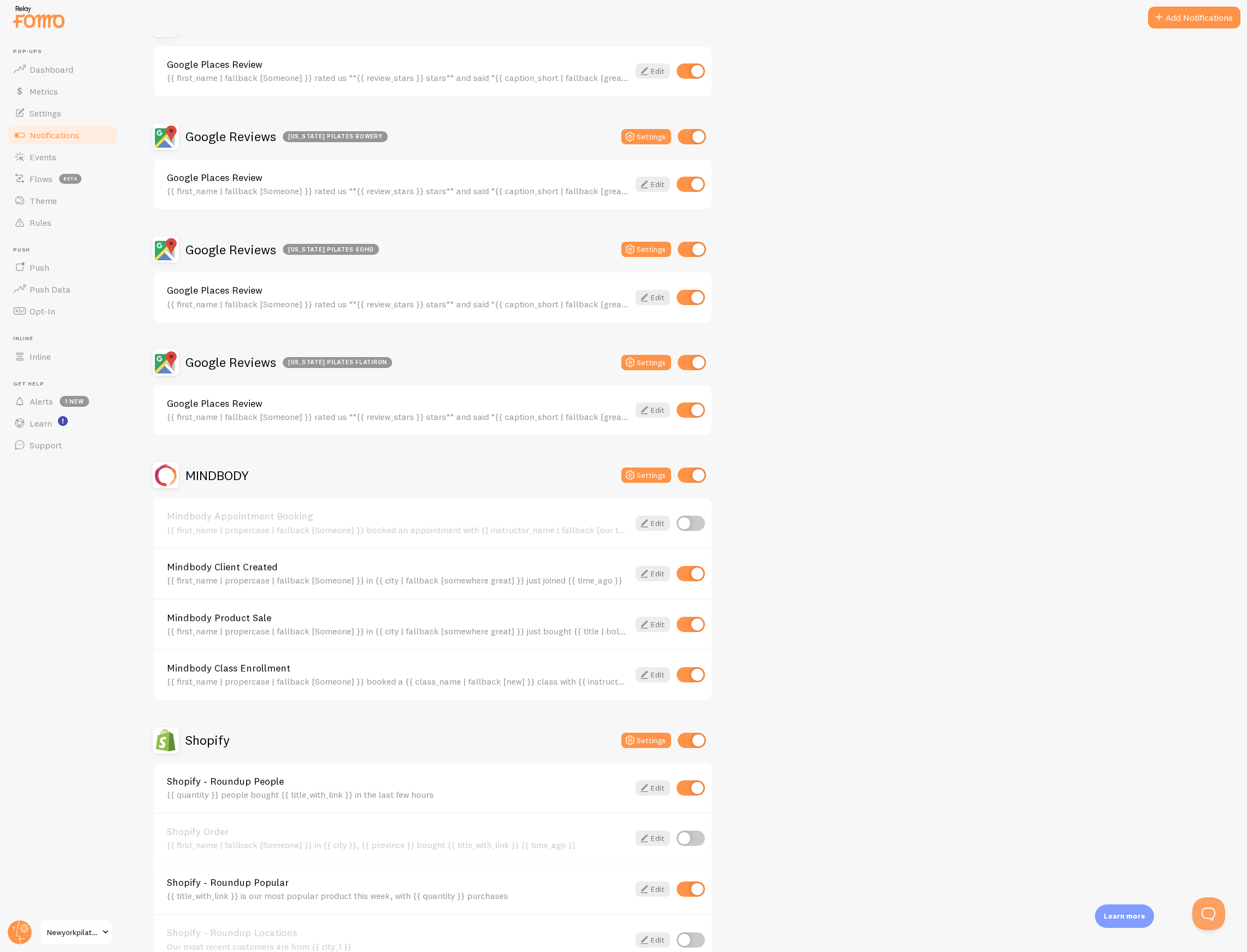
scroll to position [367, 0]
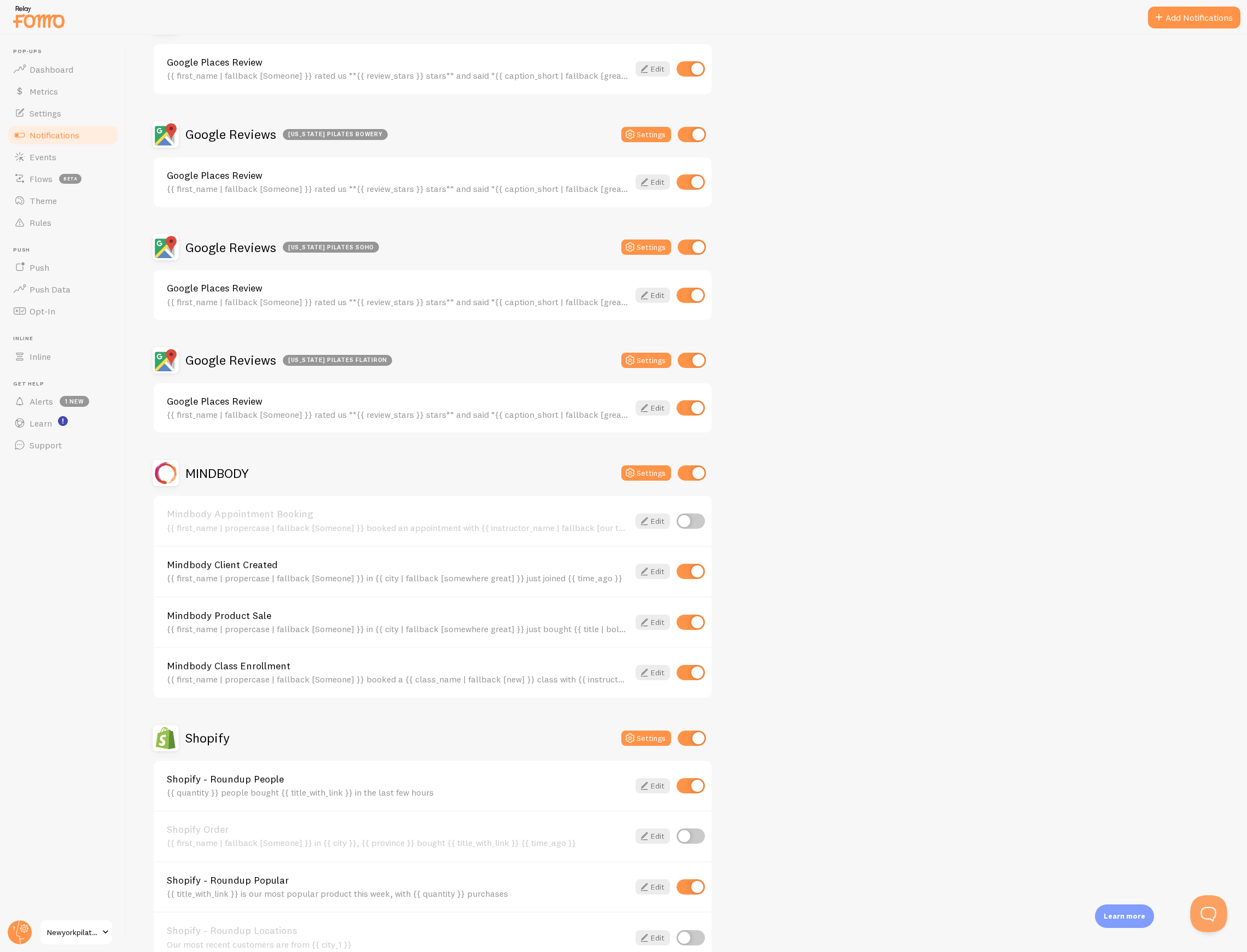
click at [1207, 916] on button "Open Beacon popover" at bounding box center [1206, 911] width 33 height 33
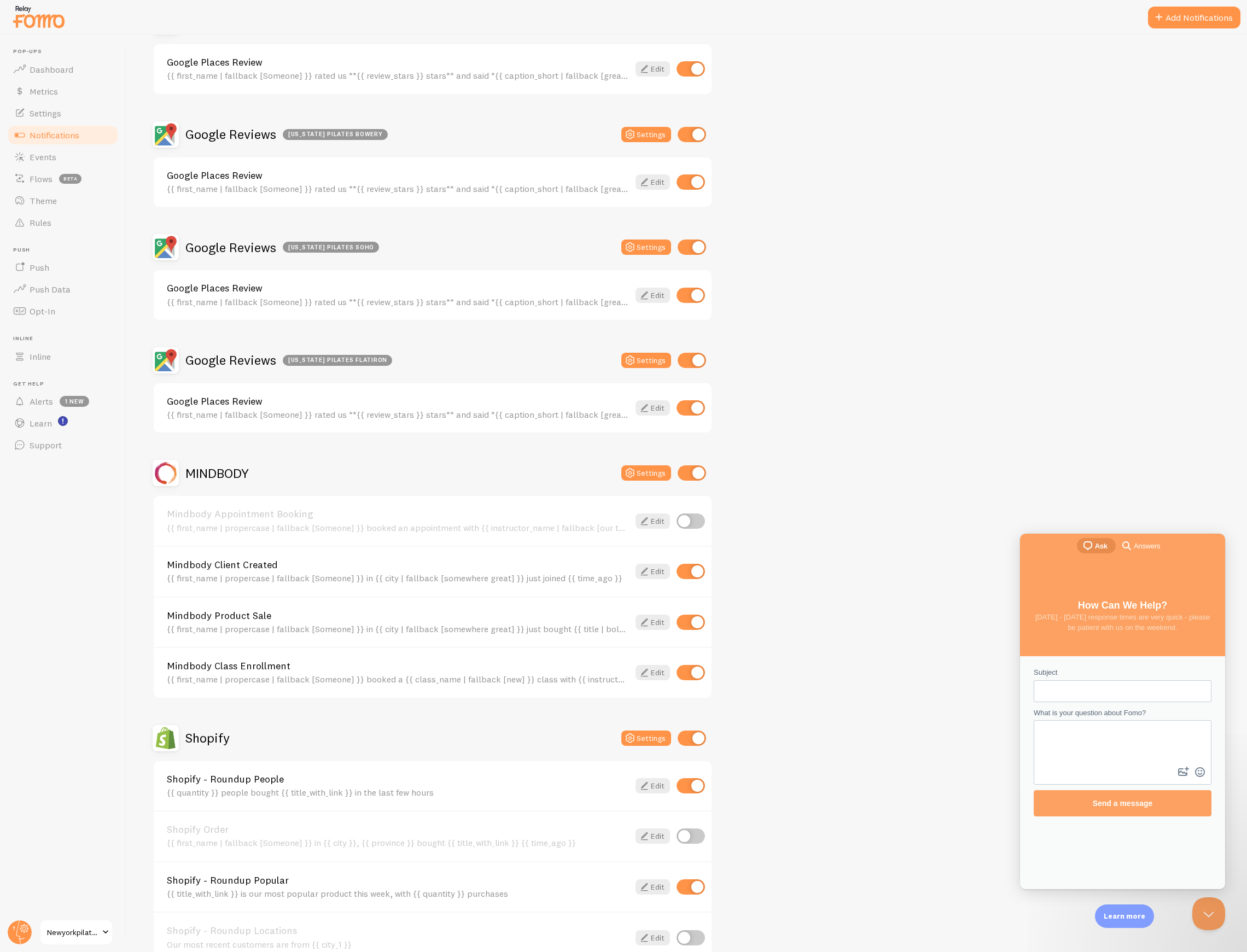
scroll to position [0, 0]
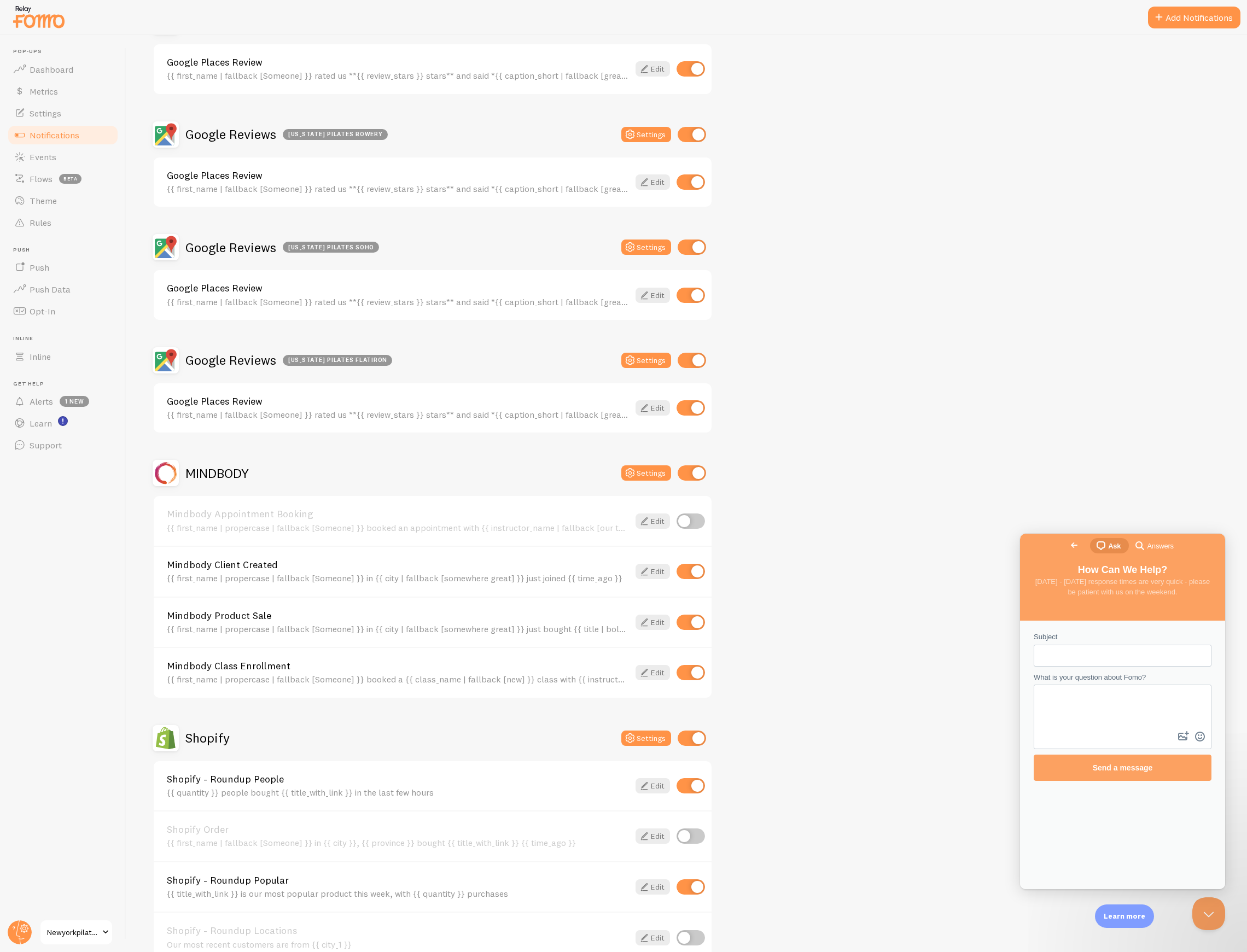
click at [1071, 656] on input "Subject" at bounding box center [1122, 655] width 160 height 20
type input "Mindbody classes, sale, and creation is not showing data in FOMO"
type textarea "W"
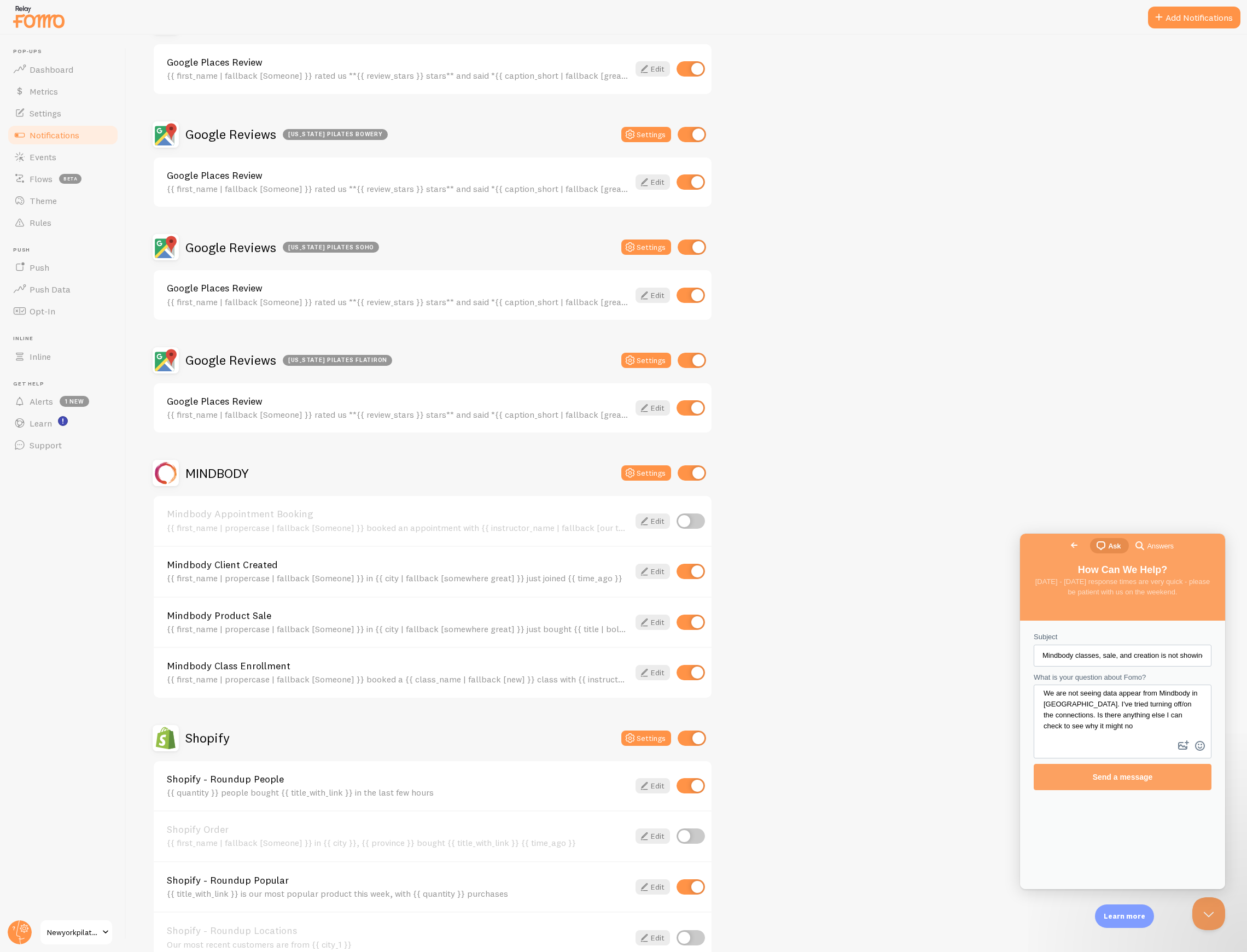
scroll to position [4, 0]
type textarea "We are not seeing data appear from Mindbody in [GEOGRAPHIC_DATA]. I've tried tu…"
click at [1097, 780] on span "Send a message" at bounding box center [1122, 777] width 60 height 9
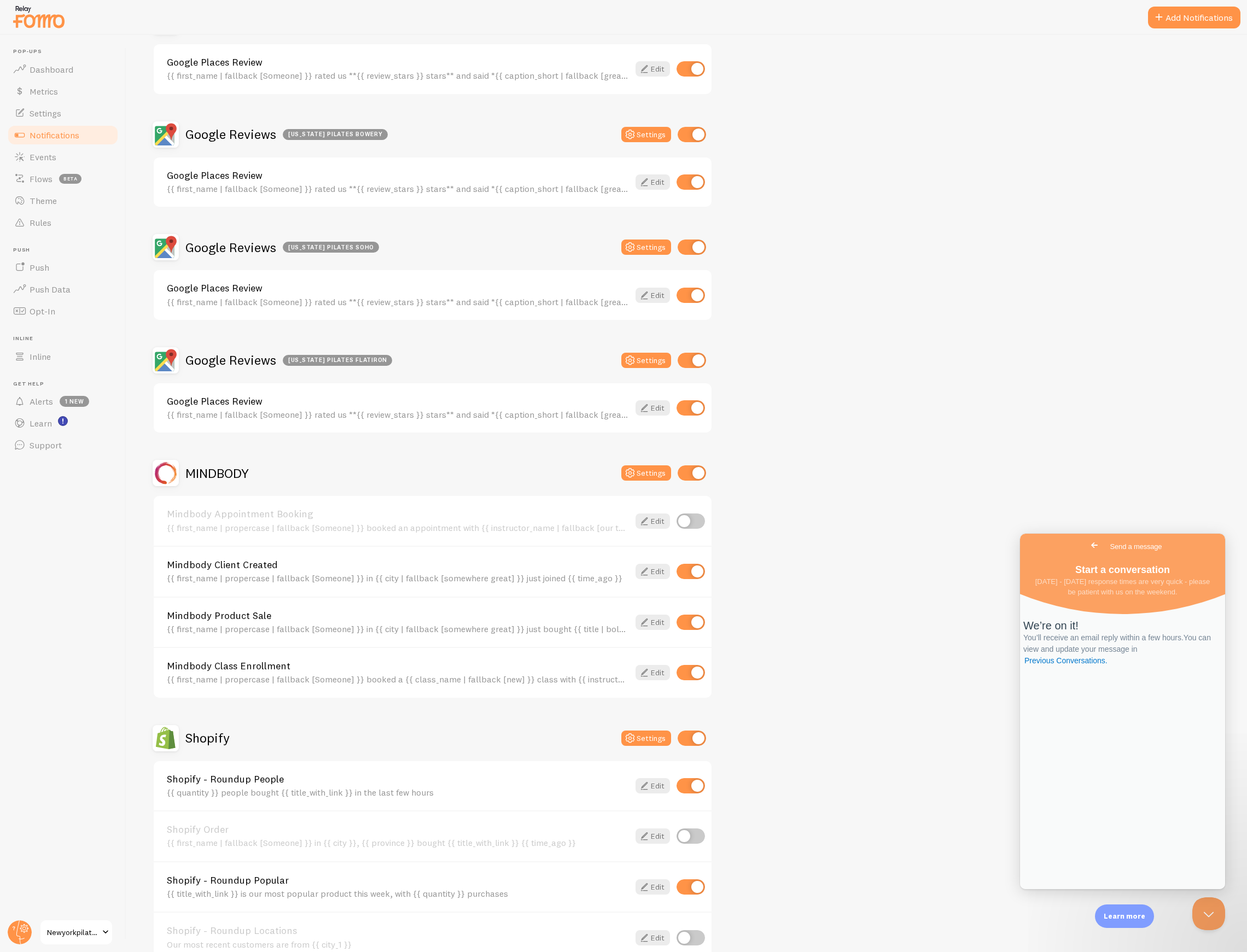
click at [224, 460] on div "MINDBODY" at bounding box center [201, 473] width 96 height 26
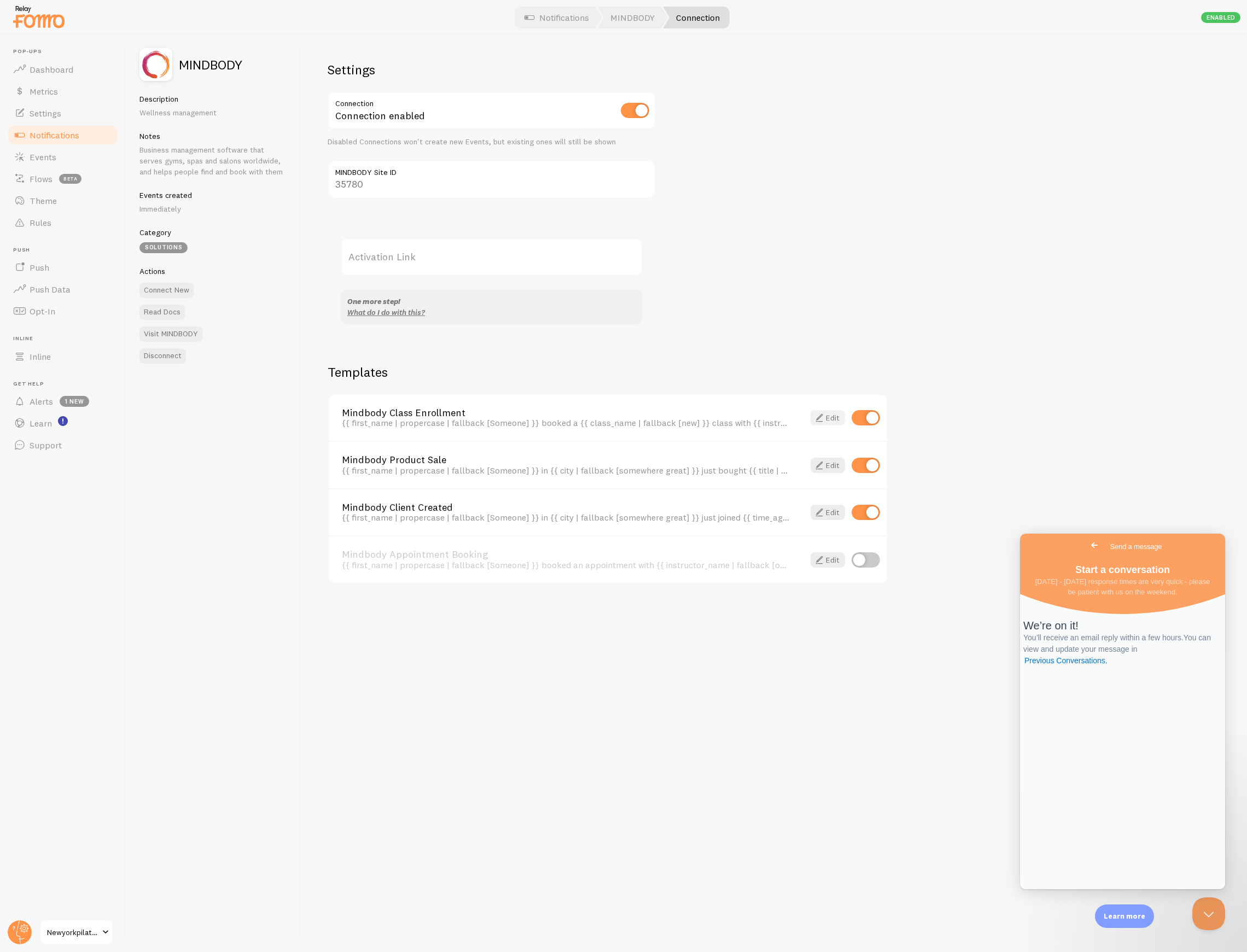
click at [840, 418] on link "Edit" at bounding box center [827, 418] width 34 height 15
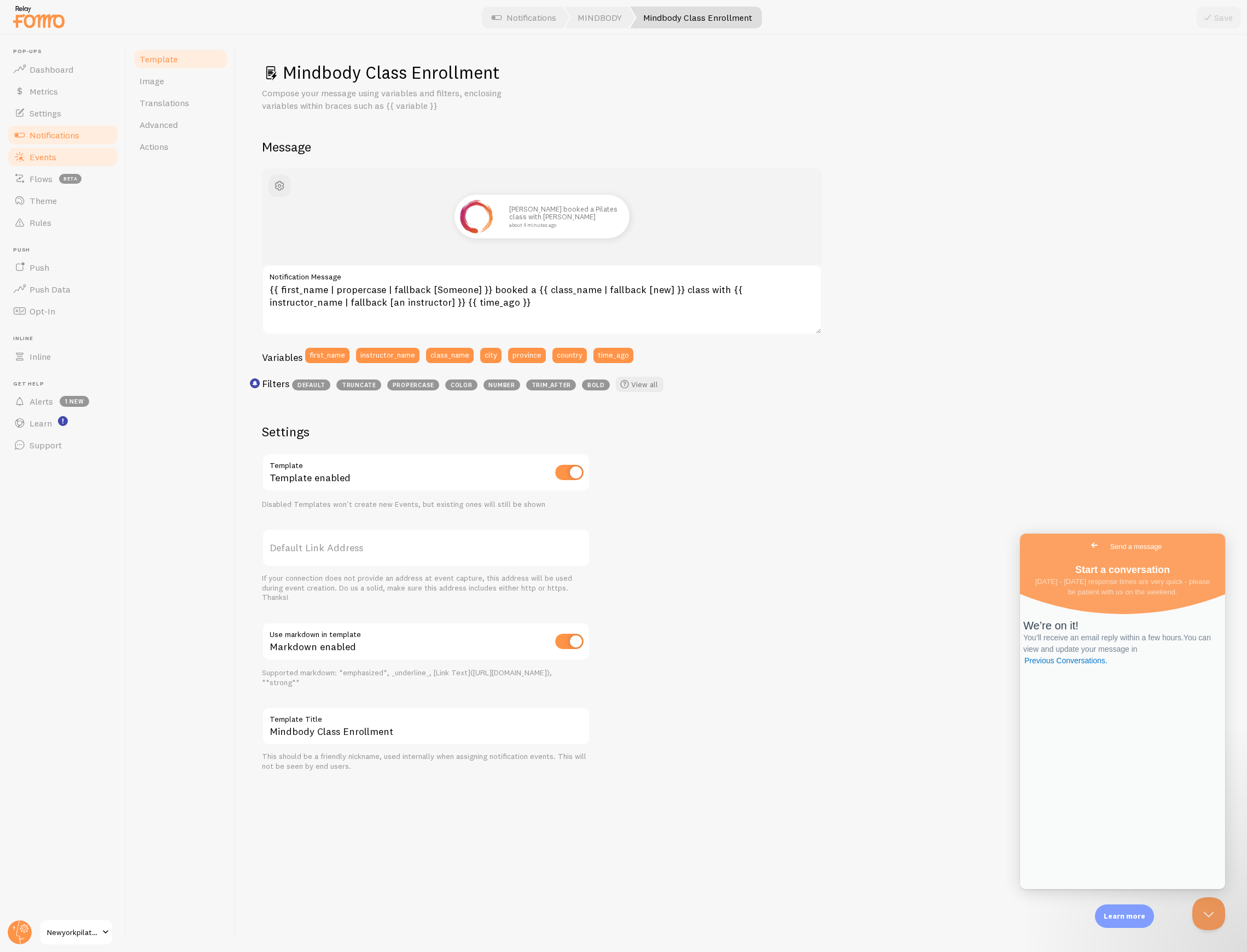
click at [70, 150] on link "Events" at bounding box center [63, 157] width 113 height 22
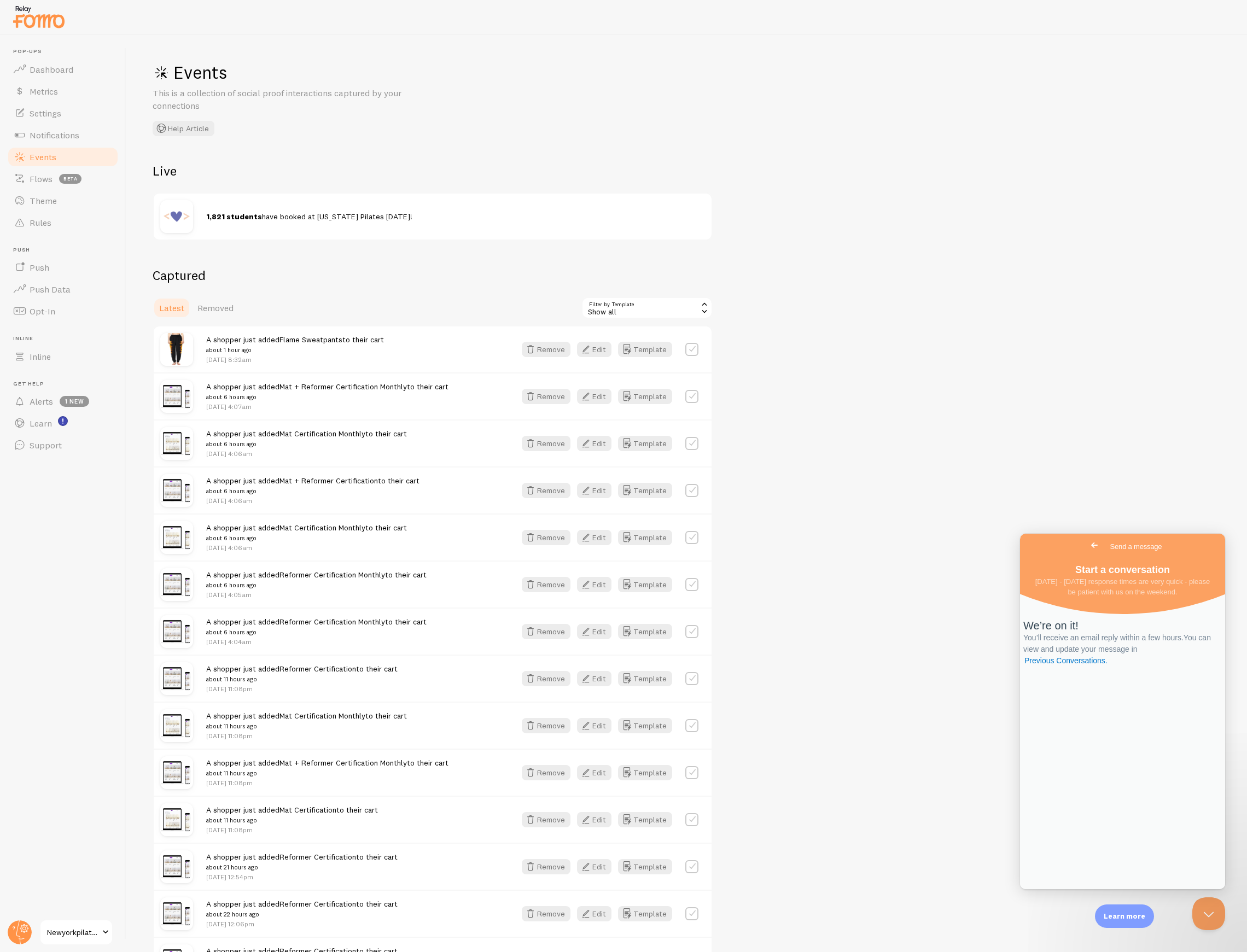
click at [624, 313] on div "Show all" at bounding box center [646, 307] width 131 height 22
click at [665, 419] on li "Mindbody Class Enrollment" at bounding box center [646, 418] width 129 height 17
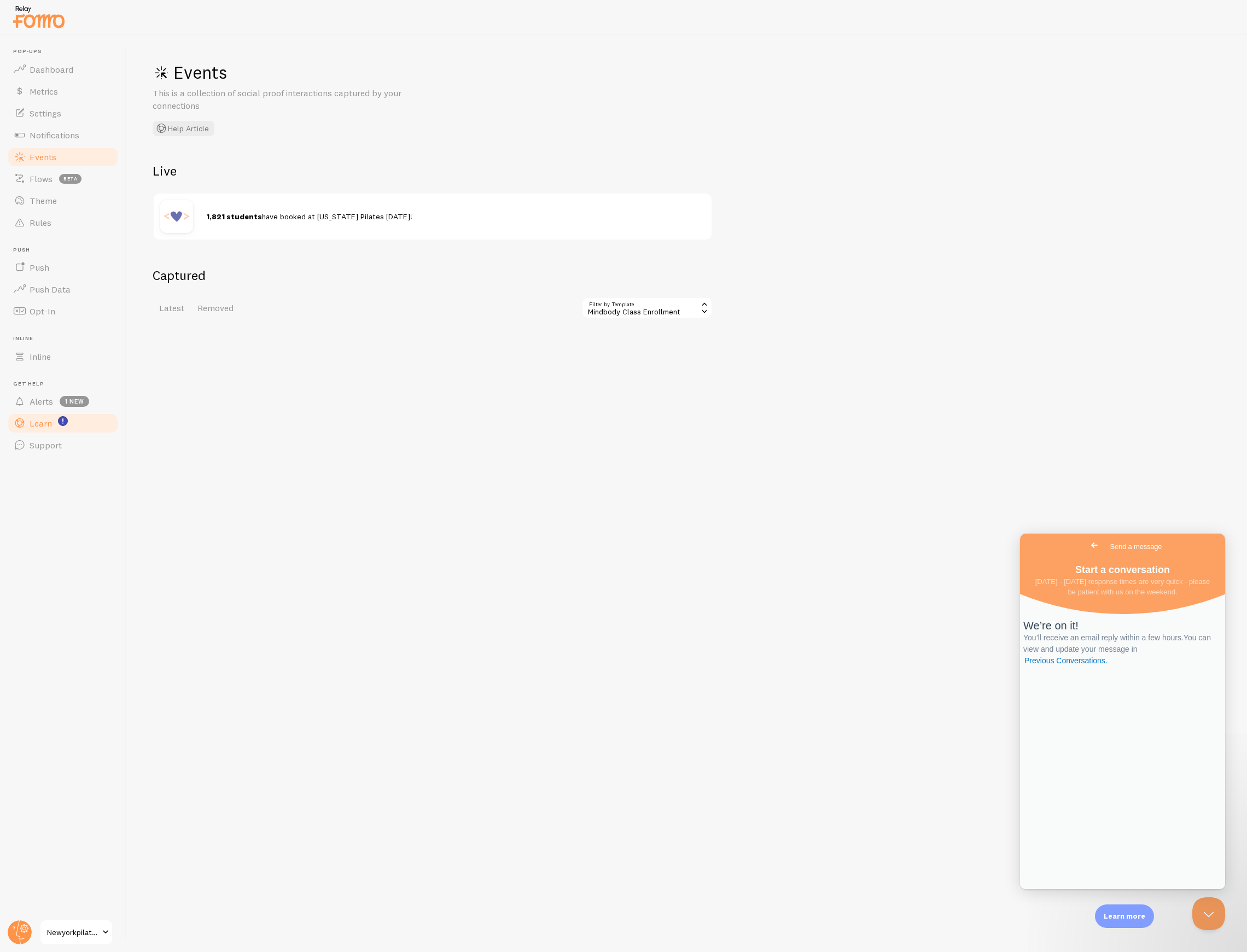
click at [42, 427] on span "Learn" at bounding box center [41, 423] width 23 height 11
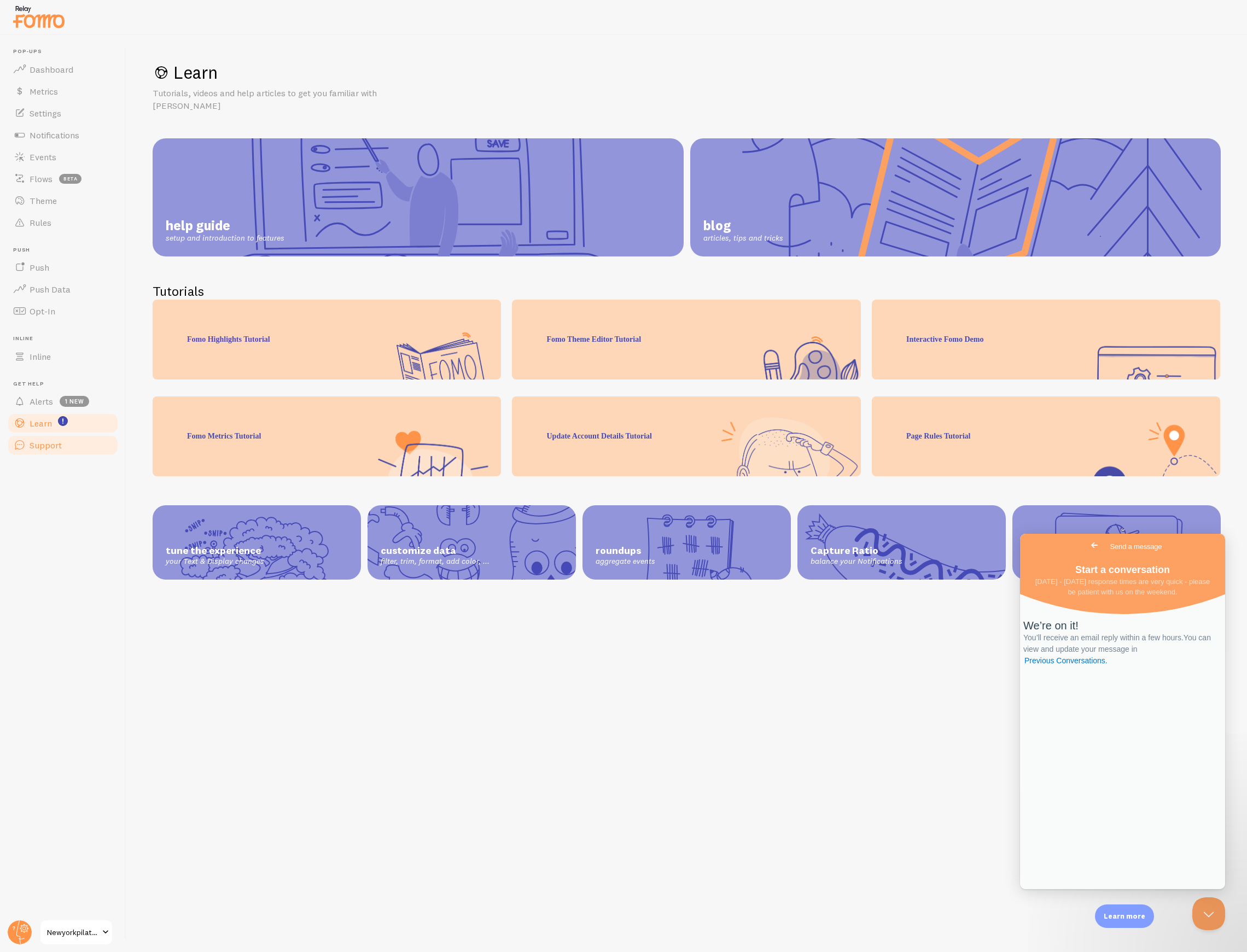
click at [70, 437] on link "Support" at bounding box center [63, 445] width 113 height 22
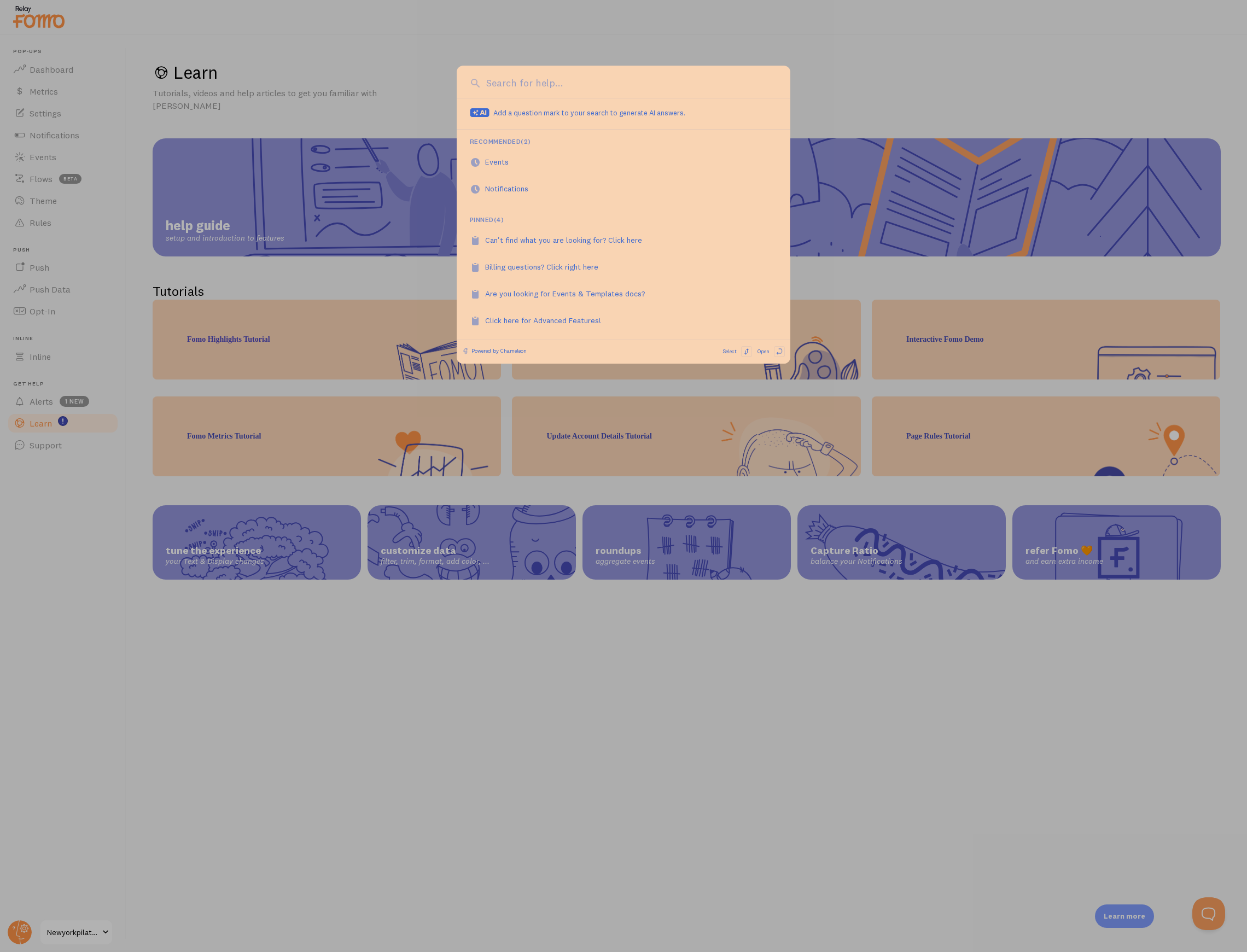
click at [341, 173] on div at bounding box center [623, 476] width 1247 height 952
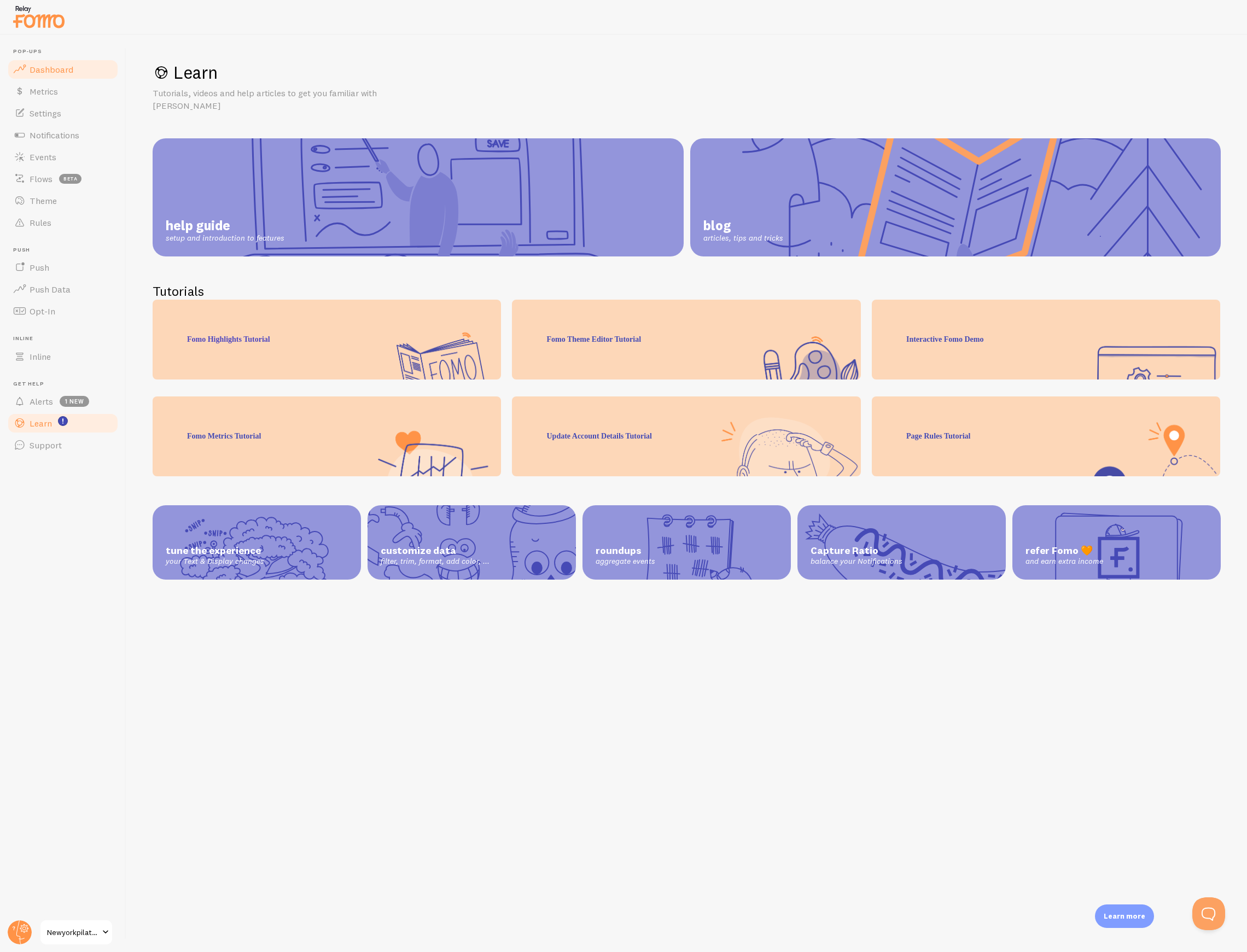
click at [40, 64] on span "Dashboard" at bounding box center [52, 69] width 44 height 11
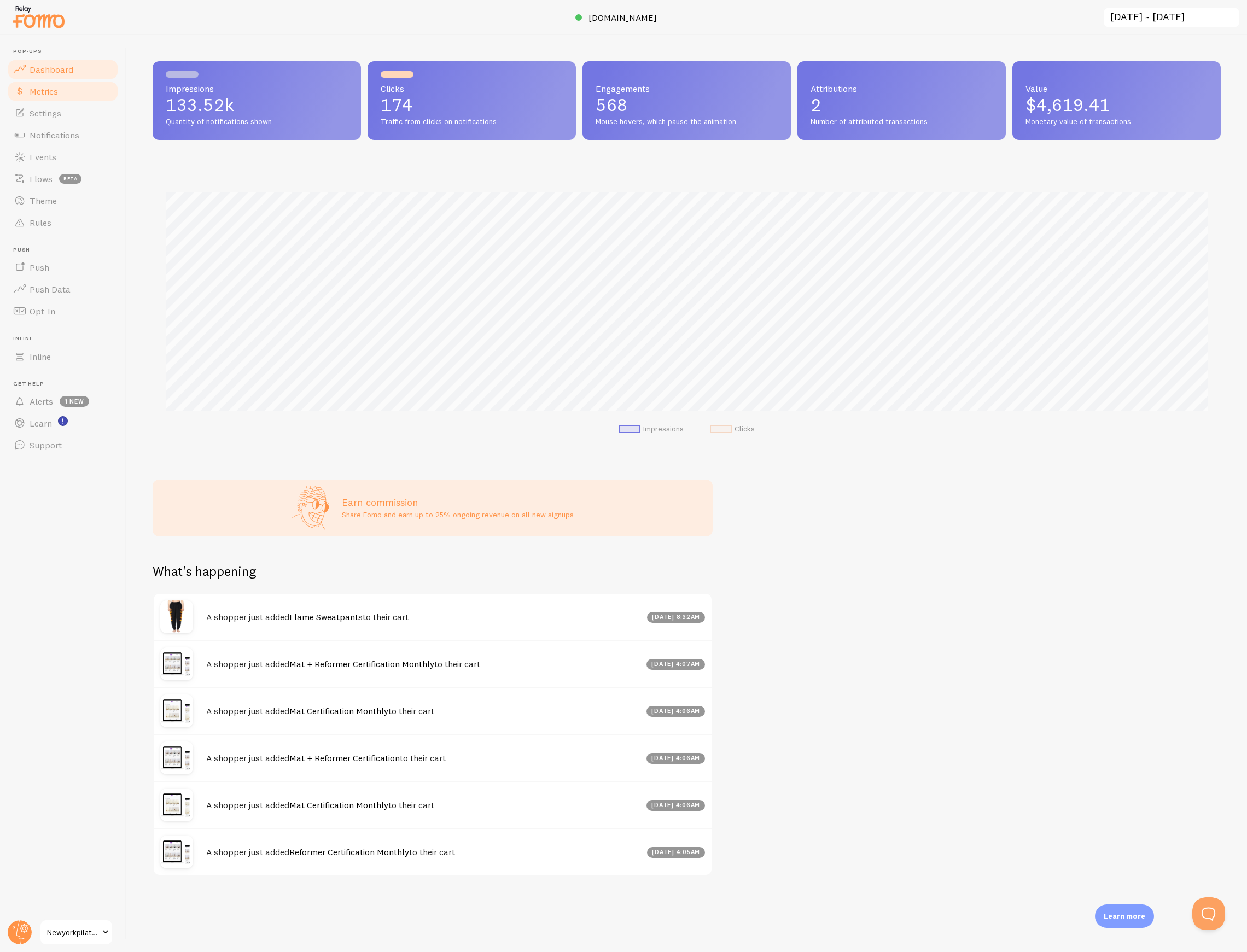
scroll to position [287, 1068]
click at [72, 81] on link "Metrics" at bounding box center [63, 91] width 113 height 22
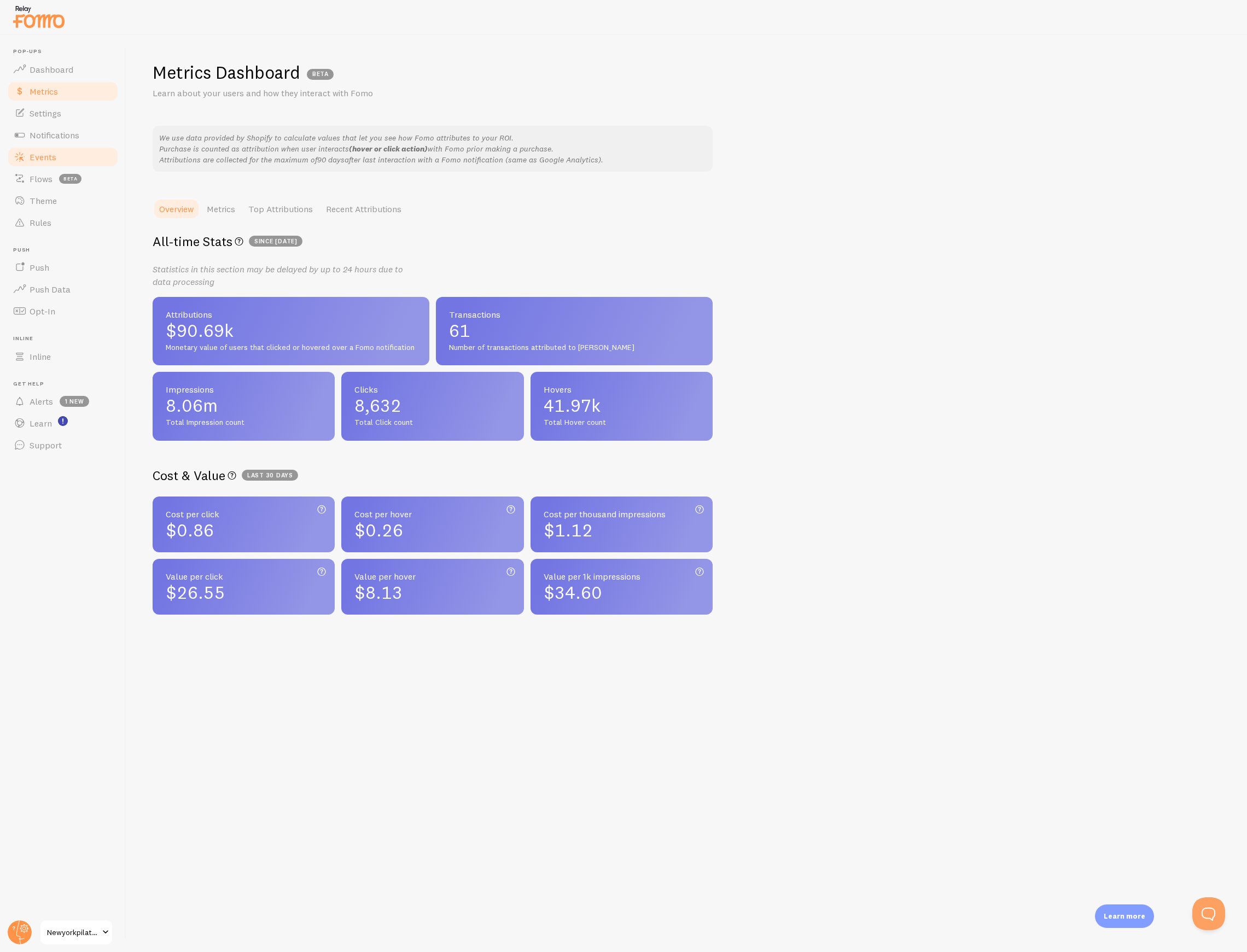
click at [44, 156] on span "Events" at bounding box center [43, 157] width 27 height 11
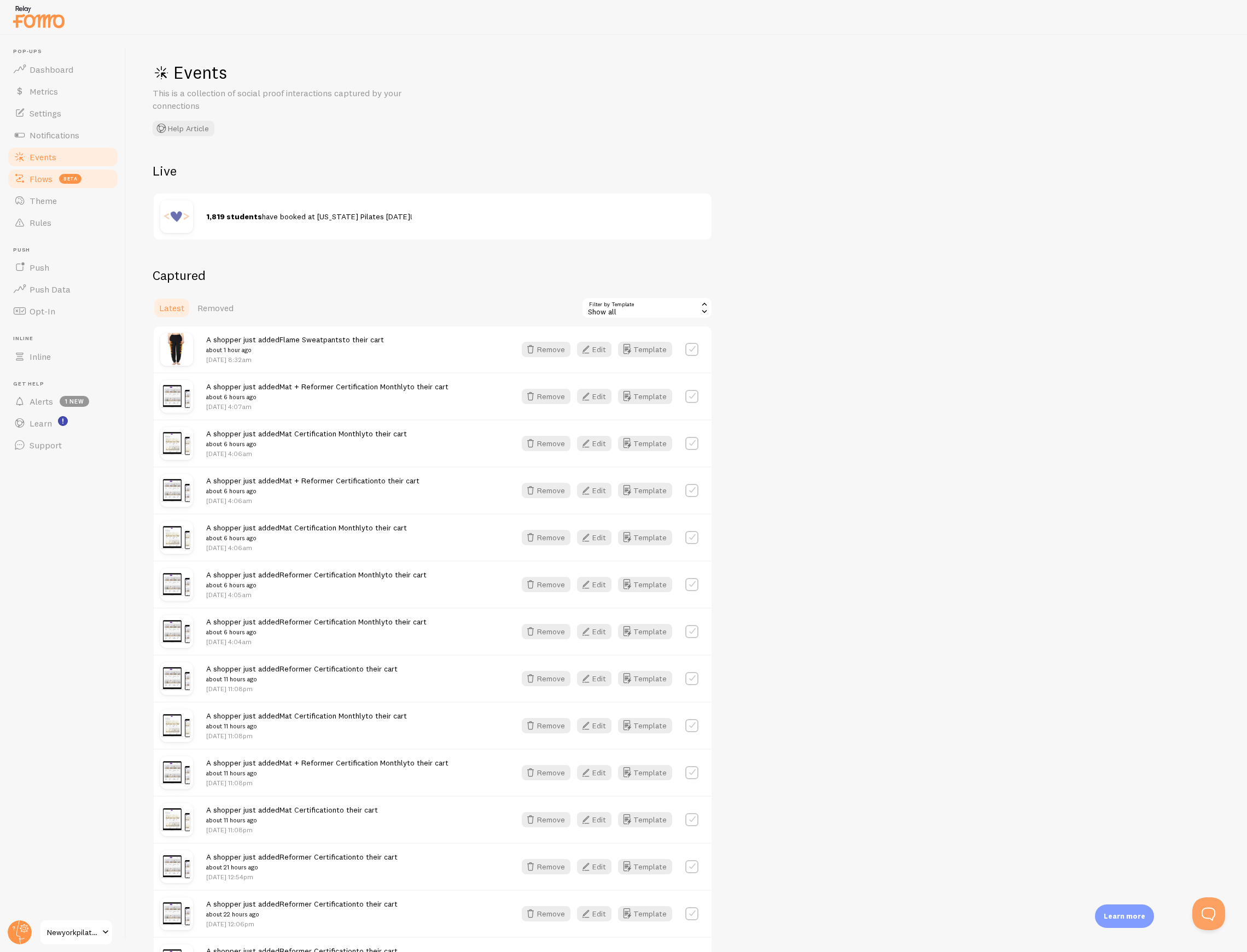
click at [47, 178] on span "Flows" at bounding box center [41, 179] width 23 height 11
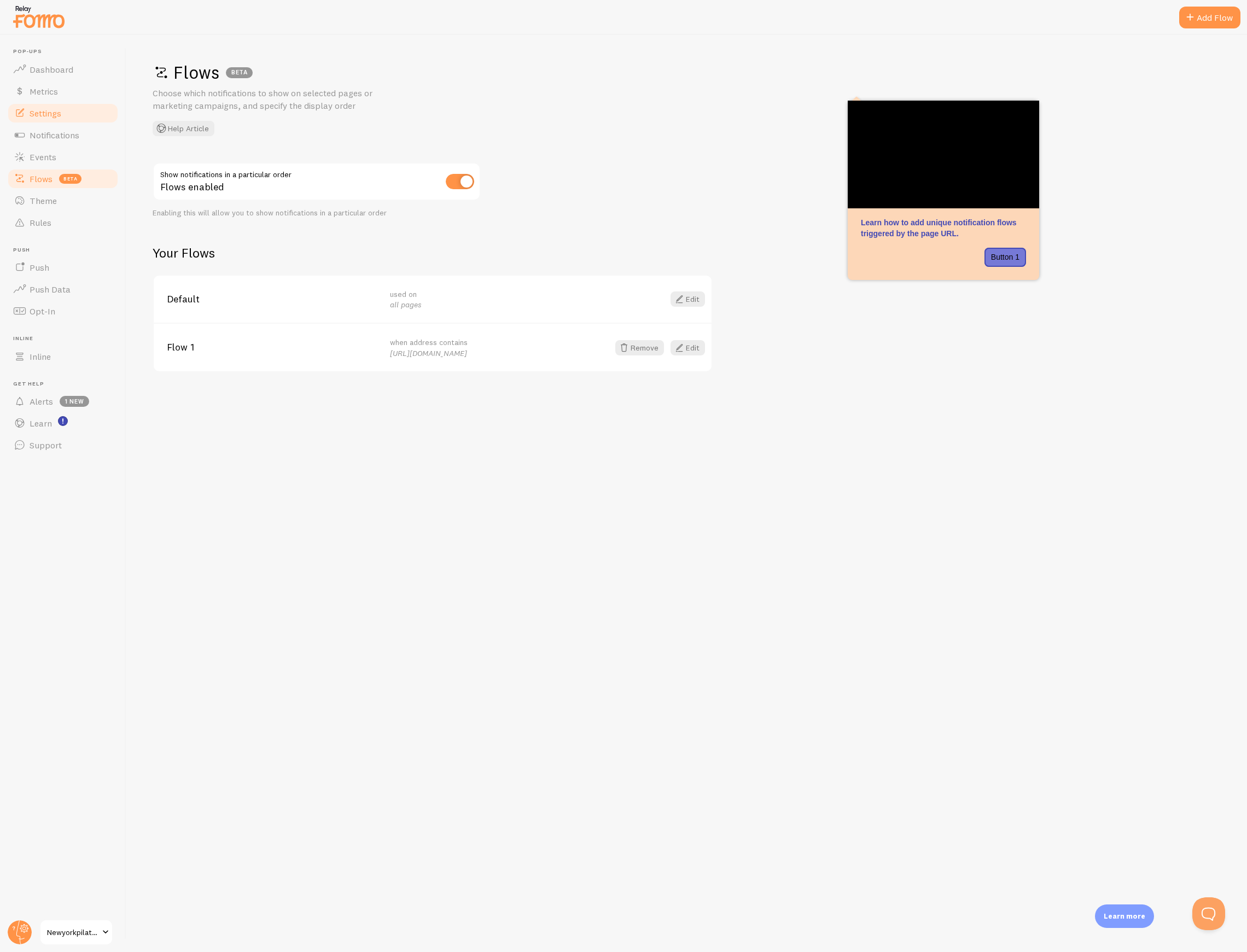
click at [50, 116] on span "Settings" at bounding box center [45, 113] width 31 height 11
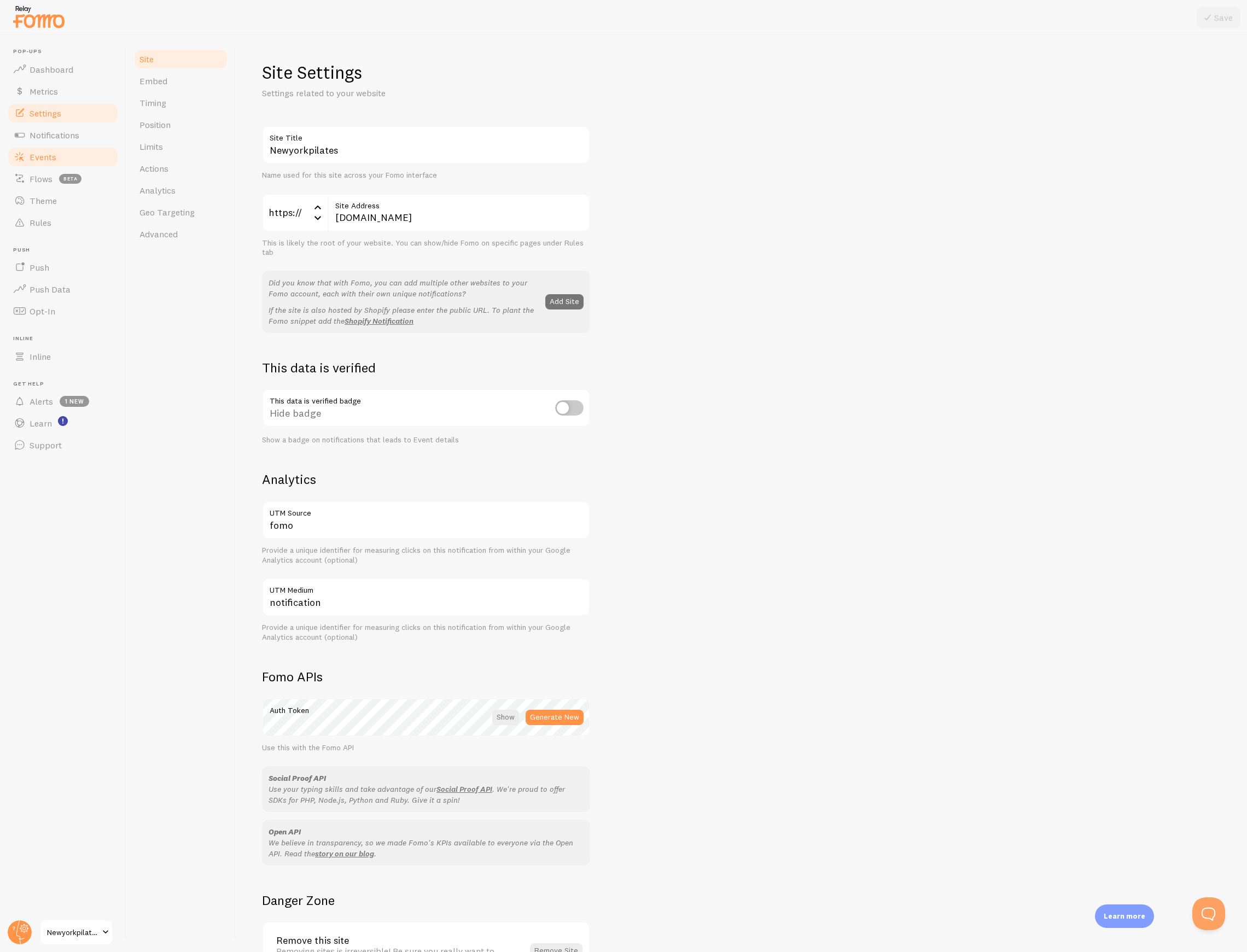
click at [40, 163] on link "Events" at bounding box center [63, 157] width 113 height 22
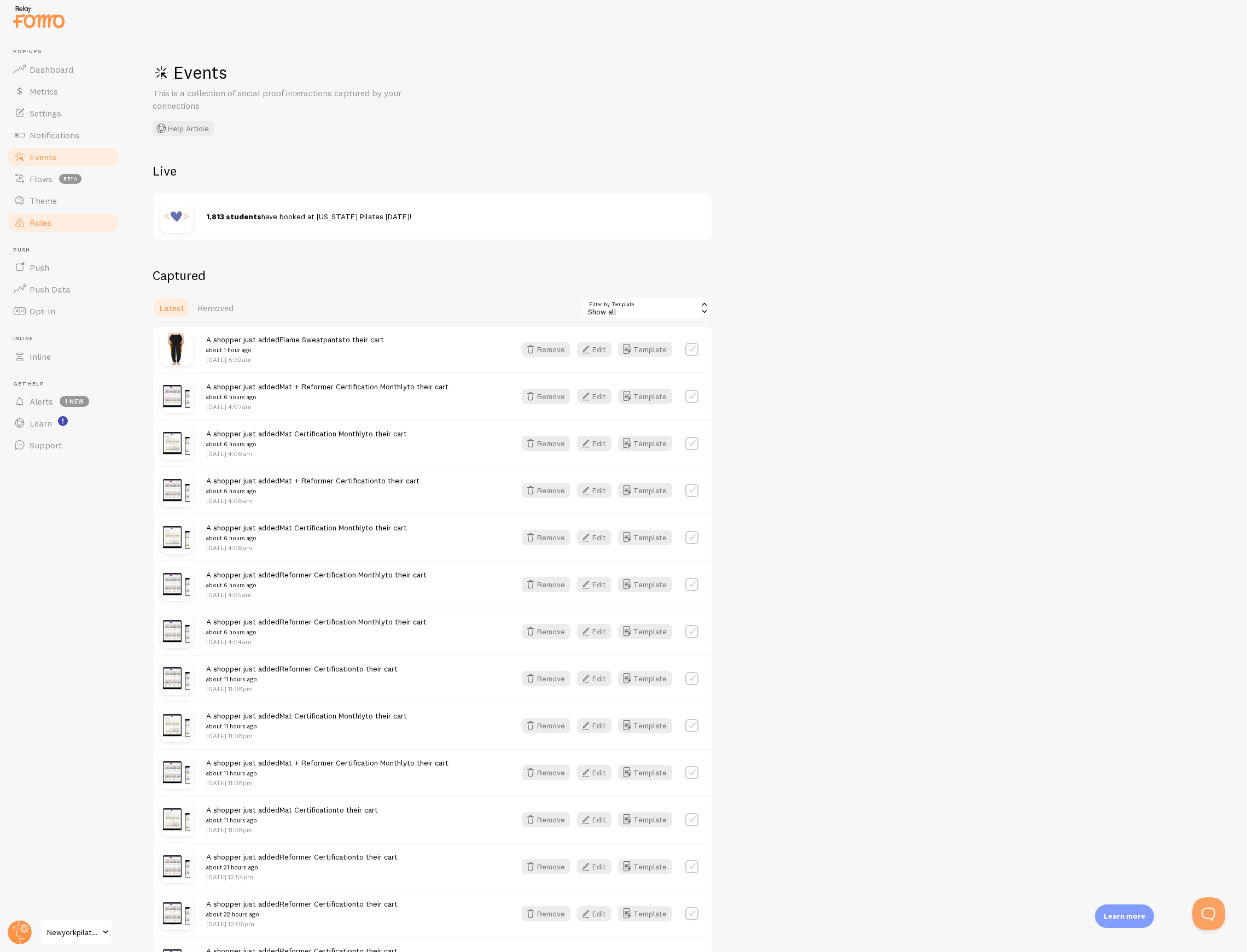
click at [55, 222] on link "Rules" at bounding box center [63, 223] width 113 height 22
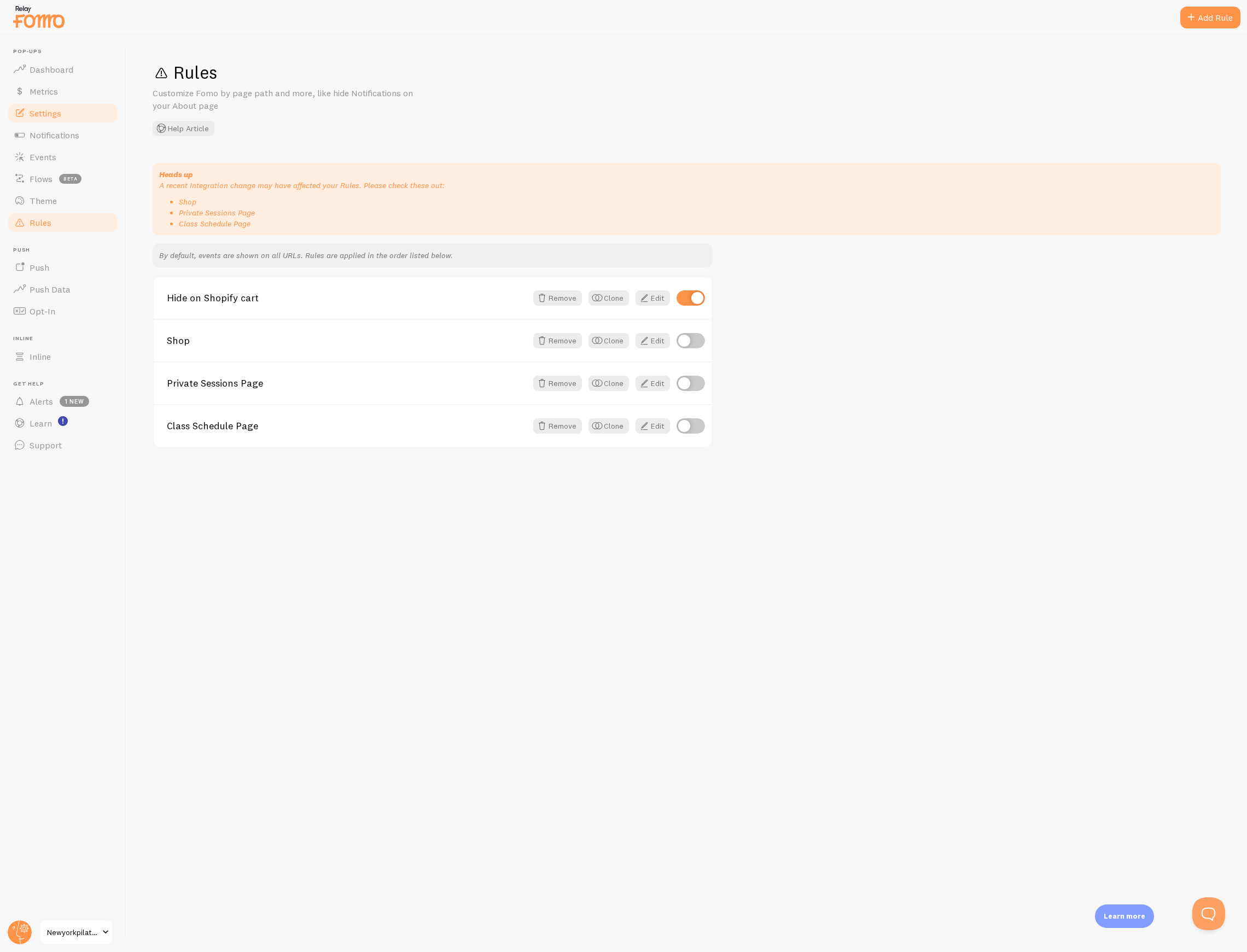
click at [49, 114] on span "Settings" at bounding box center [45, 113] width 31 height 11
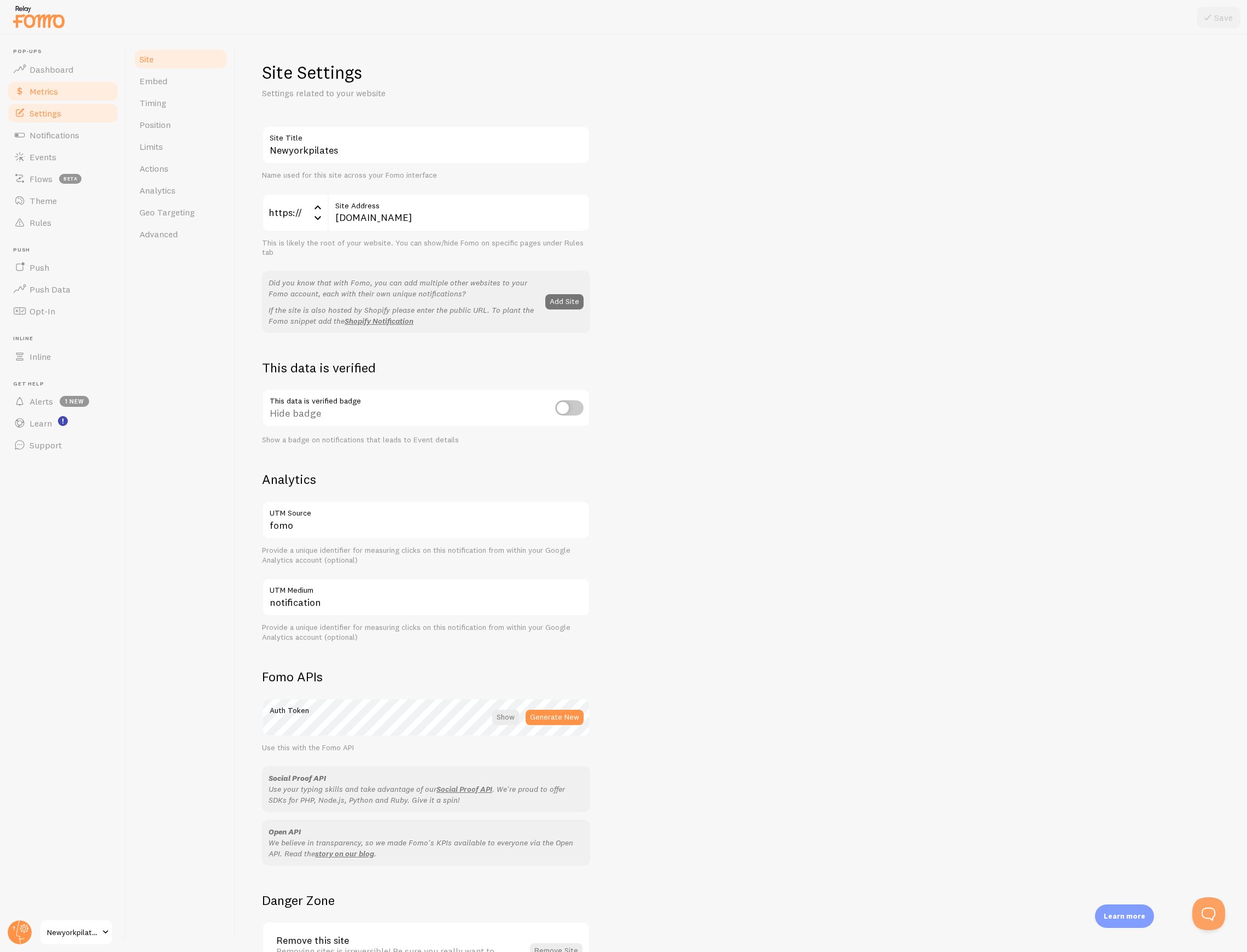
click at [53, 99] on link "Metrics" at bounding box center [63, 91] width 113 height 22
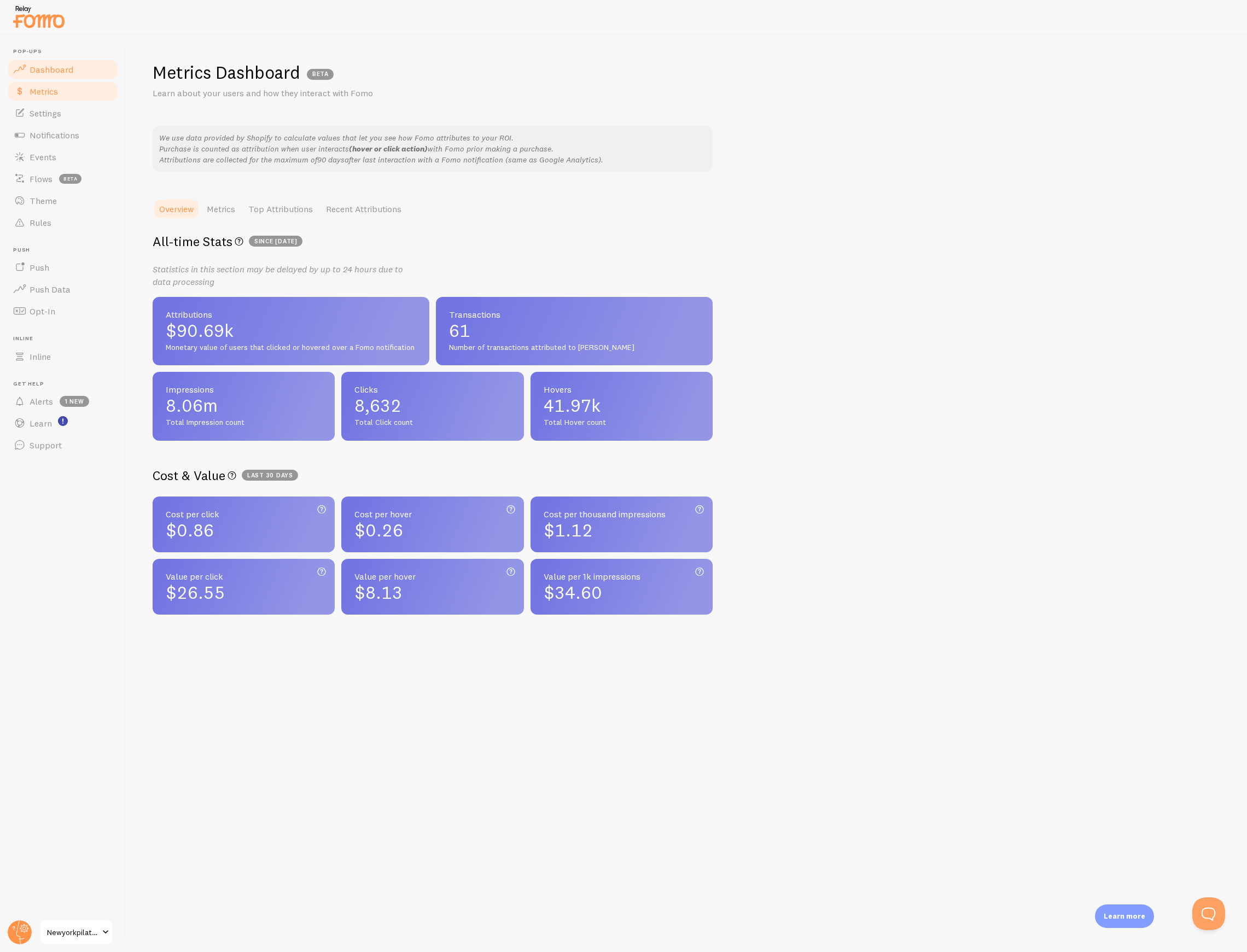
click at [55, 71] on span "Dashboard" at bounding box center [52, 69] width 44 height 11
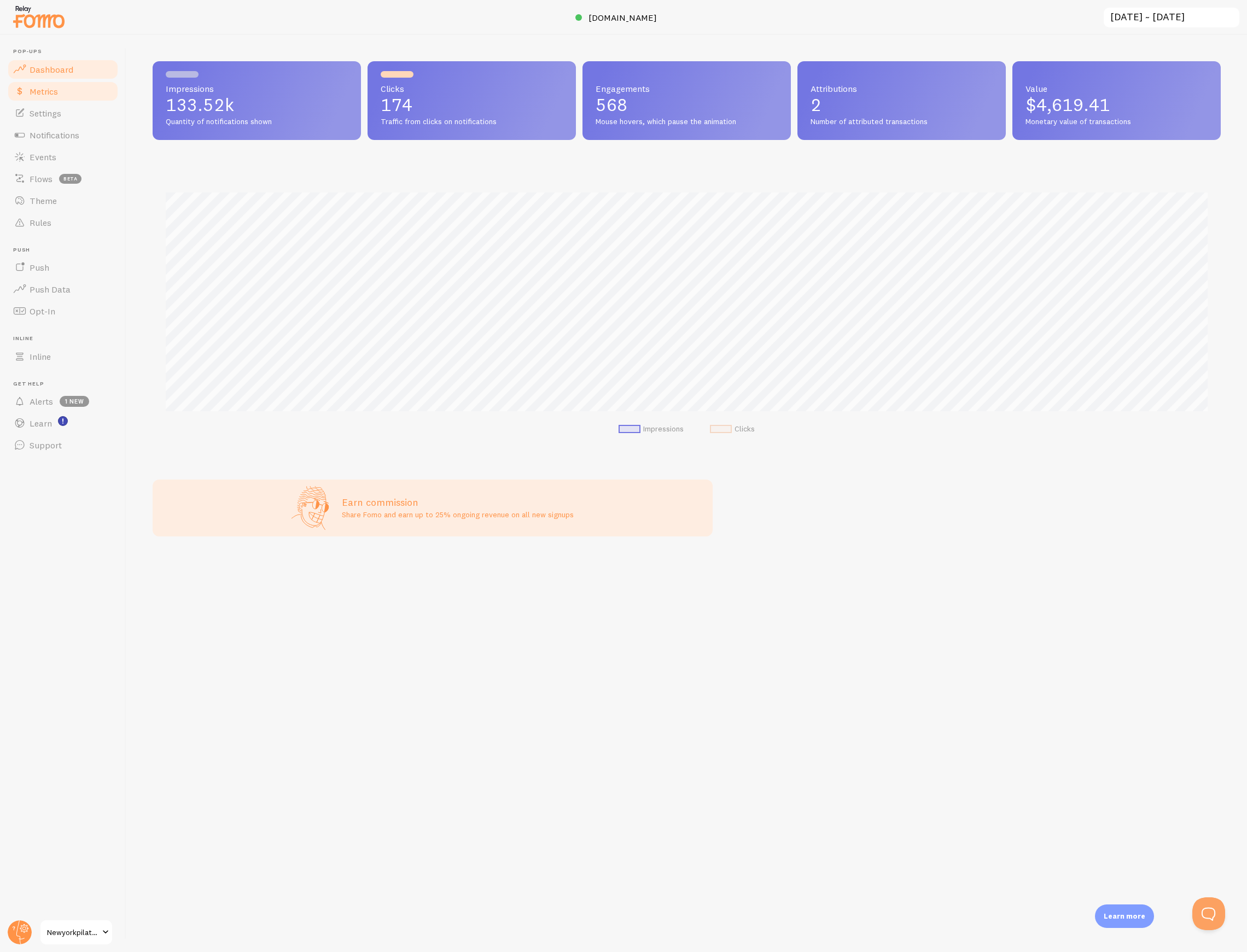
scroll to position [287, 1068]
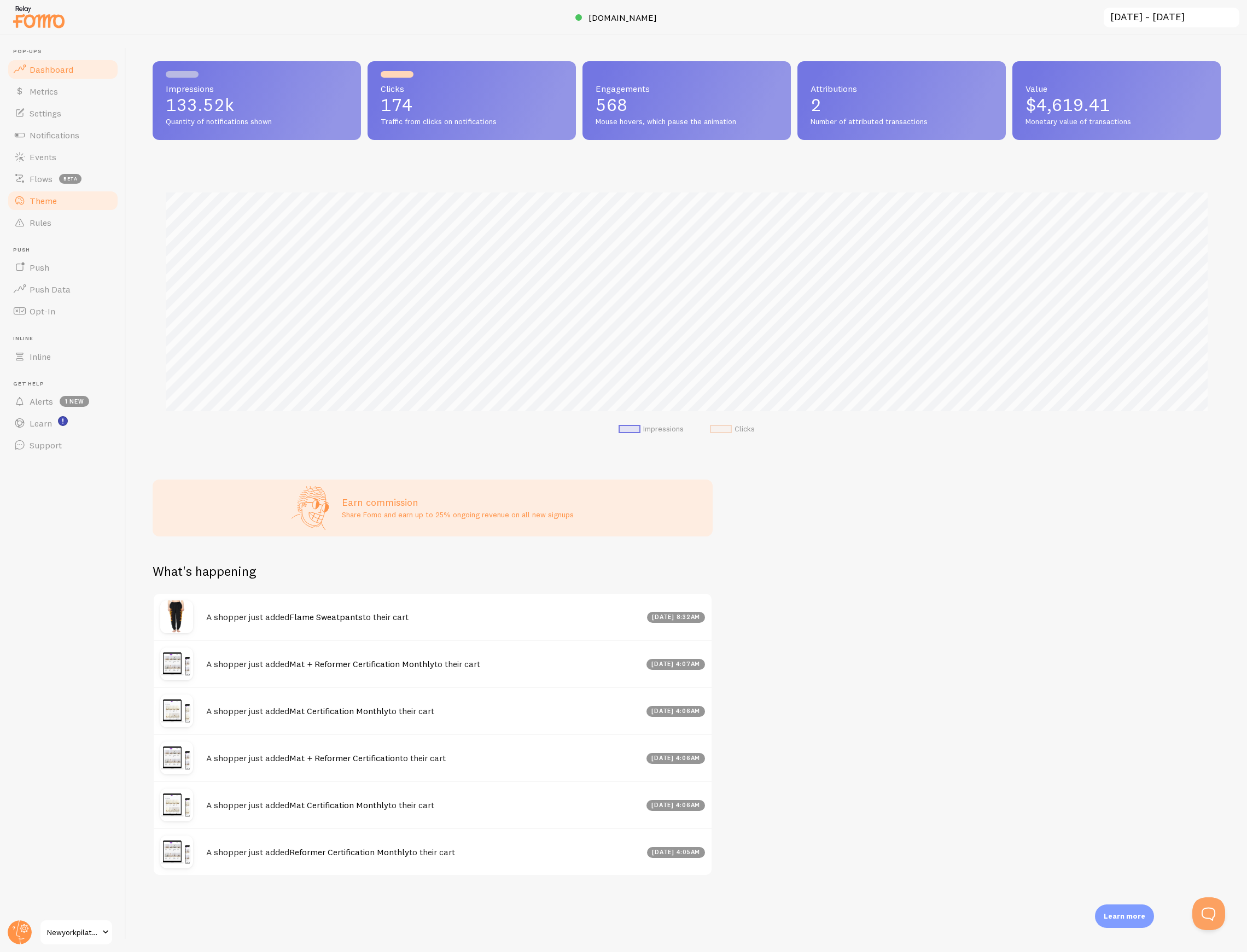
click at [58, 198] on link "Theme" at bounding box center [63, 201] width 113 height 22
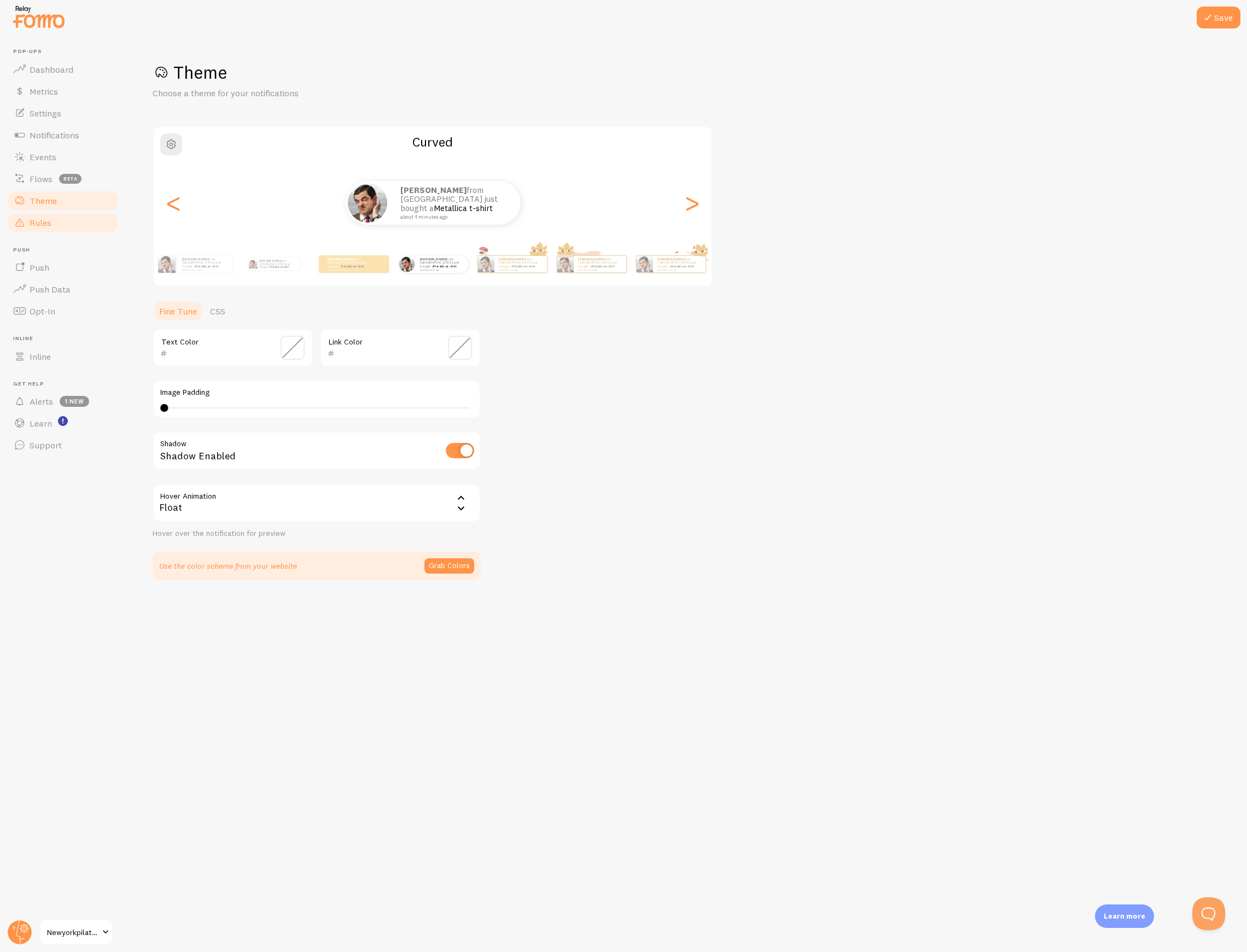
click at [58, 221] on link "Rules" at bounding box center [63, 223] width 113 height 22
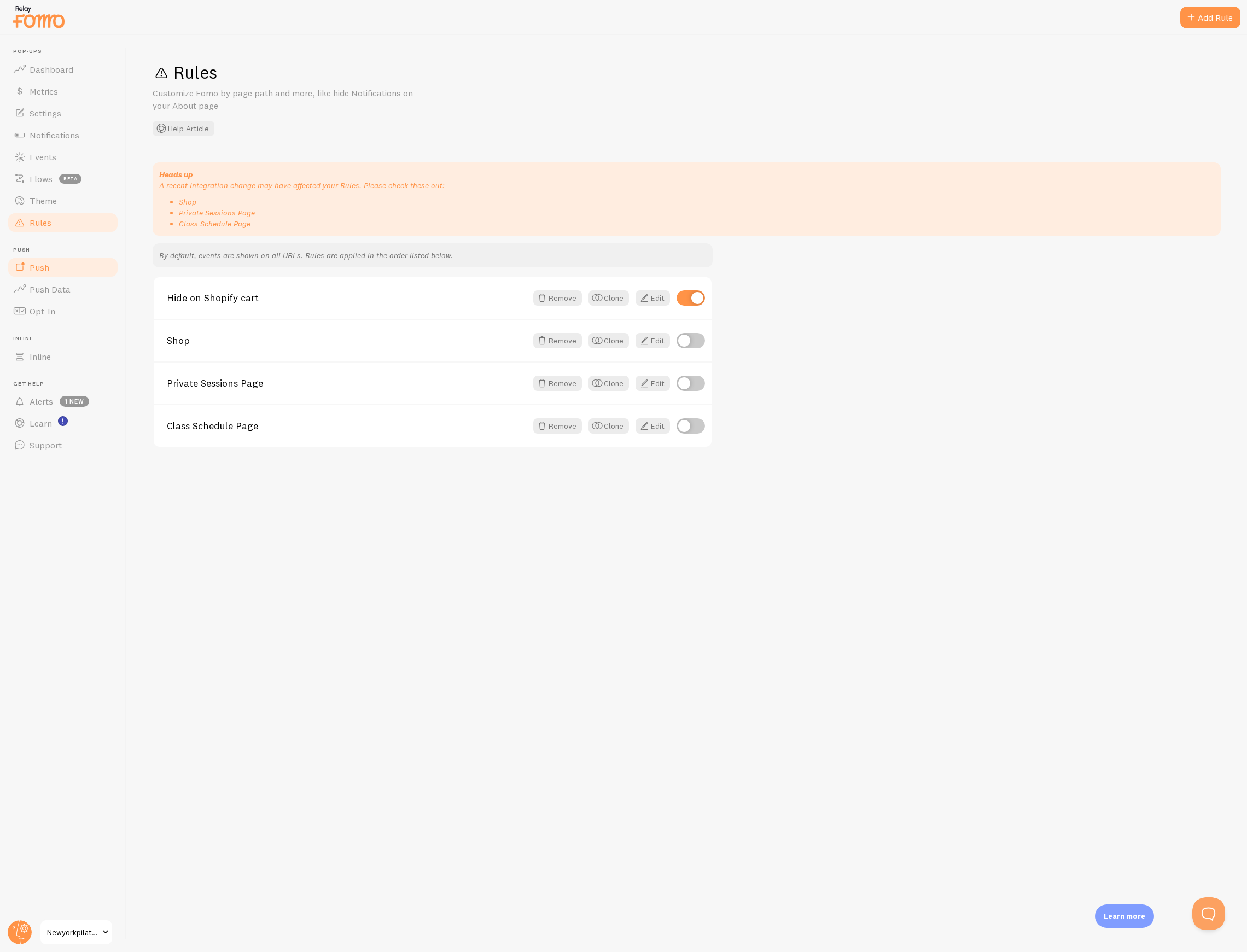
click at [55, 268] on link "Push" at bounding box center [63, 267] width 113 height 22
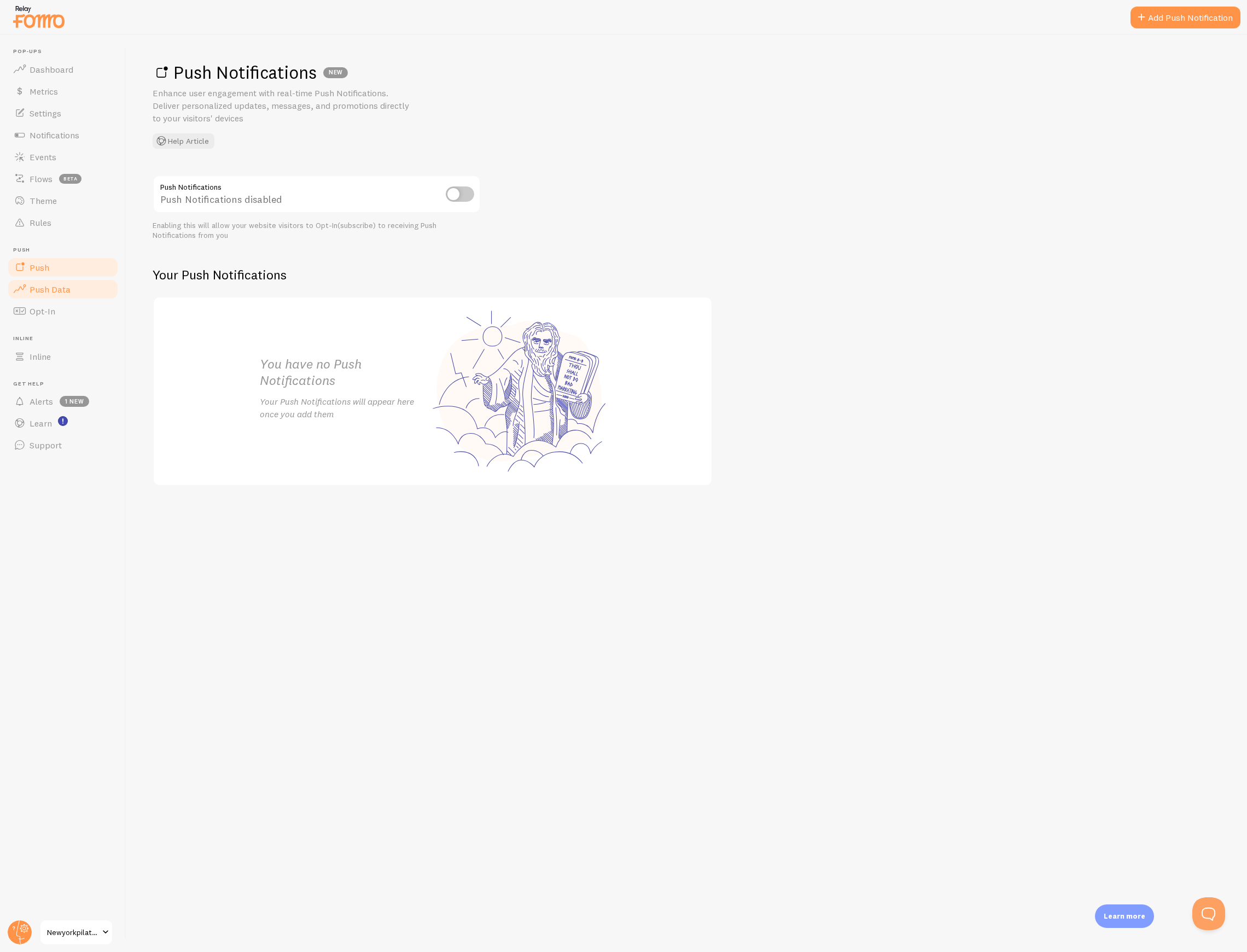
click at [64, 298] on link "Push Data" at bounding box center [63, 289] width 113 height 22
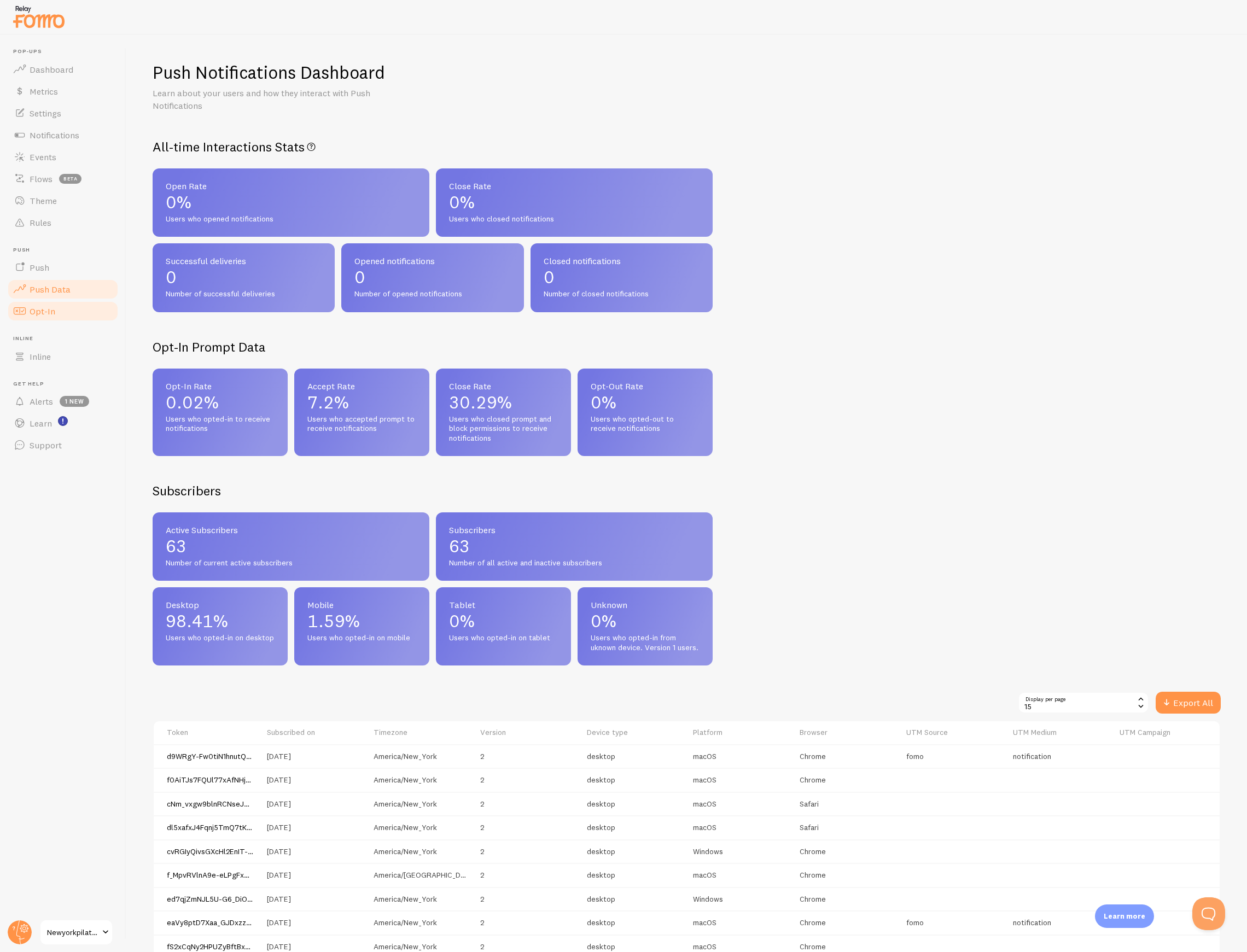
click at [66, 310] on link "Opt-In" at bounding box center [63, 311] width 113 height 22
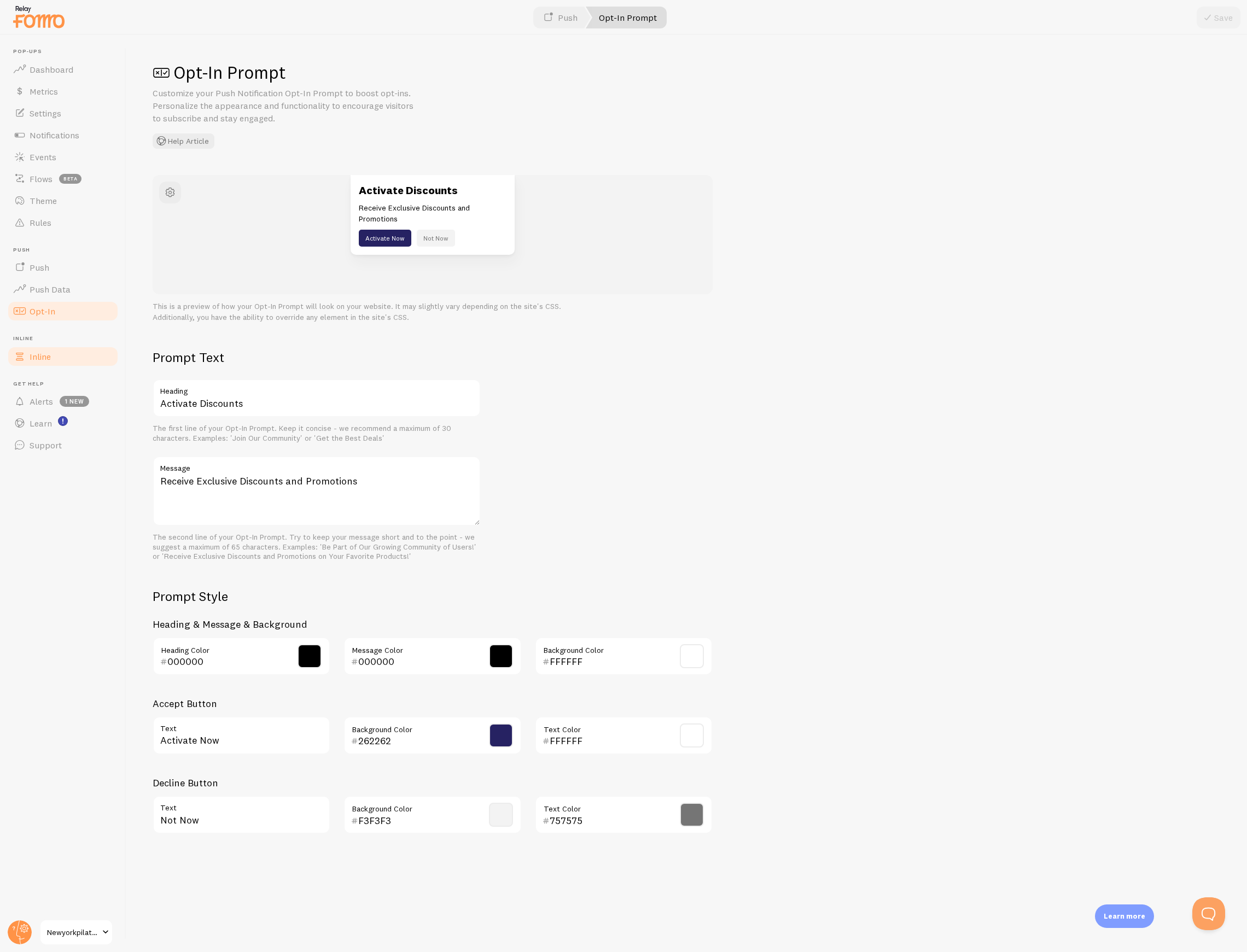
click at [60, 353] on link "Inline" at bounding box center [63, 356] width 113 height 22
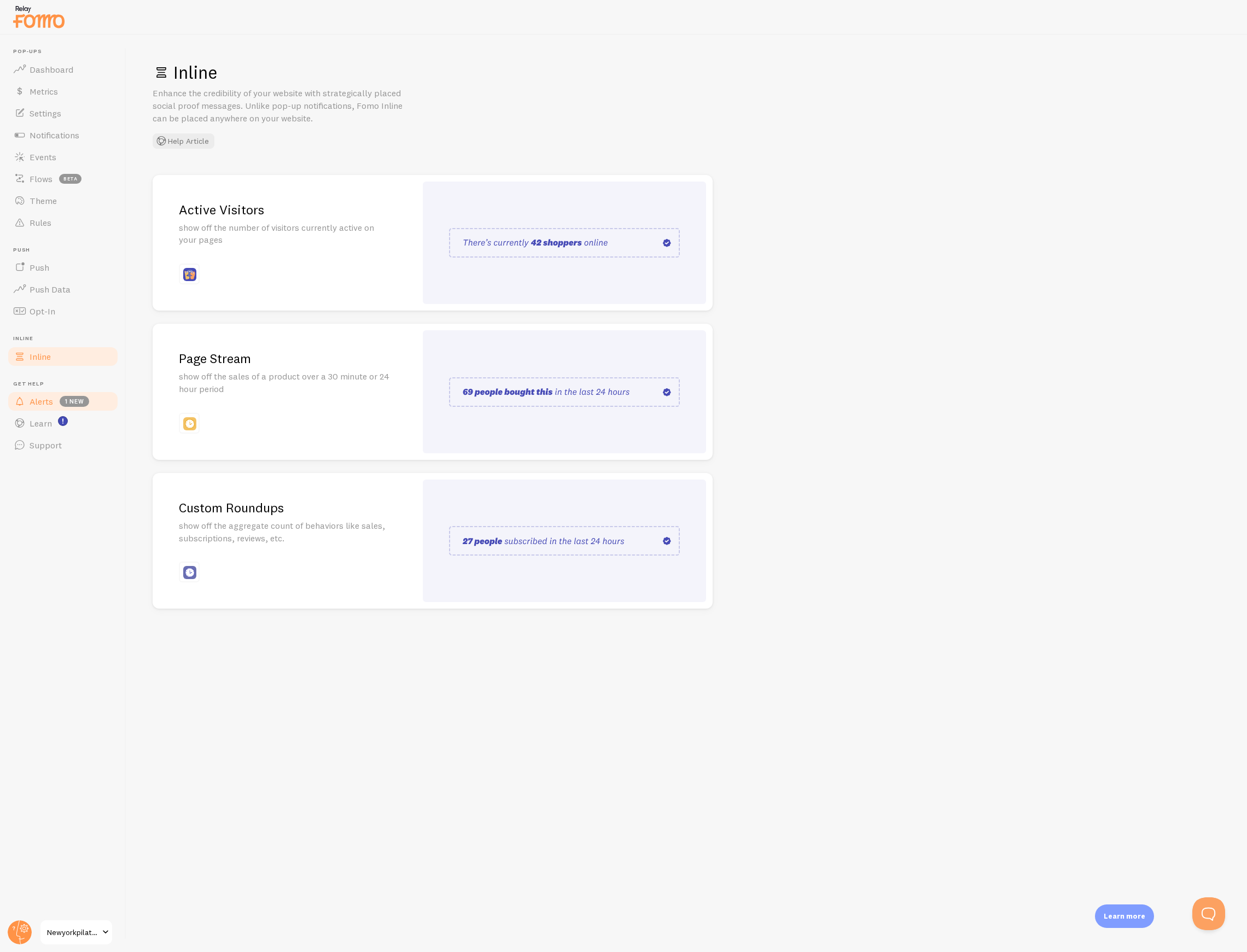
click at [49, 401] on span "Alerts" at bounding box center [42, 401] width 24 height 11
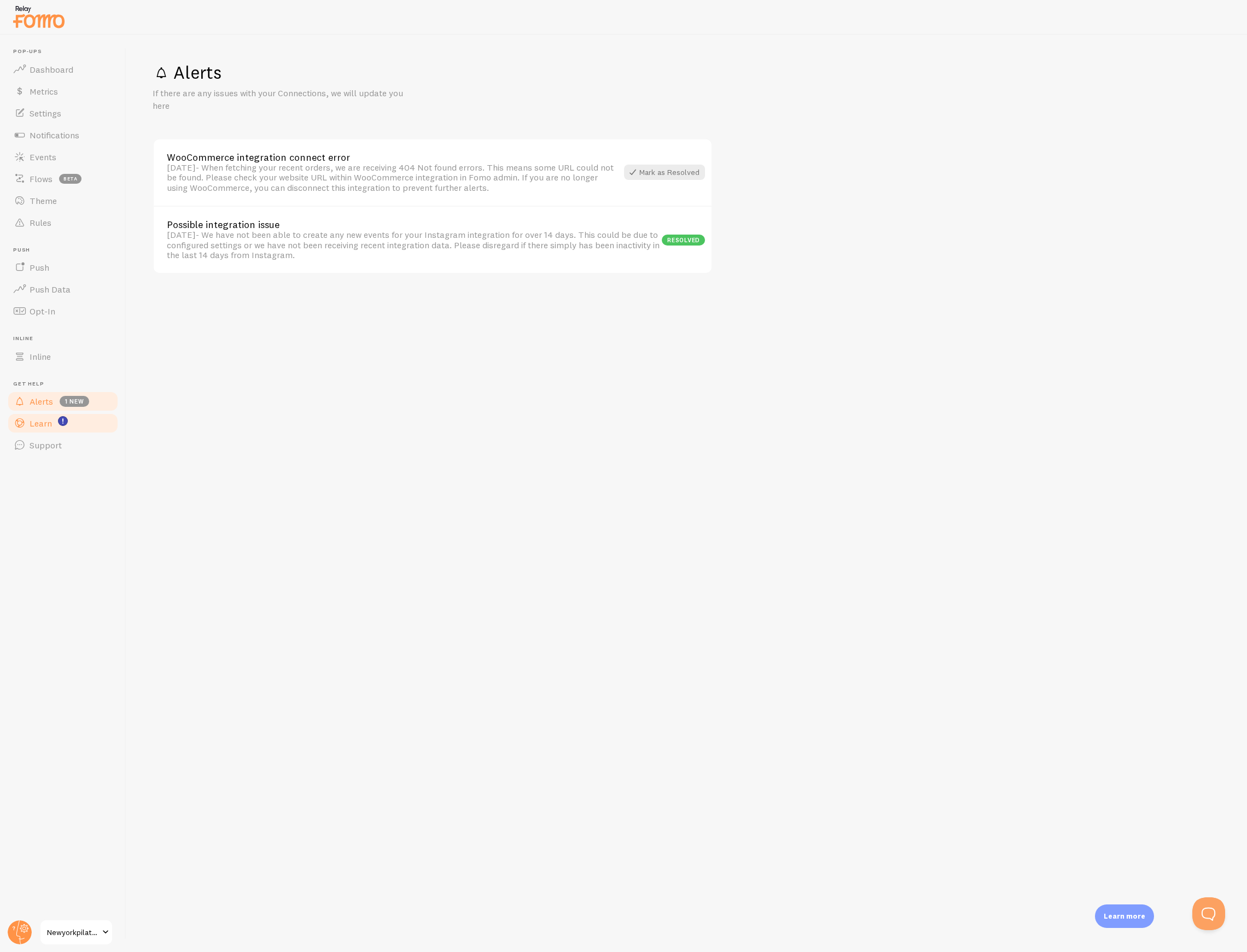
click at [45, 421] on span "Learn" at bounding box center [41, 423] width 23 height 11
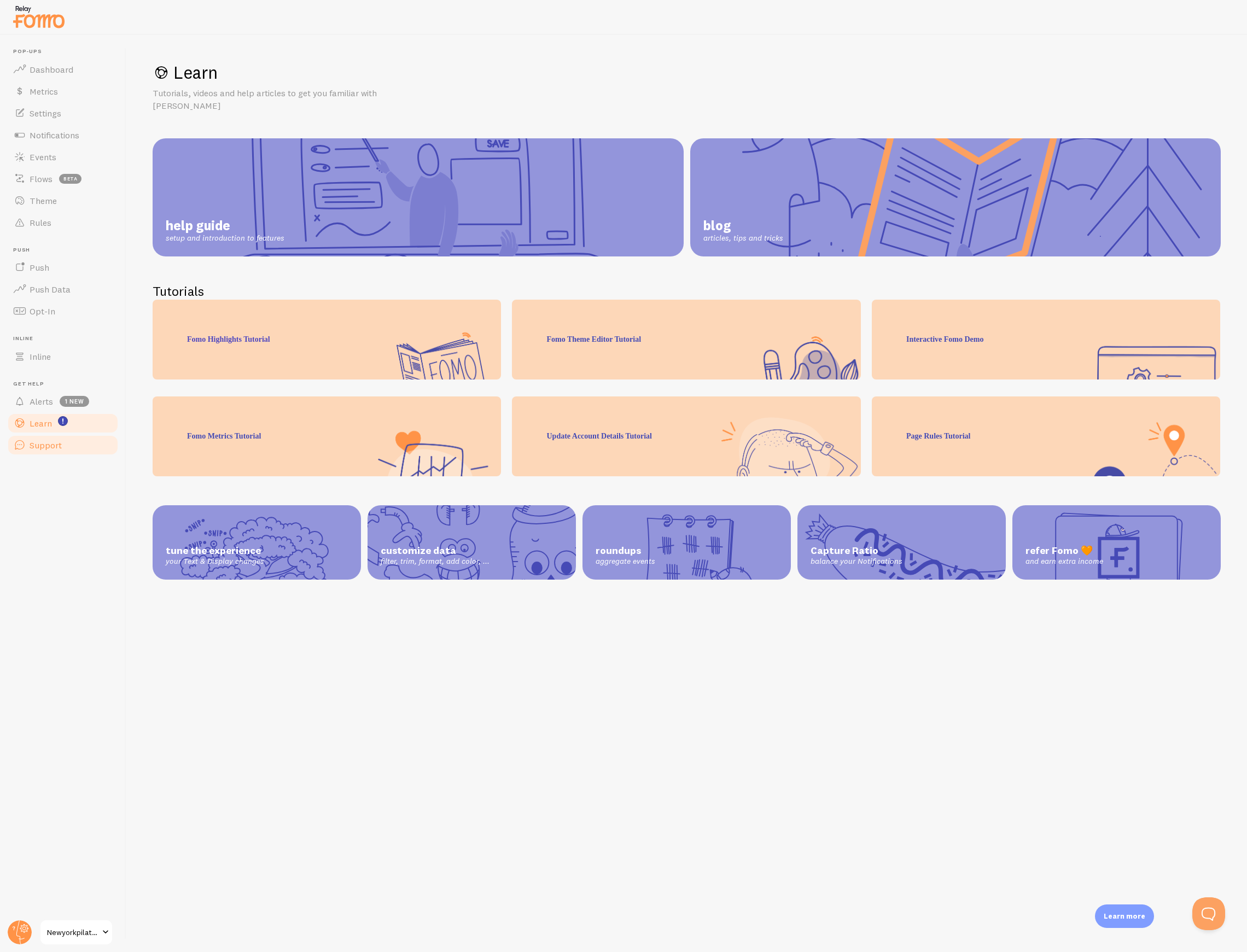
click at [43, 448] on span "Support" at bounding box center [46, 445] width 32 height 11
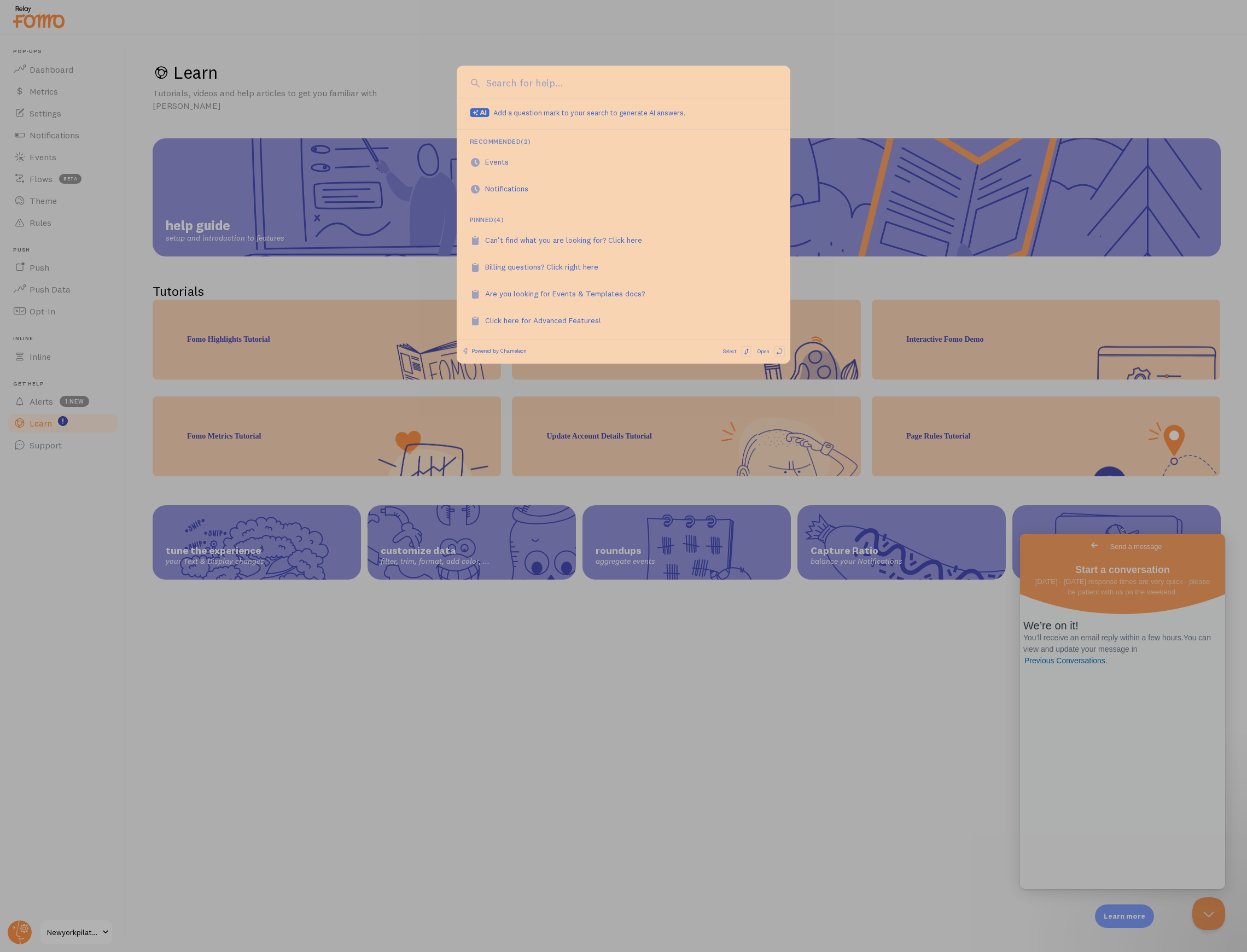
drag, startPoint x: 302, startPoint y: 97, endPoint x: 242, endPoint y: 84, distance: 61.4
click at [299, 96] on div at bounding box center [623, 476] width 1247 height 952
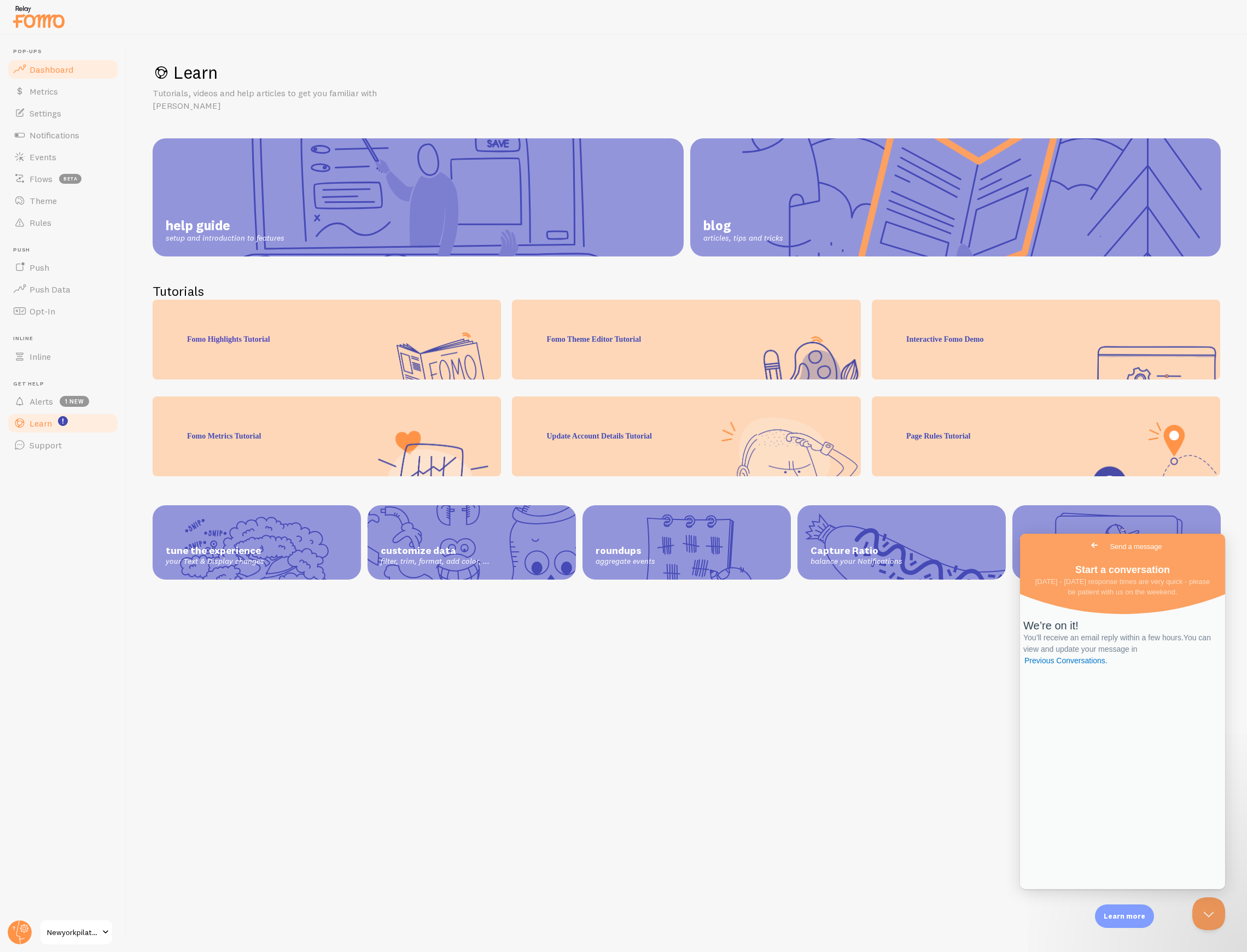
click at [31, 77] on link "Dashboard" at bounding box center [63, 69] width 113 height 22
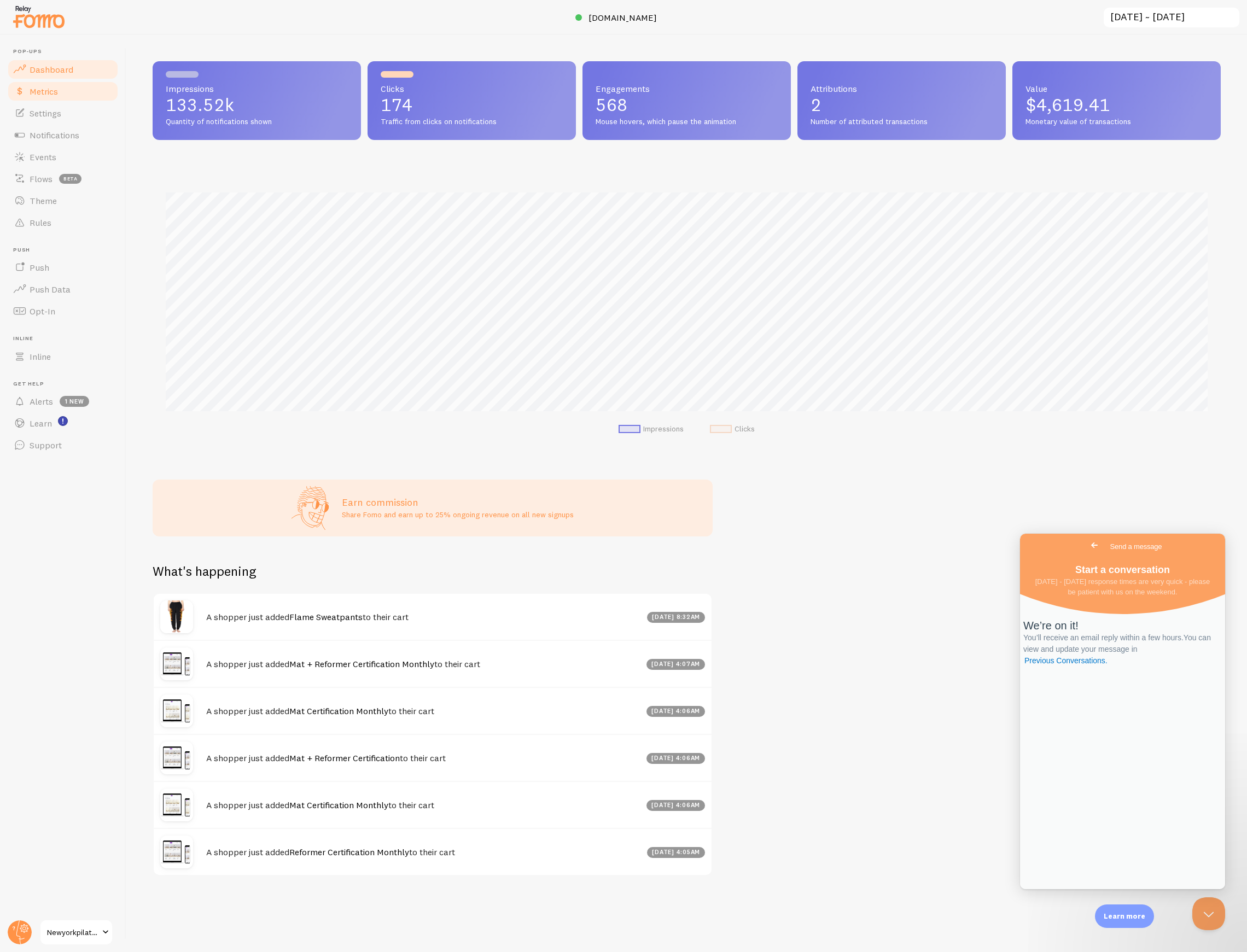
click at [34, 92] on span "Metrics" at bounding box center [44, 91] width 28 height 11
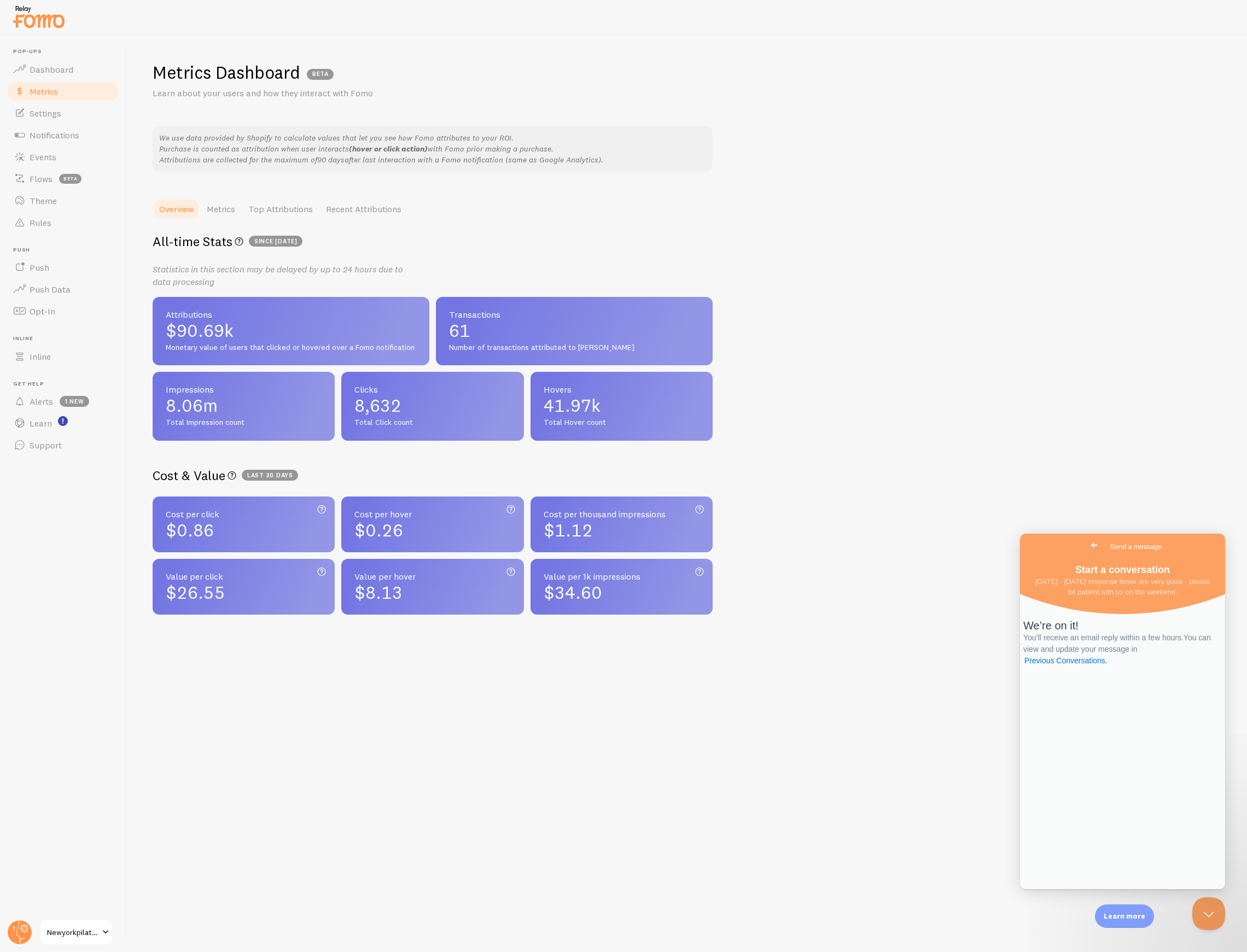
click at [50, 97] on link "Metrics" at bounding box center [63, 91] width 113 height 22
click at [50, 112] on span "Settings" at bounding box center [45, 113] width 31 height 11
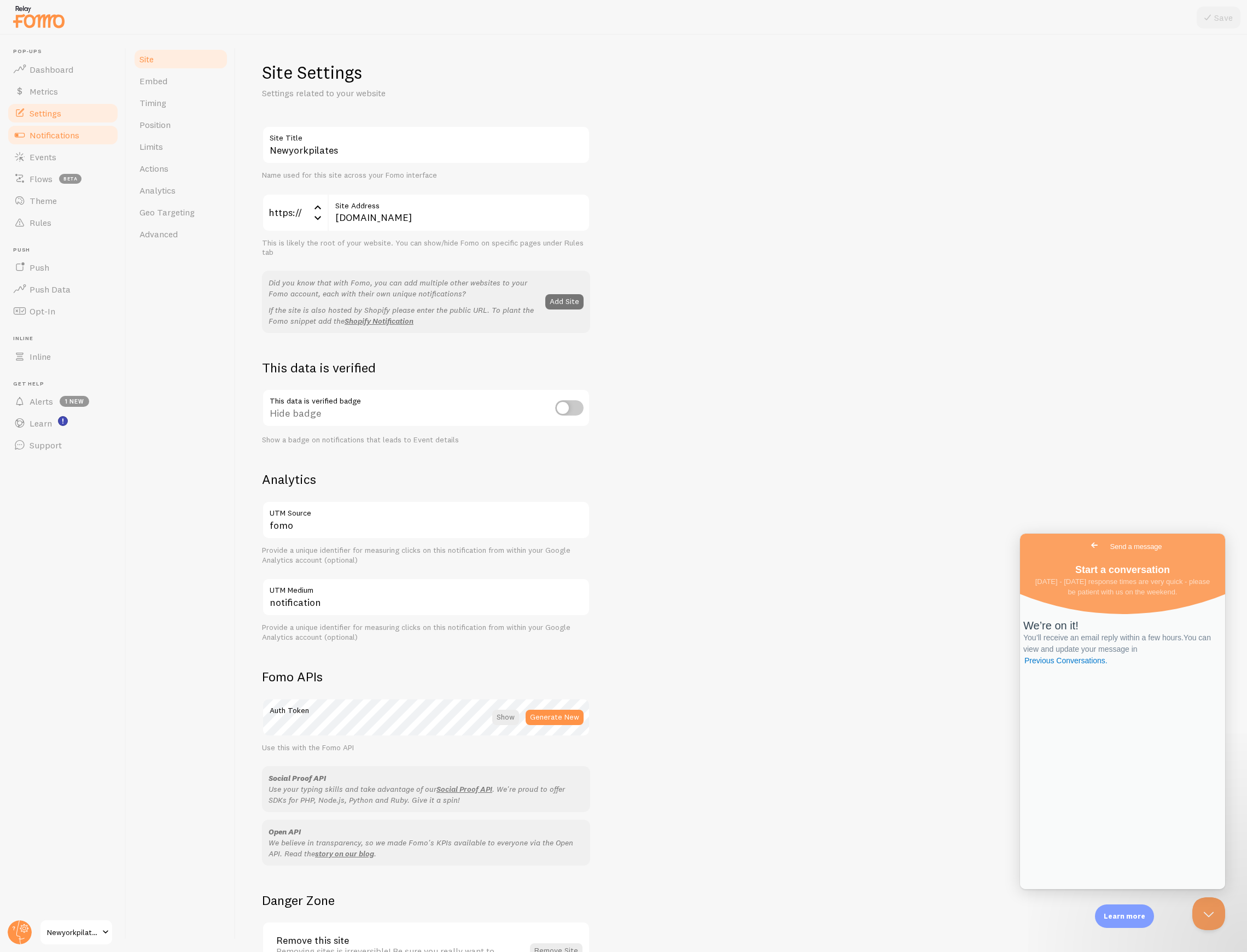
click at [53, 139] on span "Notifications" at bounding box center [55, 135] width 50 height 11
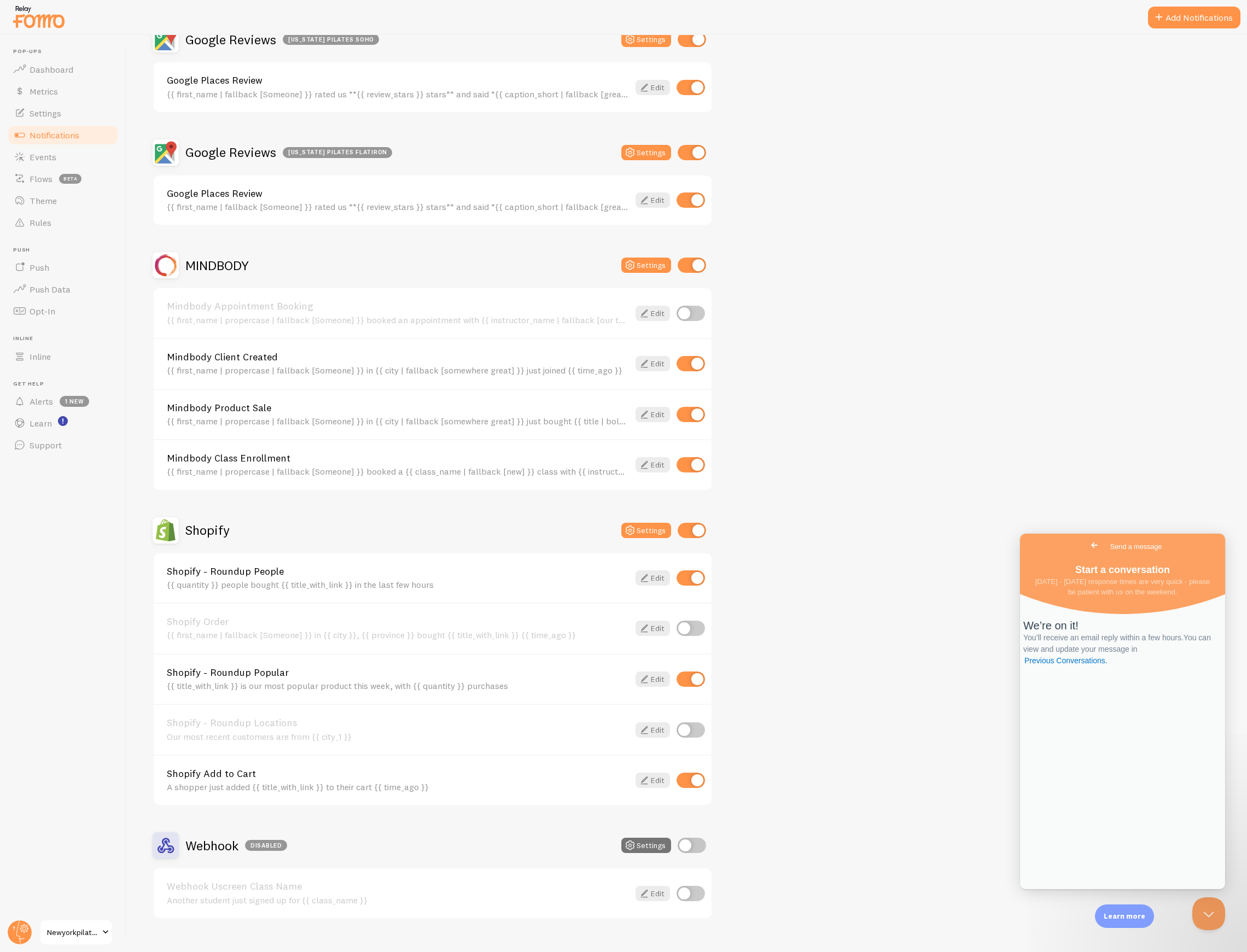
scroll to position [583, 0]
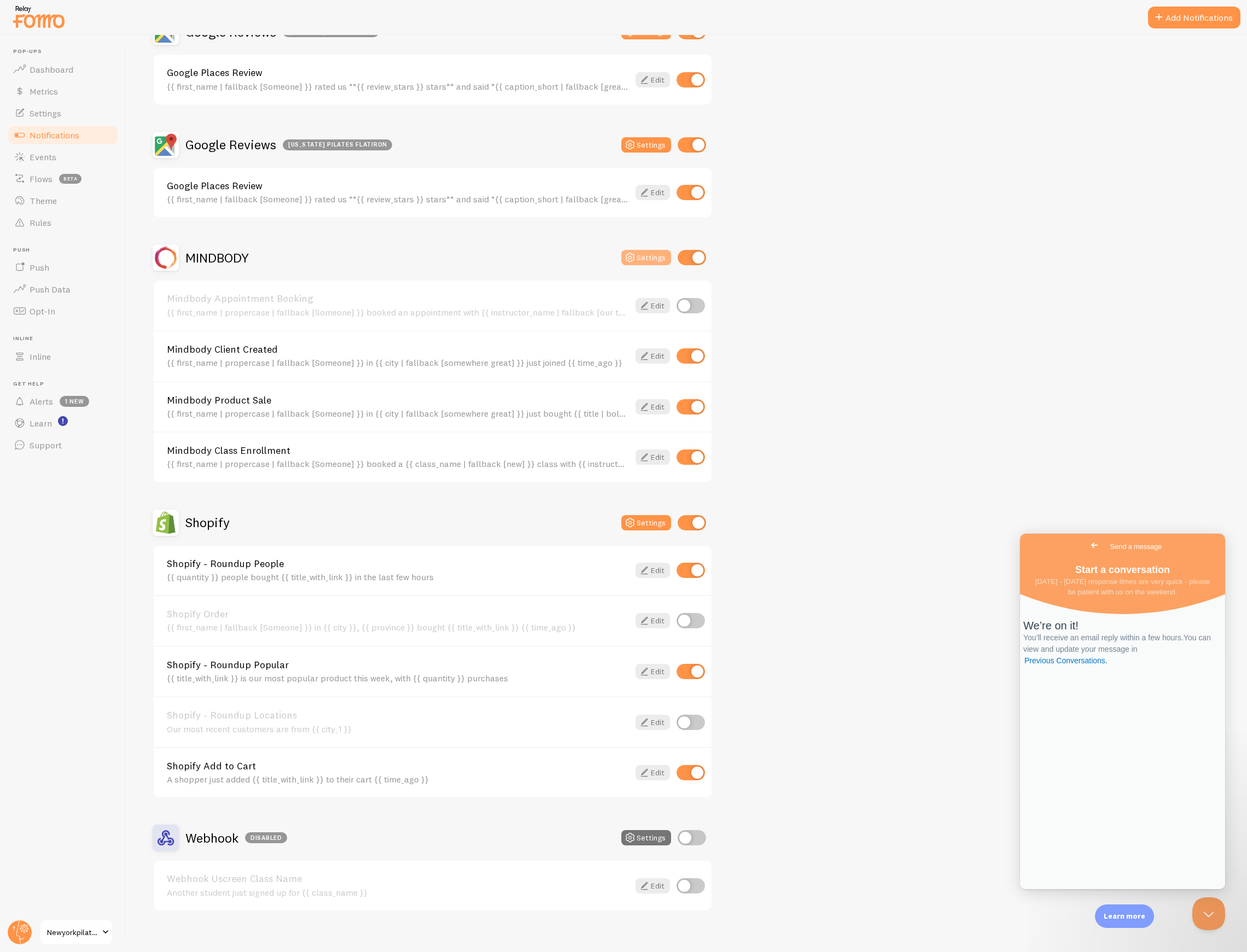
click at [641, 250] on button "Settings" at bounding box center [646, 258] width 50 height 15
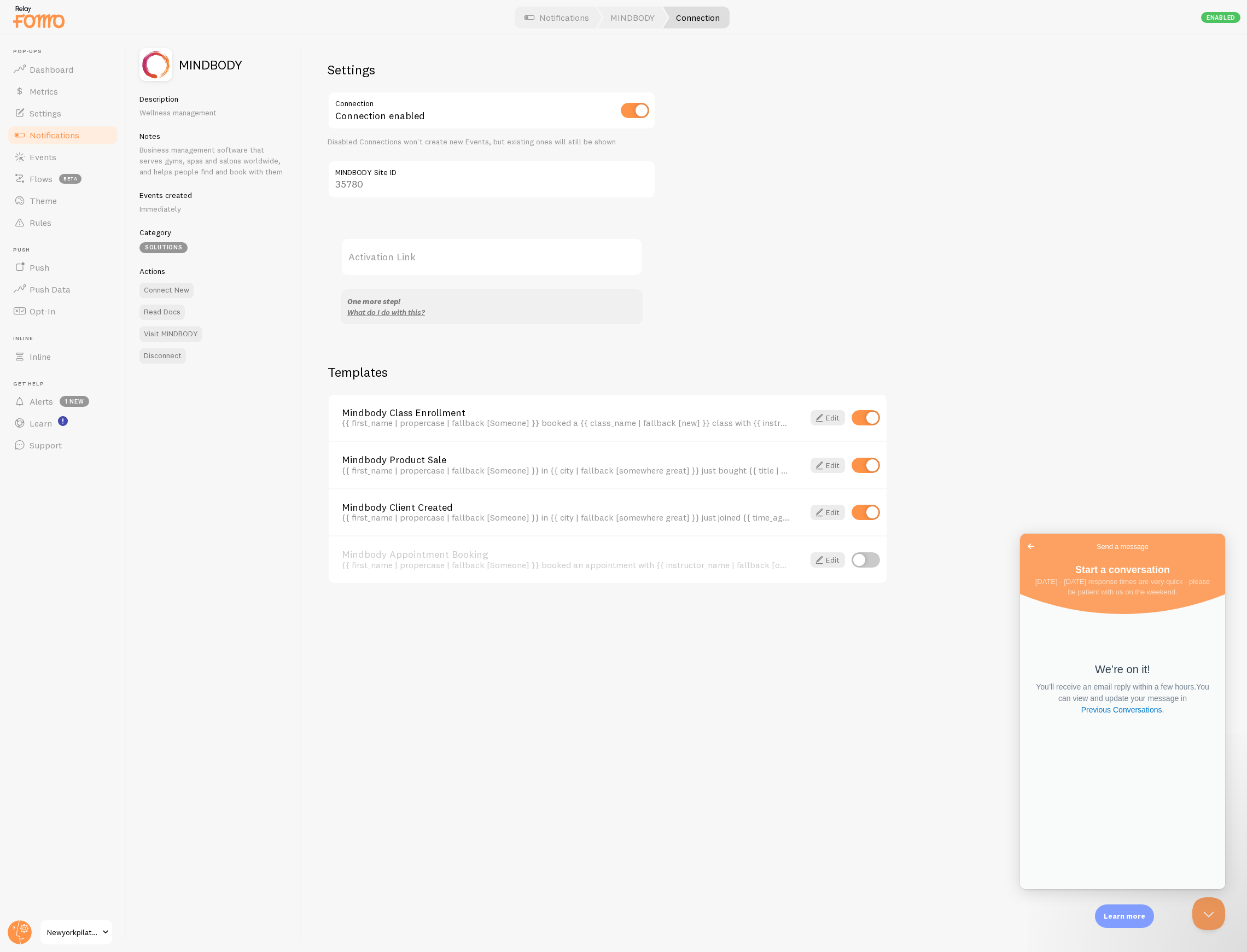
click at [439, 268] on label "Activation Link" at bounding box center [491, 257] width 302 height 38
click at [439, 268] on input "Activation Link" at bounding box center [491, 257] width 302 height 38
click at [402, 309] on link "What do I do with this?" at bounding box center [386, 312] width 78 height 10
click at [414, 261] on label "Activation Link" at bounding box center [491, 257] width 302 height 38
click at [414, 261] on input "Activation Link" at bounding box center [491, 257] width 302 height 38
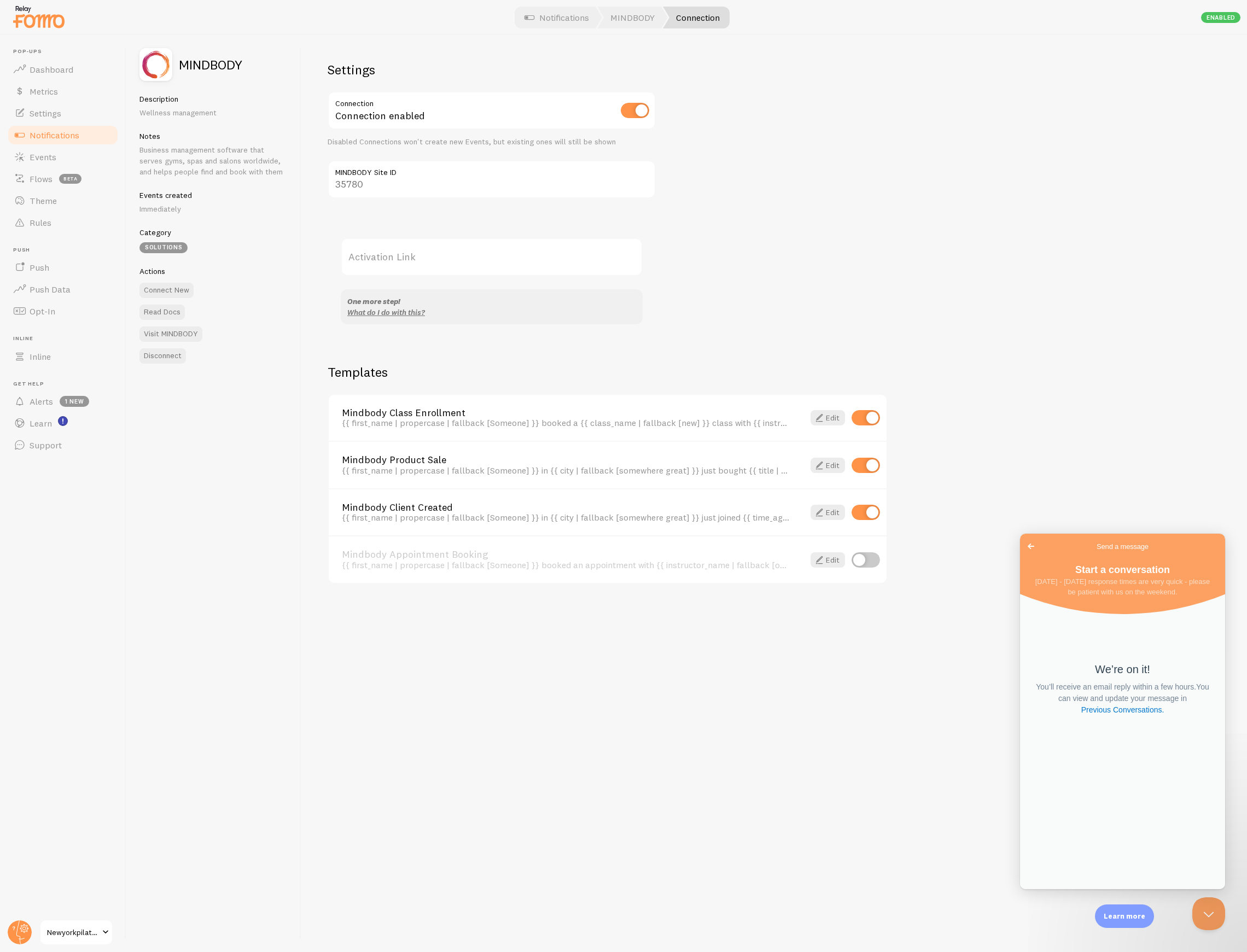
click at [396, 259] on label "Activation Link" at bounding box center [491, 257] width 302 height 38
click at [396, 259] on input "Activation Link" at bounding box center [491, 257] width 302 height 38
click at [396, 259] on label "Activation Link" at bounding box center [491, 257] width 302 height 38
click at [396, 259] on input "Activation Link" at bounding box center [491, 257] width 302 height 38
drag, startPoint x: 396, startPoint y: 259, endPoint x: 723, endPoint y: 142, distance: 347.3
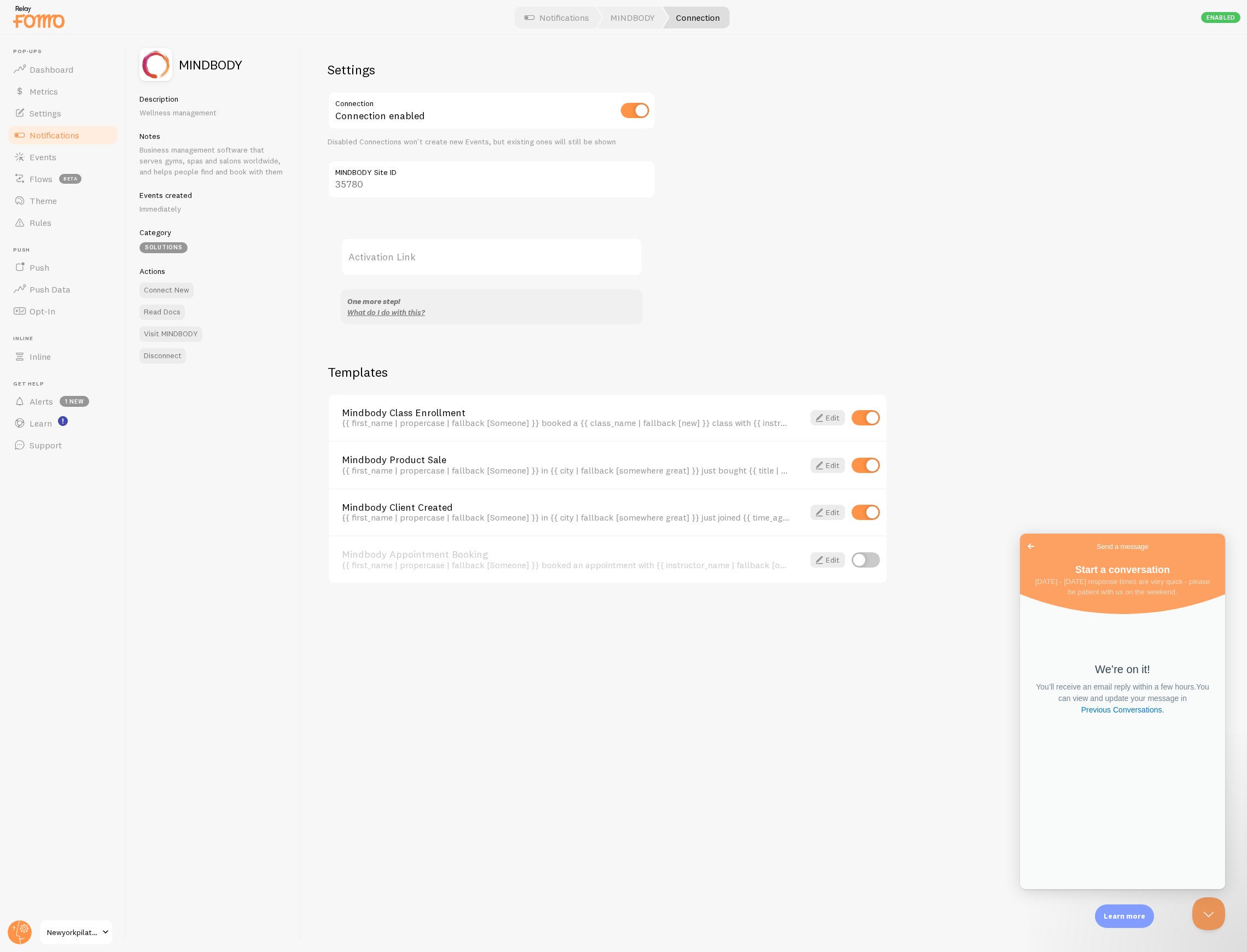
click at [635, 223] on div "Settings Connection Connection enabled Disabled Connections won't create new Ev…" at bounding box center [491, 199] width 328 height 276
click at [1035, 544] on span "Go back" at bounding box center [1031, 546] width 13 height 13
click at [1119, 720] on link "Previous Conversations new : 1" at bounding box center [1122, 691] width 189 height 58
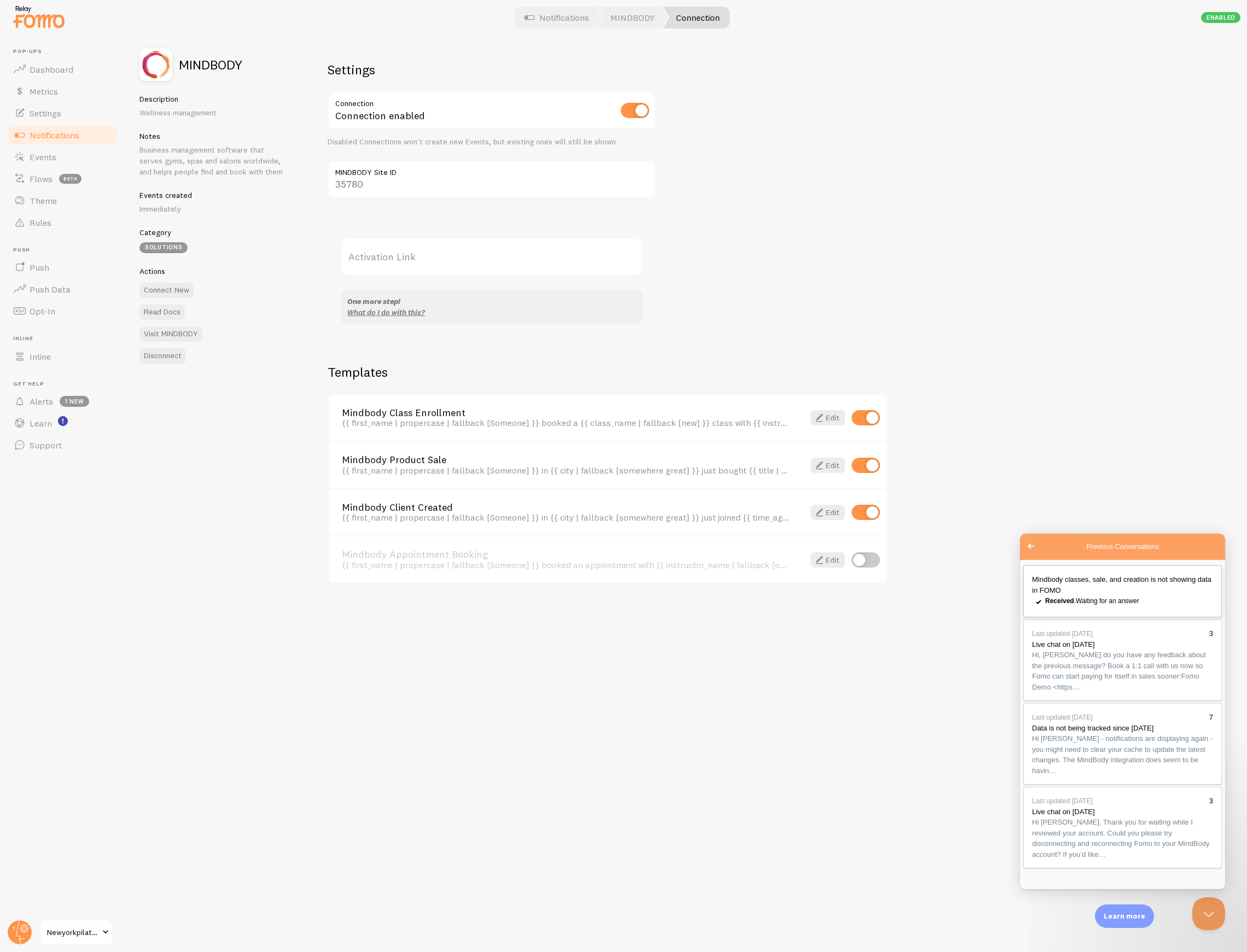
click at [1098, 607] on div "Received . Waiting for an answer" at bounding box center [1129, 601] width 168 height 11
click at [859, 138] on div "Settings Connection Connection enabled Disabled Connections won't create new Ev…" at bounding box center [774, 493] width 945 height 917
click at [243, 349] on div "Disconnect" at bounding box center [214, 356] width 148 height 15
click at [162, 351] on button "Disconnect" at bounding box center [163, 356] width 46 height 15
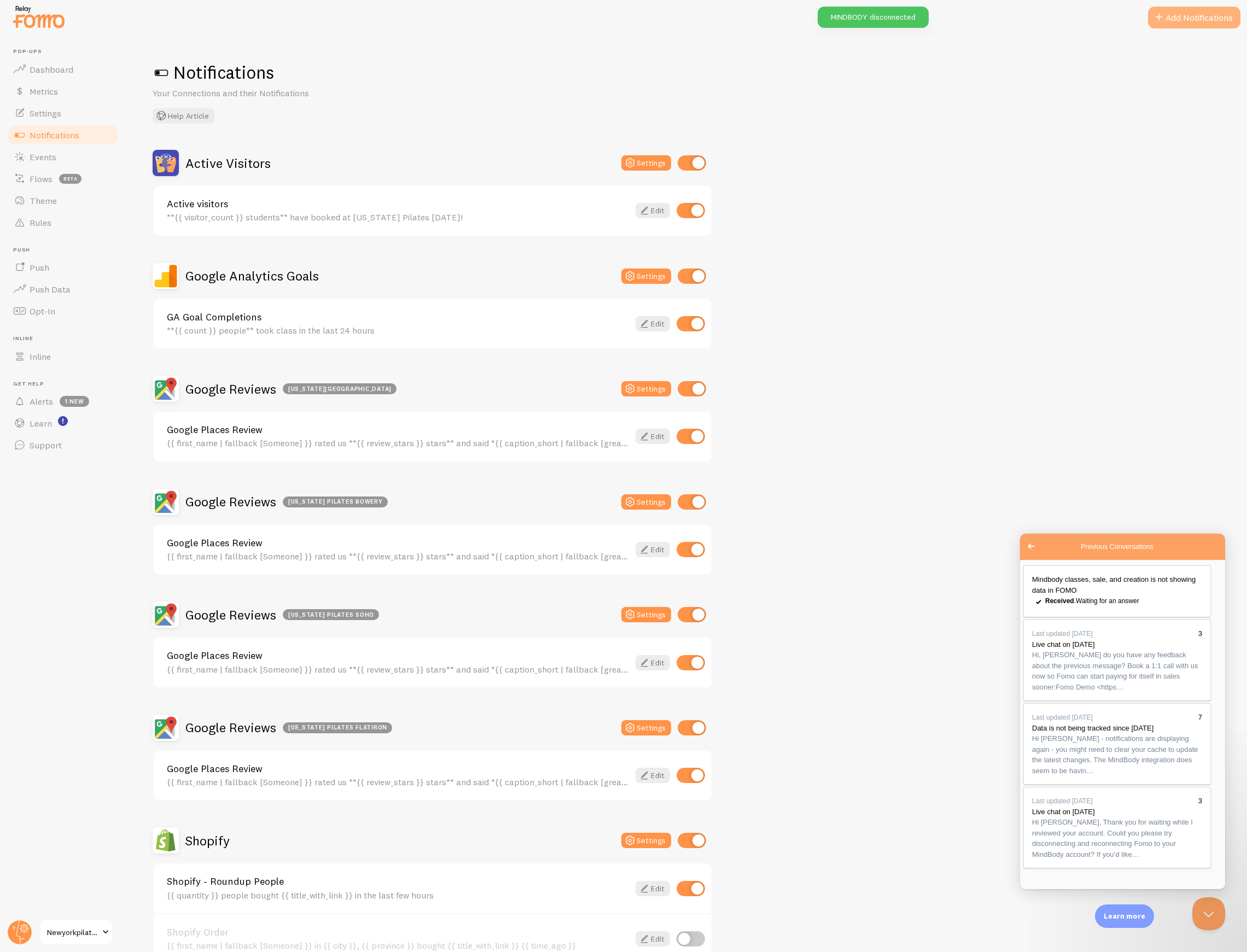
click at [1178, 22] on button "Add Notifications" at bounding box center [1194, 17] width 93 height 22
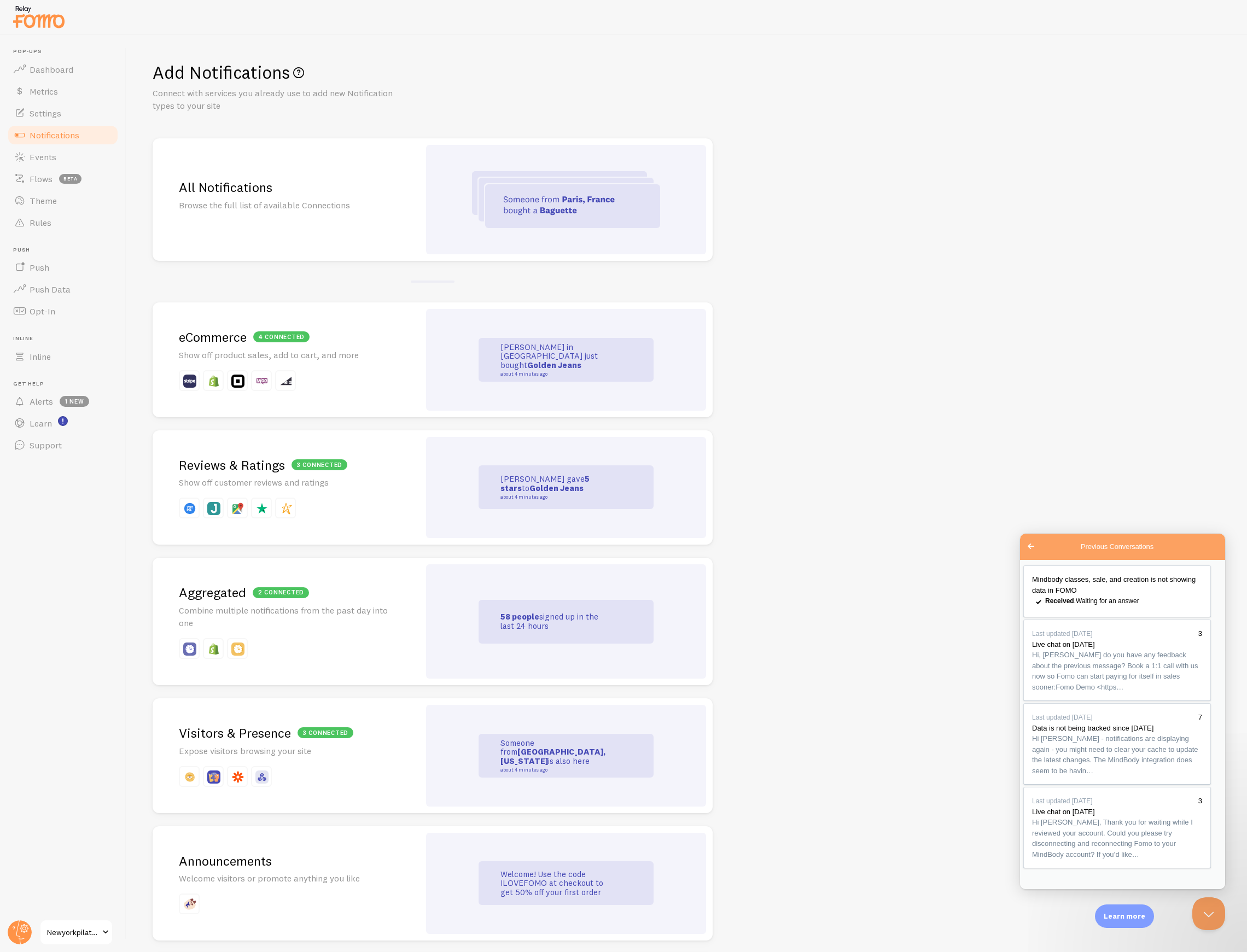
click at [223, 191] on h2 "All Notifications" at bounding box center [285, 187] width 214 height 17
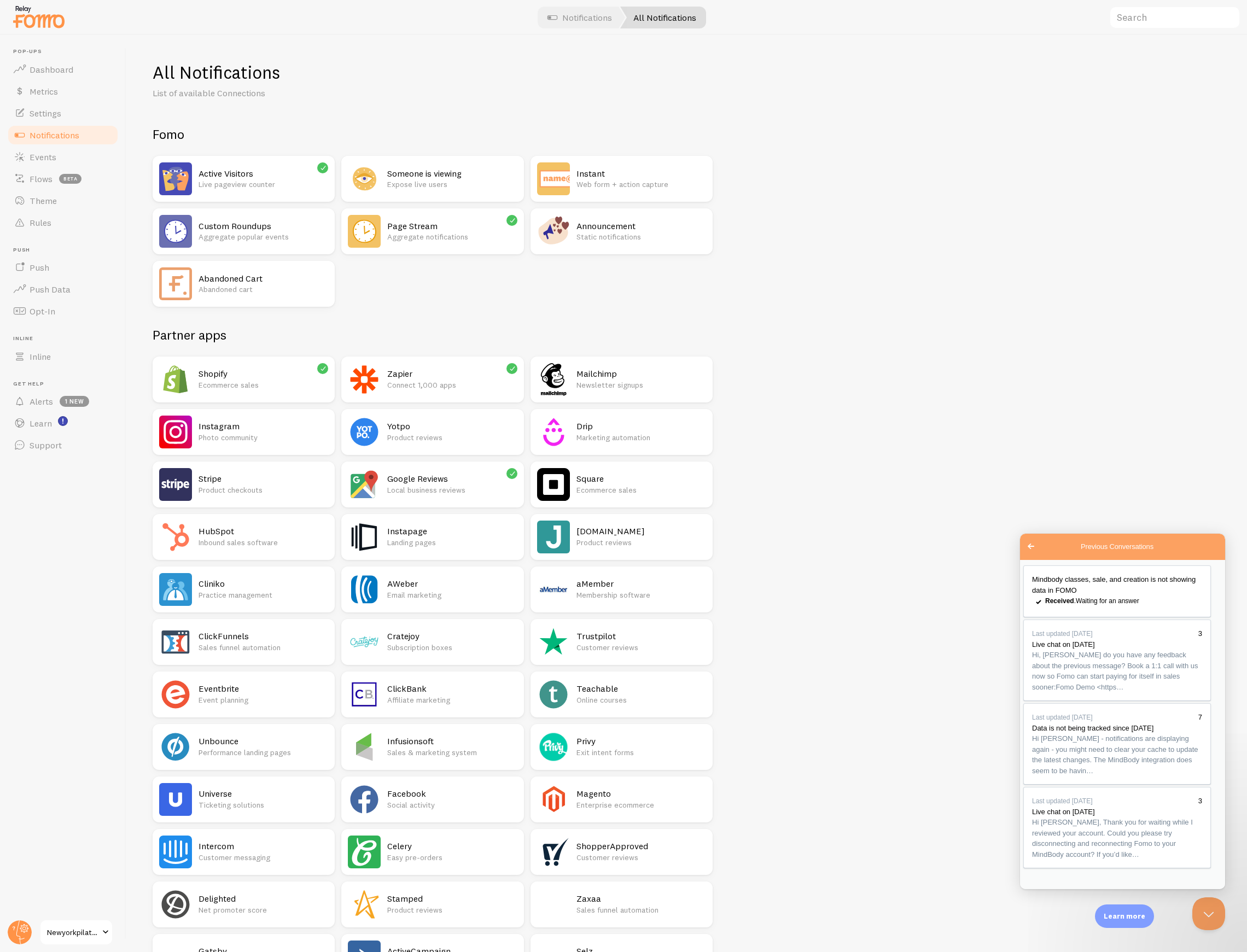
scroll to position [510, 0]
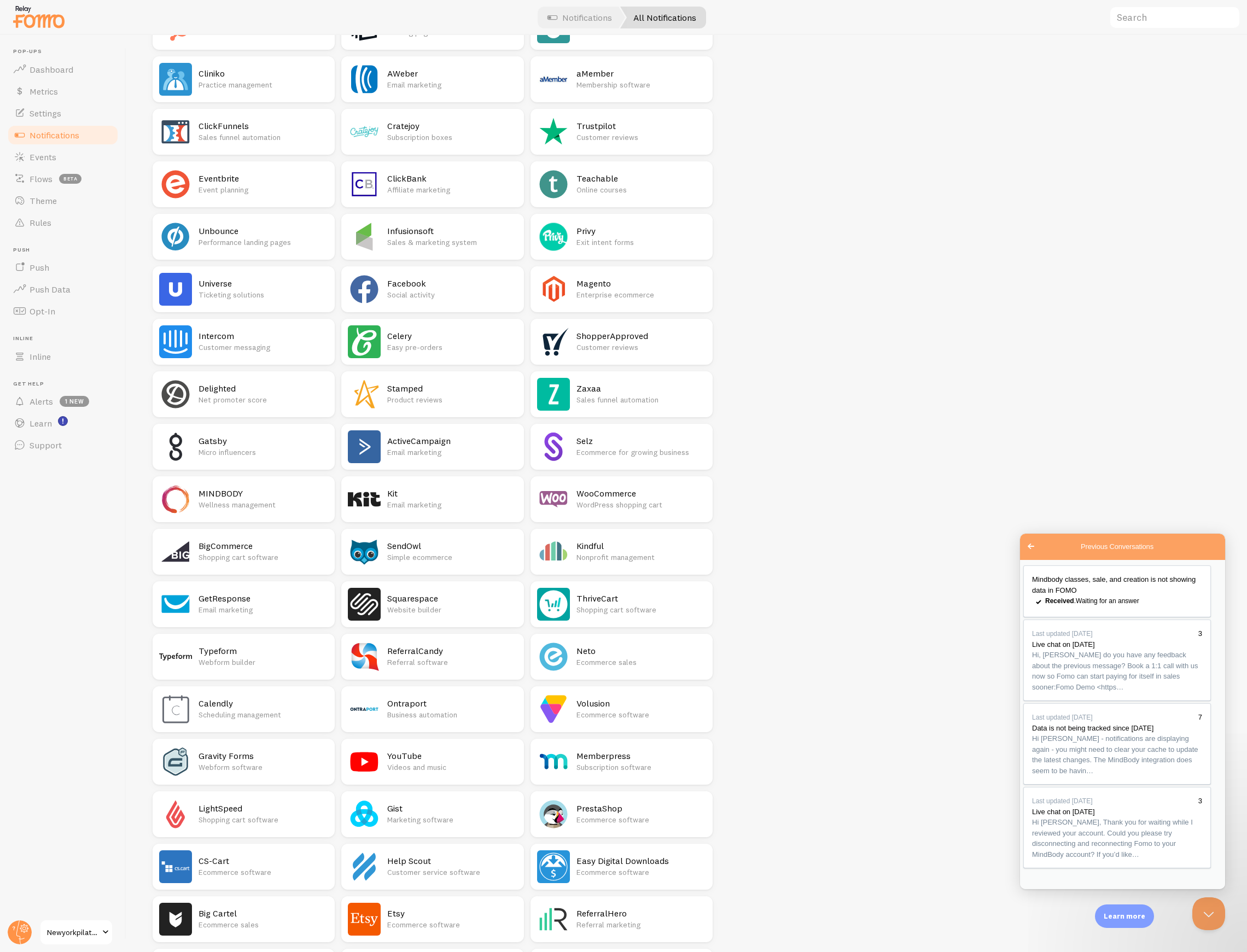
click at [259, 483] on div "MINDBODY Wellness management" at bounding box center [263, 499] width 129 height 33
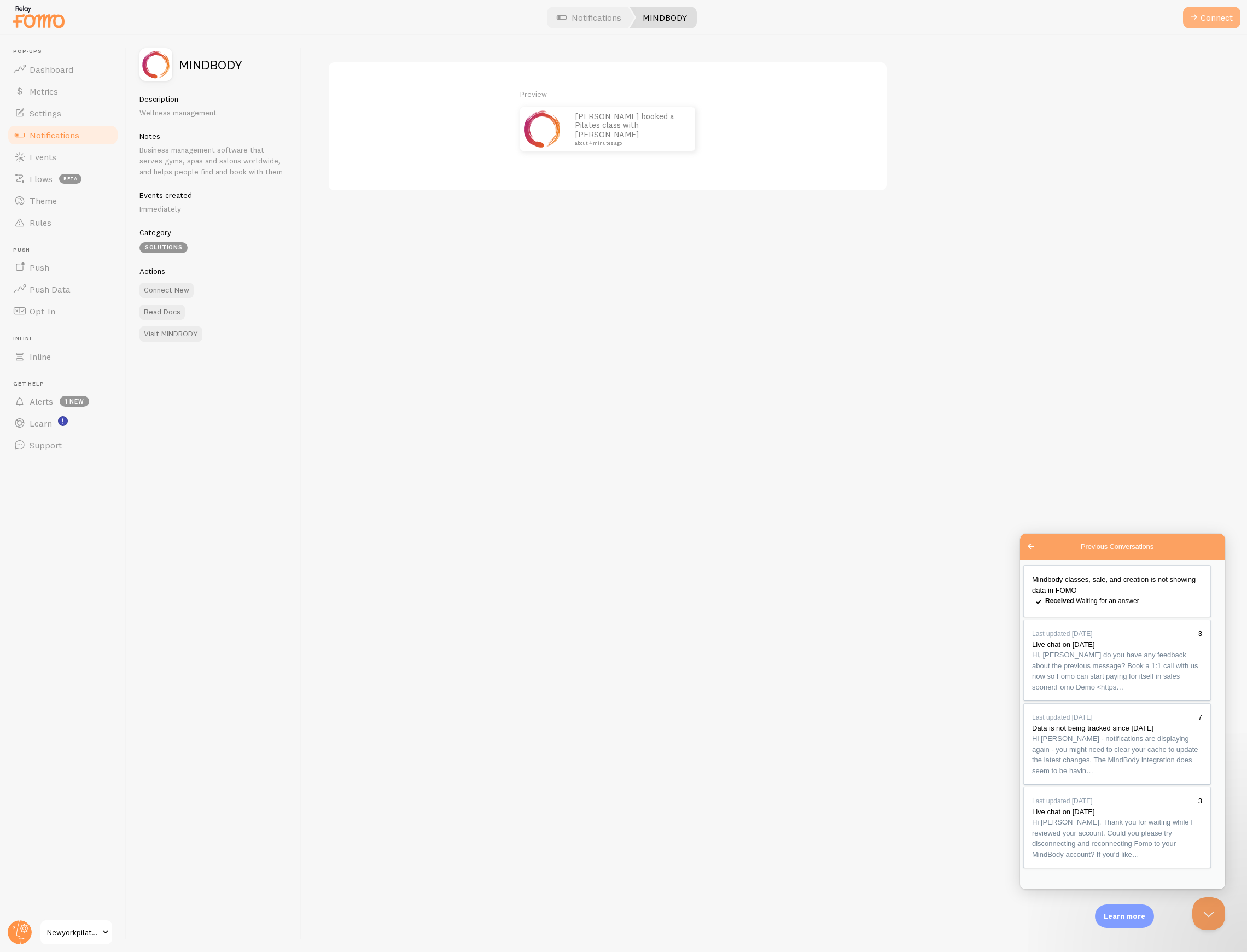
click at [1202, 16] on button "Connect" at bounding box center [1211, 17] width 58 height 22
click at [406, 79] on label "MINDBODY Site ID" at bounding box center [491, 70] width 328 height 18
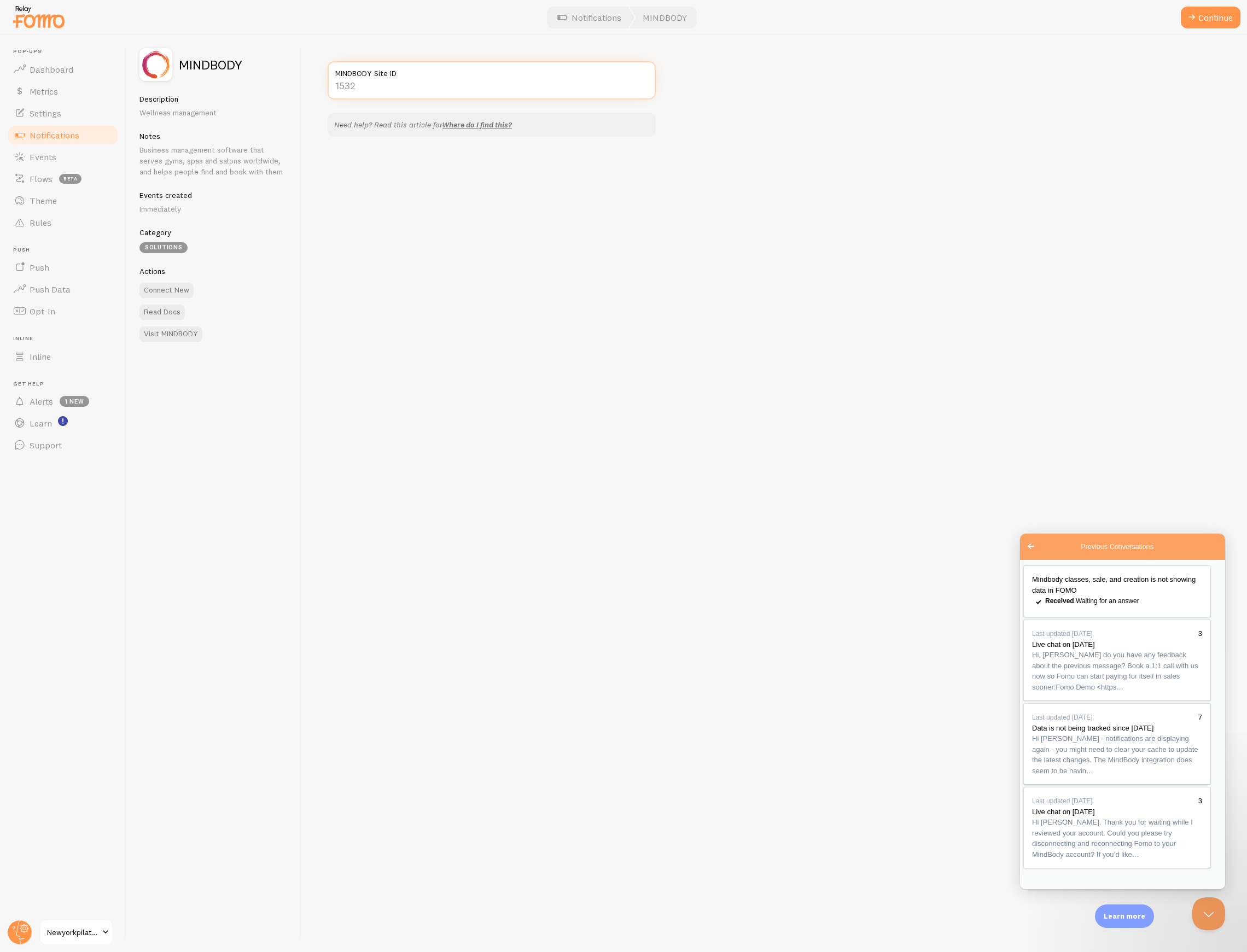
click at [406, 79] on input "MINDBODY Site ID" at bounding box center [491, 80] width 328 height 38
click at [385, 88] on input "MINDBODY Site ID" at bounding box center [491, 80] width 328 height 38
click at [430, 84] on input "MINDBODY Site ID" at bounding box center [491, 80] width 328 height 38
paste input "35780"
type input "35780"
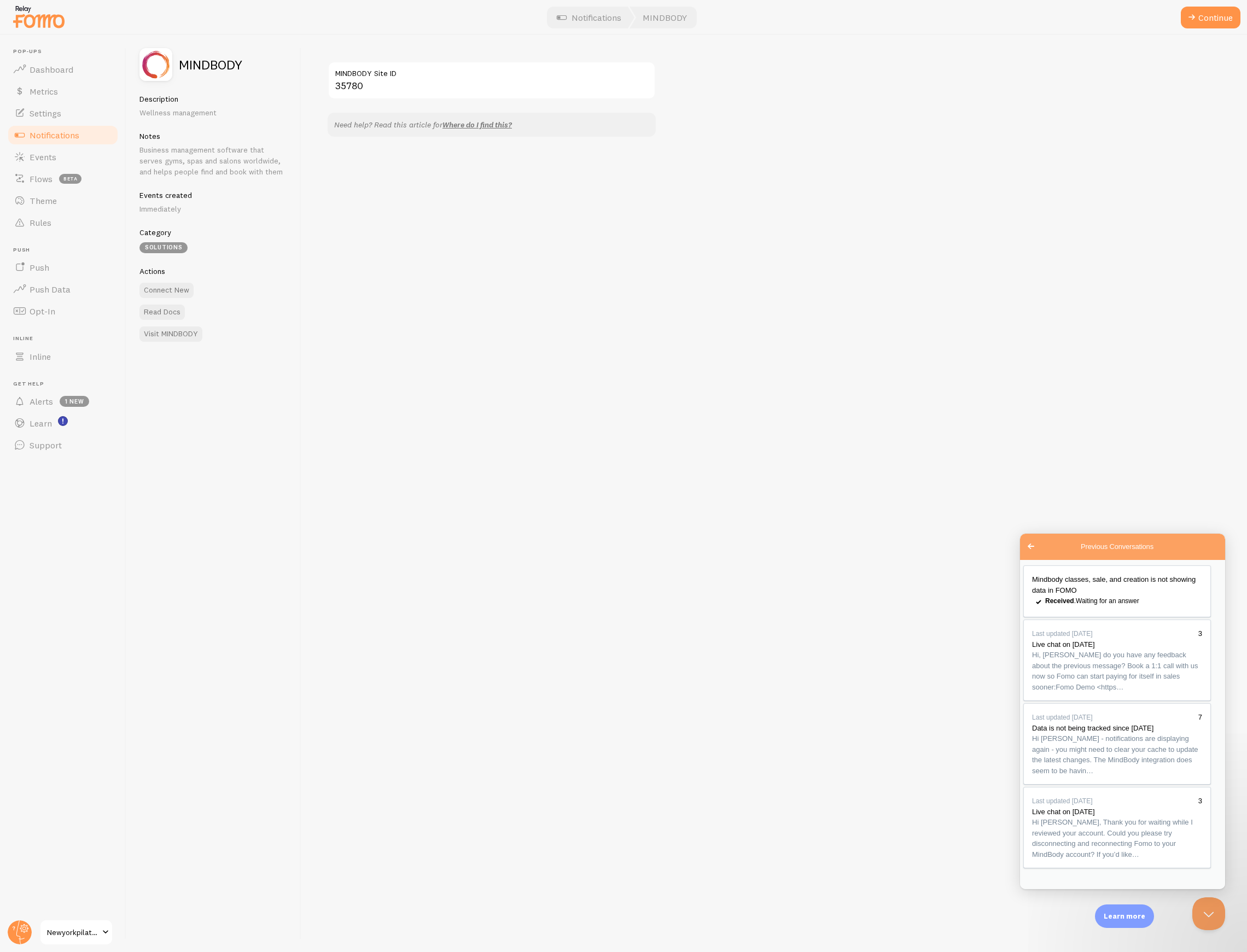
click at [997, 42] on div "35780 MINDBODY Site ID Need help? Read this article for Where do I find this?" at bounding box center [774, 493] width 945 height 917
click at [1199, 10] on button "Continue" at bounding box center [1210, 17] width 59 height 22
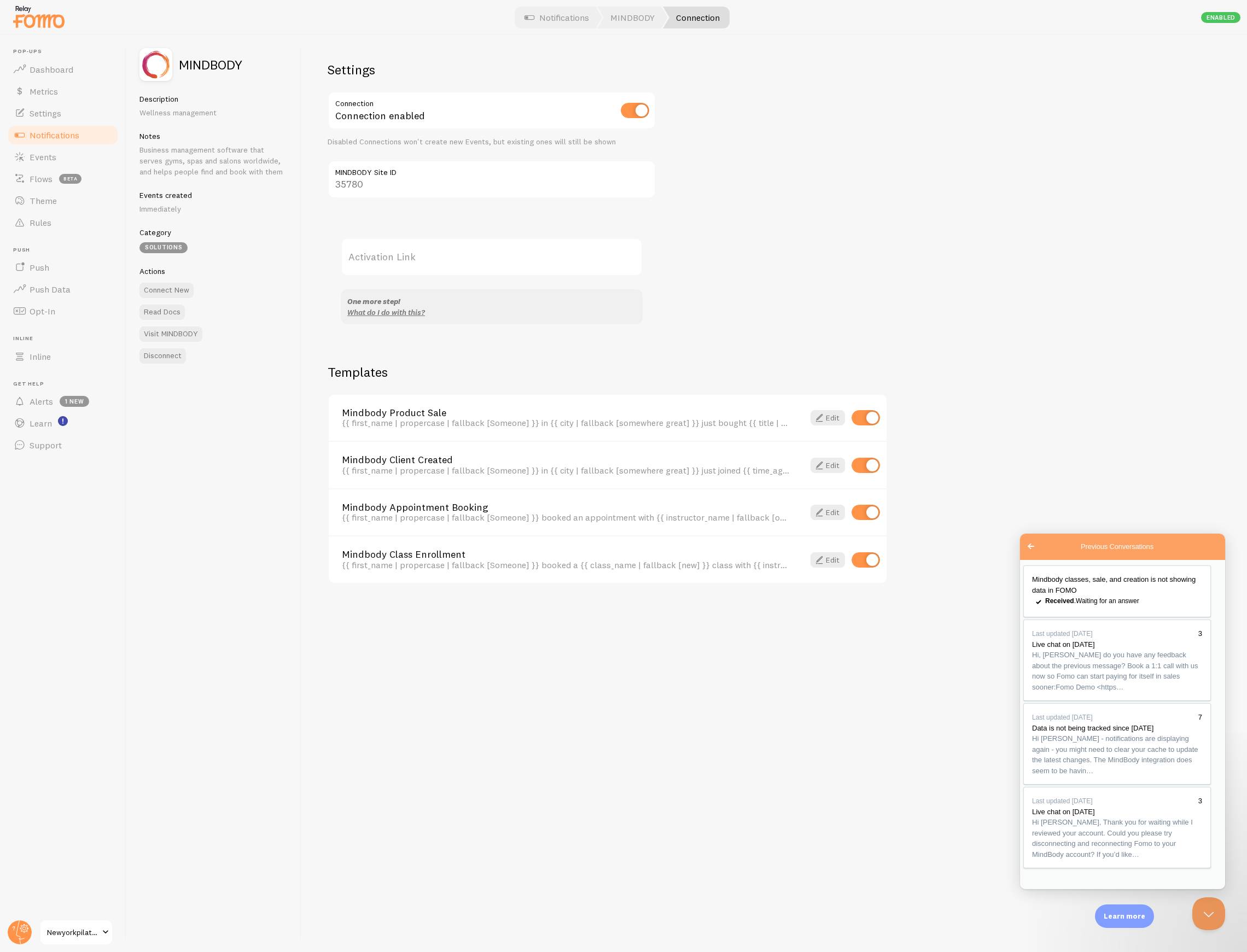
click at [475, 257] on label "Activation Link" at bounding box center [491, 257] width 302 height 38
click at [475, 257] on input "Activation Link" at bounding box center [491, 257] width 302 height 38
click at [366, 264] on label "Activation Link" at bounding box center [491, 257] width 302 height 38
click at [366, 264] on input "Activation Link" at bounding box center [491, 257] width 302 height 38
drag, startPoint x: 697, startPoint y: 297, endPoint x: 685, endPoint y: 294, distance: 12.4
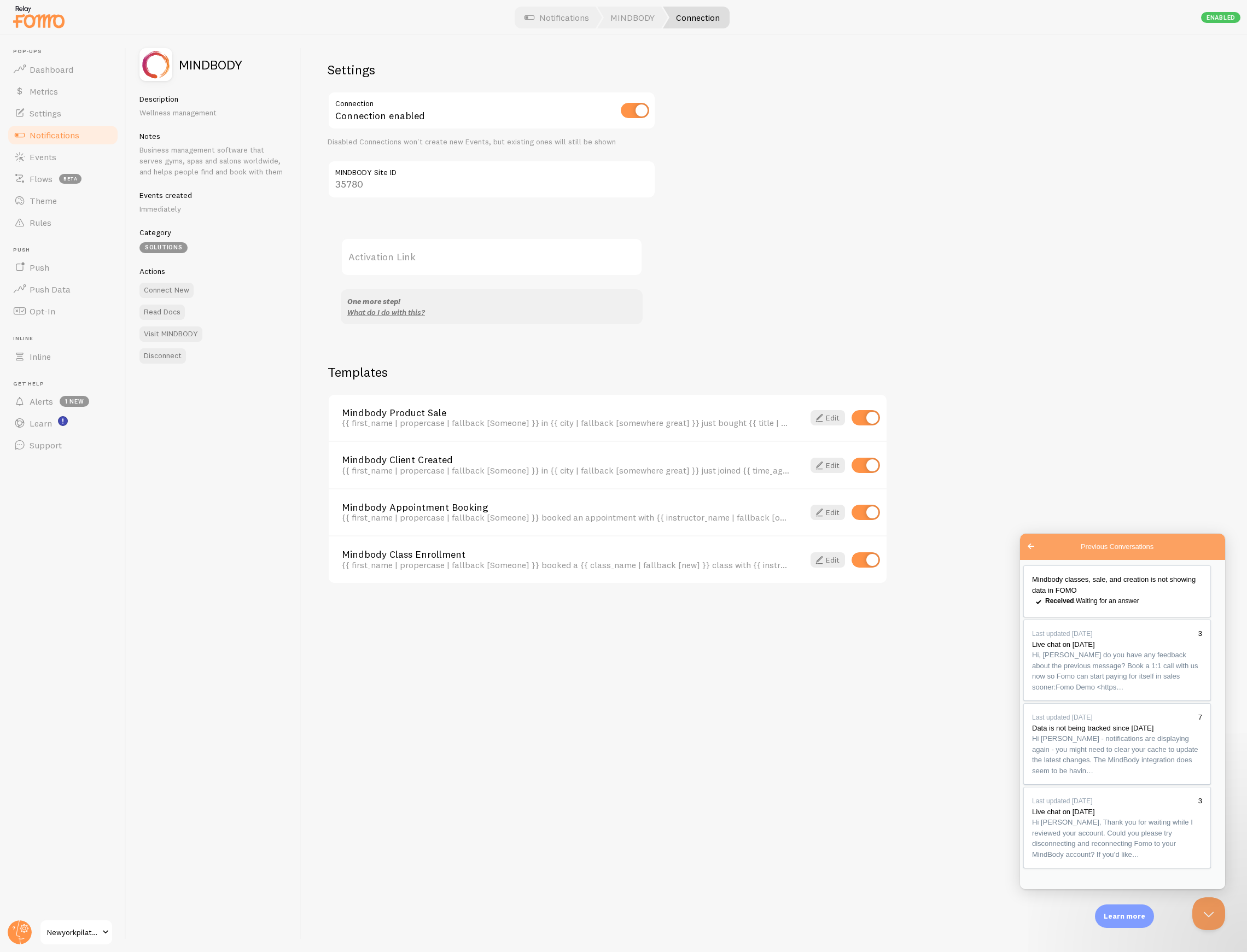
click at [694, 296] on div "Settings Connection Connection enabled Disabled Connections won't create new Ev…" at bounding box center [774, 493] width 945 height 917
click at [488, 268] on label "Activation Link" at bounding box center [491, 257] width 302 height 38
click at [488, 268] on input "Activation Link" at bounding box center [491, 257] width 302 height 38
click at [377, 268] on label "Activation Link" at bounding box center [491, 257] width 302 height 38
click at [377, 268] on input "Activation Link" at bounding box center [491, 257] width 302 height 38
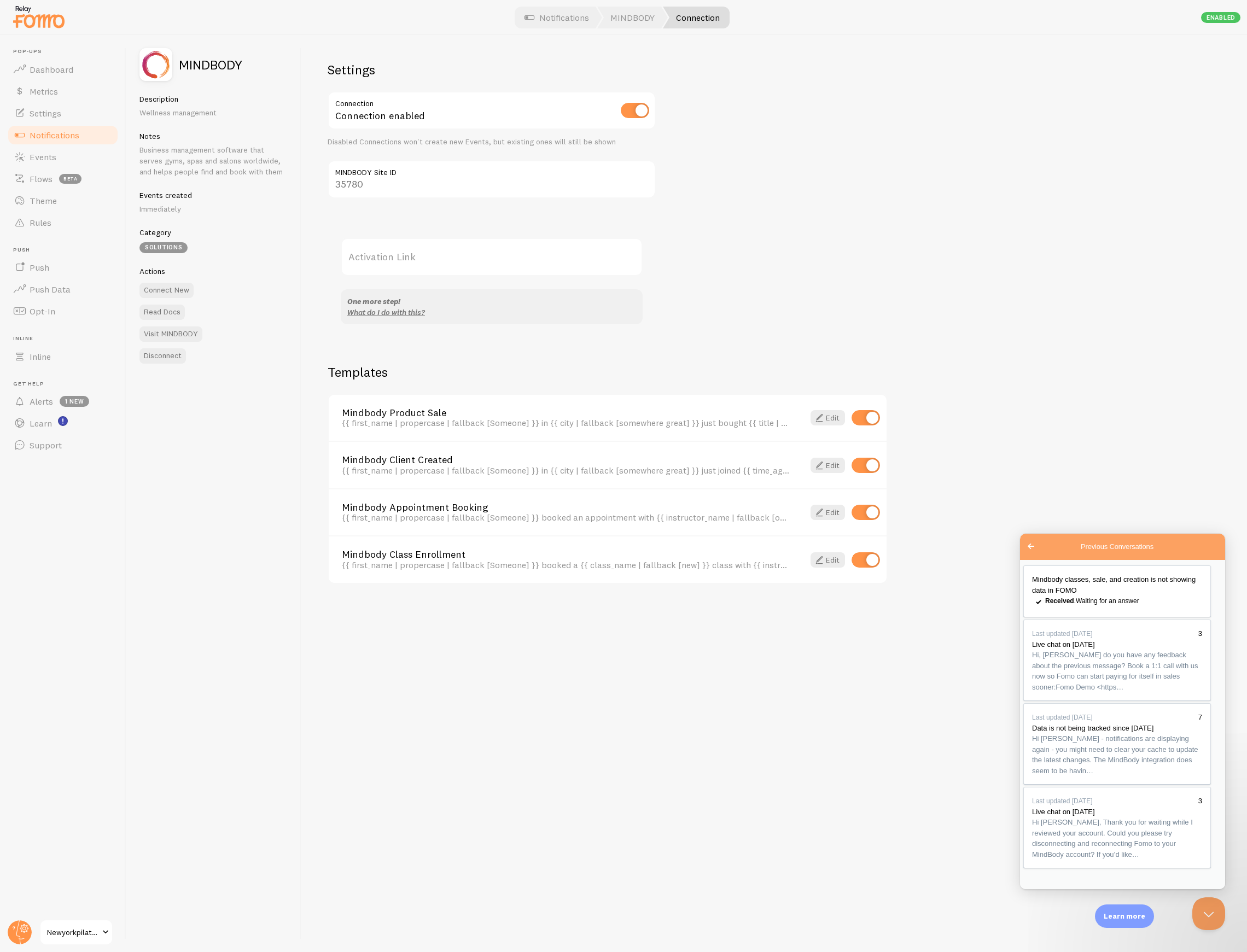
click at [377, 265] on label "Activation Link" at bounding box center [491, 257] width 302 height 38
click at [377, 265] on input "Activation Link" at bounding box center [491, 257] width 302 height 38
click at [377, 265] on label "Activation Link" at bounding box center [491, 257] width 302 height 38
click at [377, 265] on input "Activation Link" at bounding box center [491, 257] width 302 height 38
click at [377, 265] on label "Activation Link" at bounding box center [491, 257] width 302 height 38
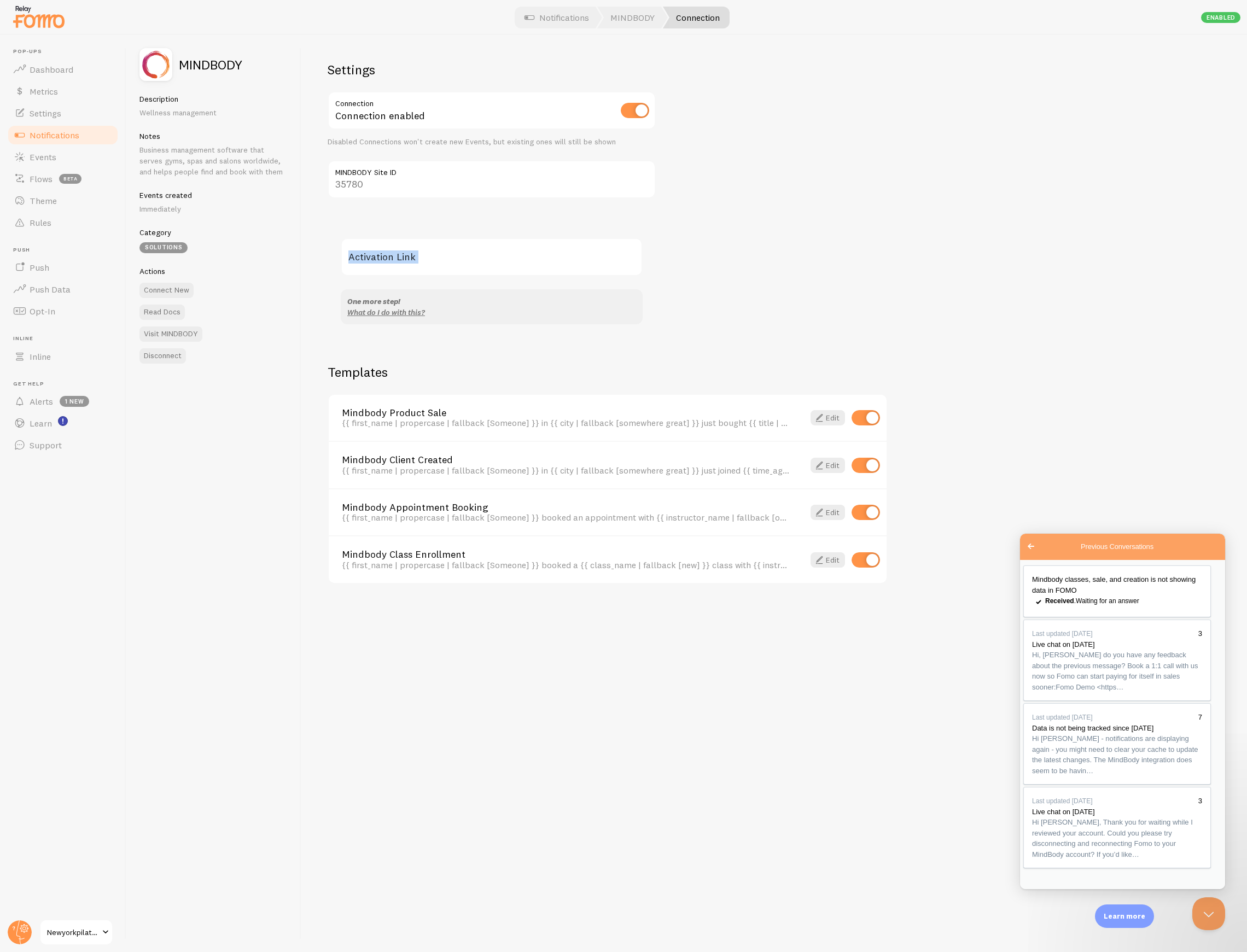
click at [377, 265] on input "Activation Link" at bounding box center [491, 257] width 302 height 38
click at [377, 264] on label "Activation Link" at bounding box center [491, 257] width 302 height 38
click at [377, 264] on input "Activation Link" at bounding box center [491, 257] width 302 height 38
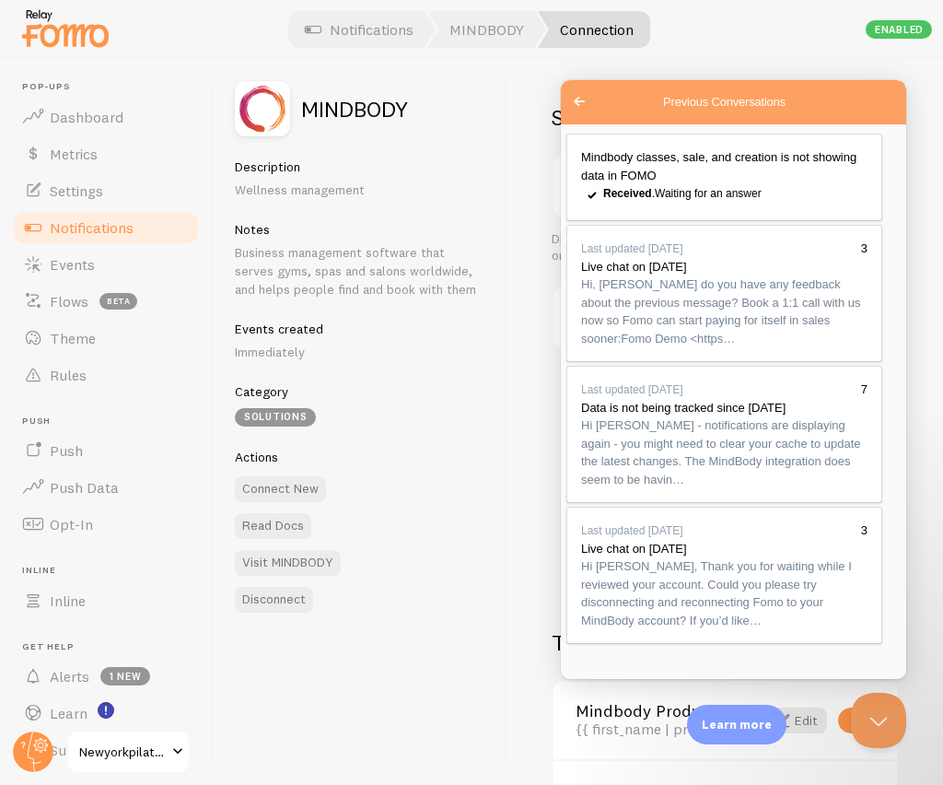
click at [599, 688] on button "Close" at bounding box center [582, 700] width 33 height 24
click at [885, 707] on button "Close Beacon popover" at bounding box center [878, 720] width 55 height 55
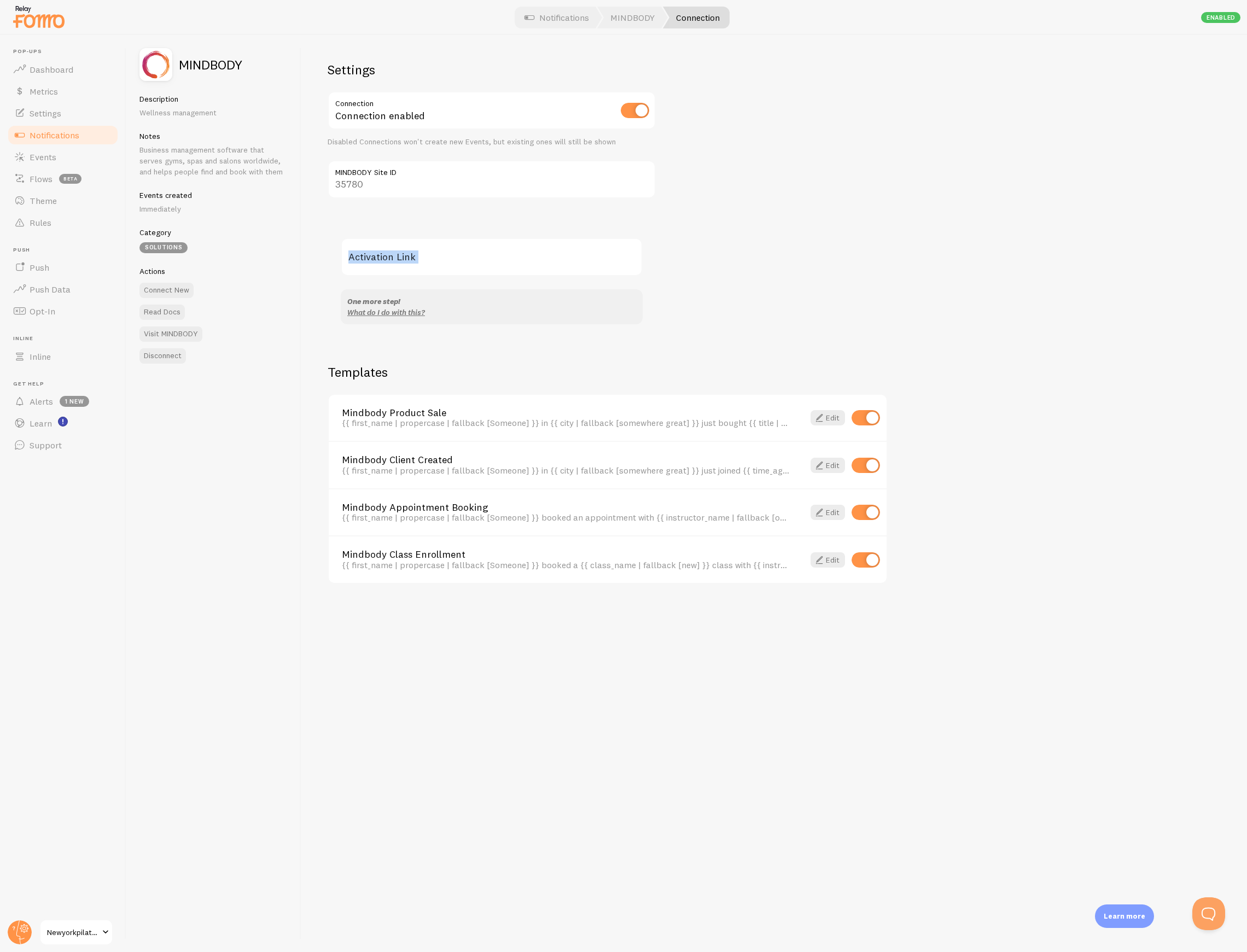
click at [637, 272] on label "Activation Link" at bounding box center [491, 257] width 302 height 38
click at [637, 272] on input "Activation Link" at bounding box center [491, 257] width 302 height 38
click at [859, 513] on input "checkbox" at bounding box center [866, 512] width 28 height 15
checkbox input "false"
click at [872, 341] on div "Settings Connection Connection enabled Disabled Connections won't create new Ev…" at bounding box center [774, 493] width 945 height 917
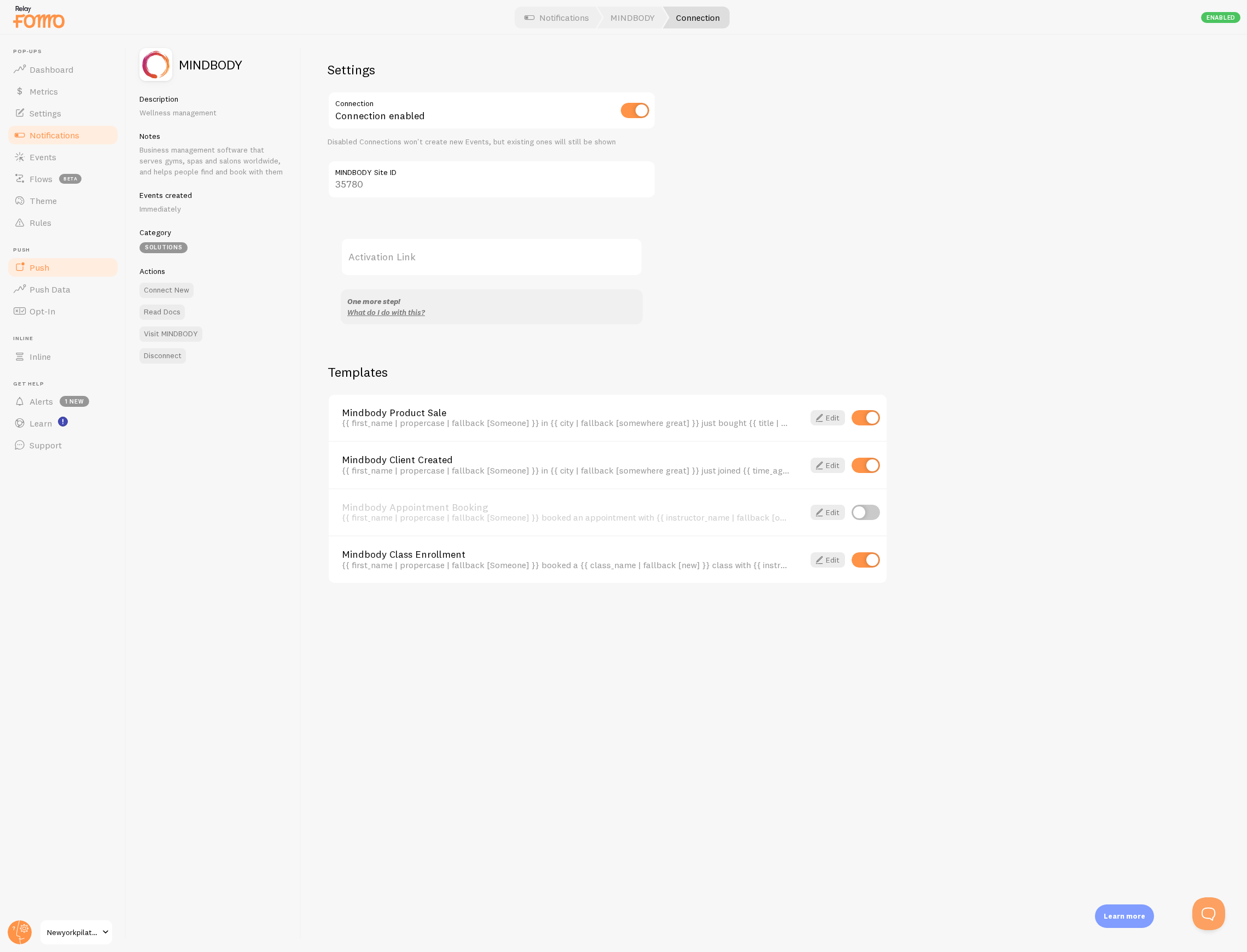
click at [59, 269] on link "Push" at bounding box center [63, 267] width 113 height 22
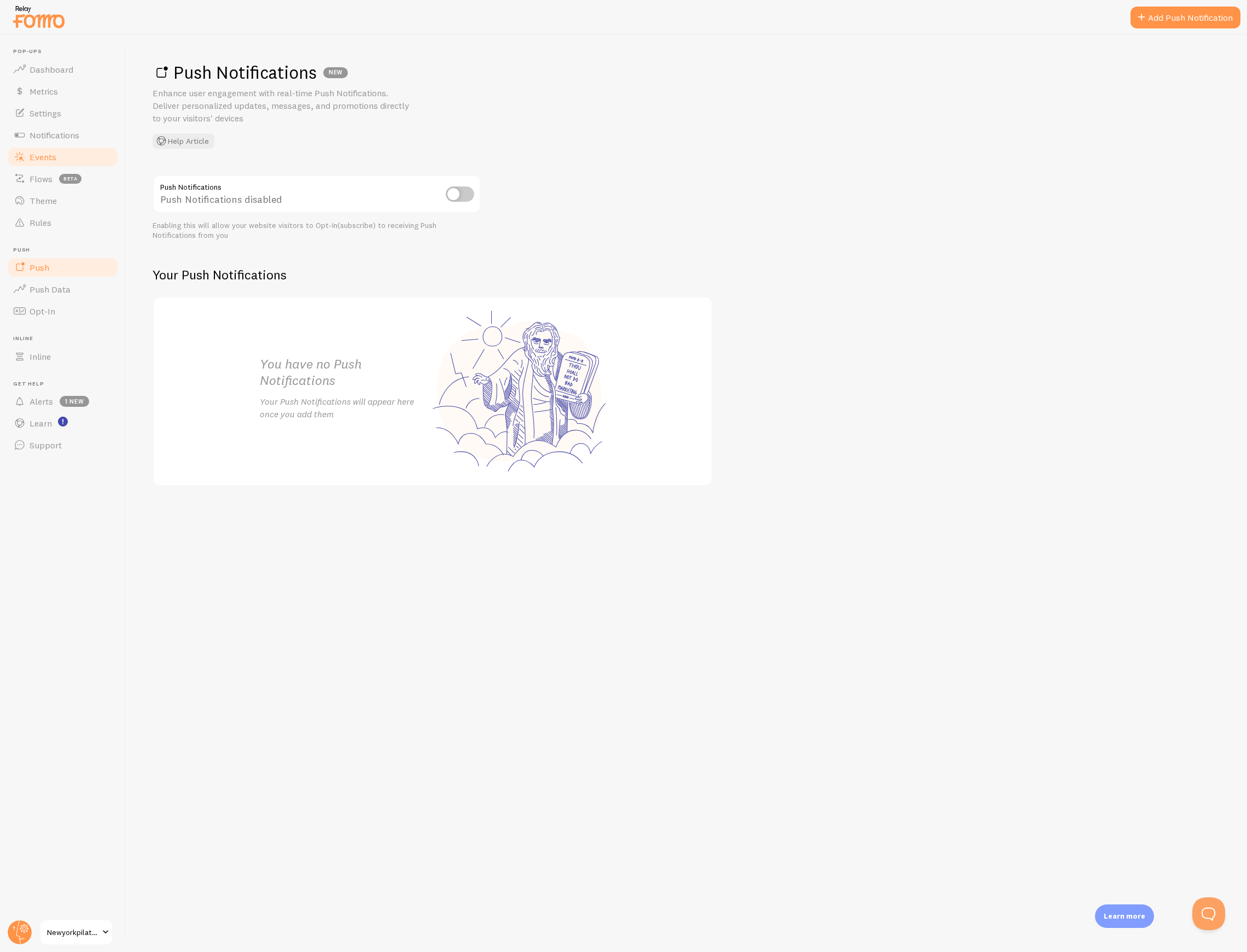
click at [49, 151] on span "Events" at bounding box center [43, 157] width 27 height 11
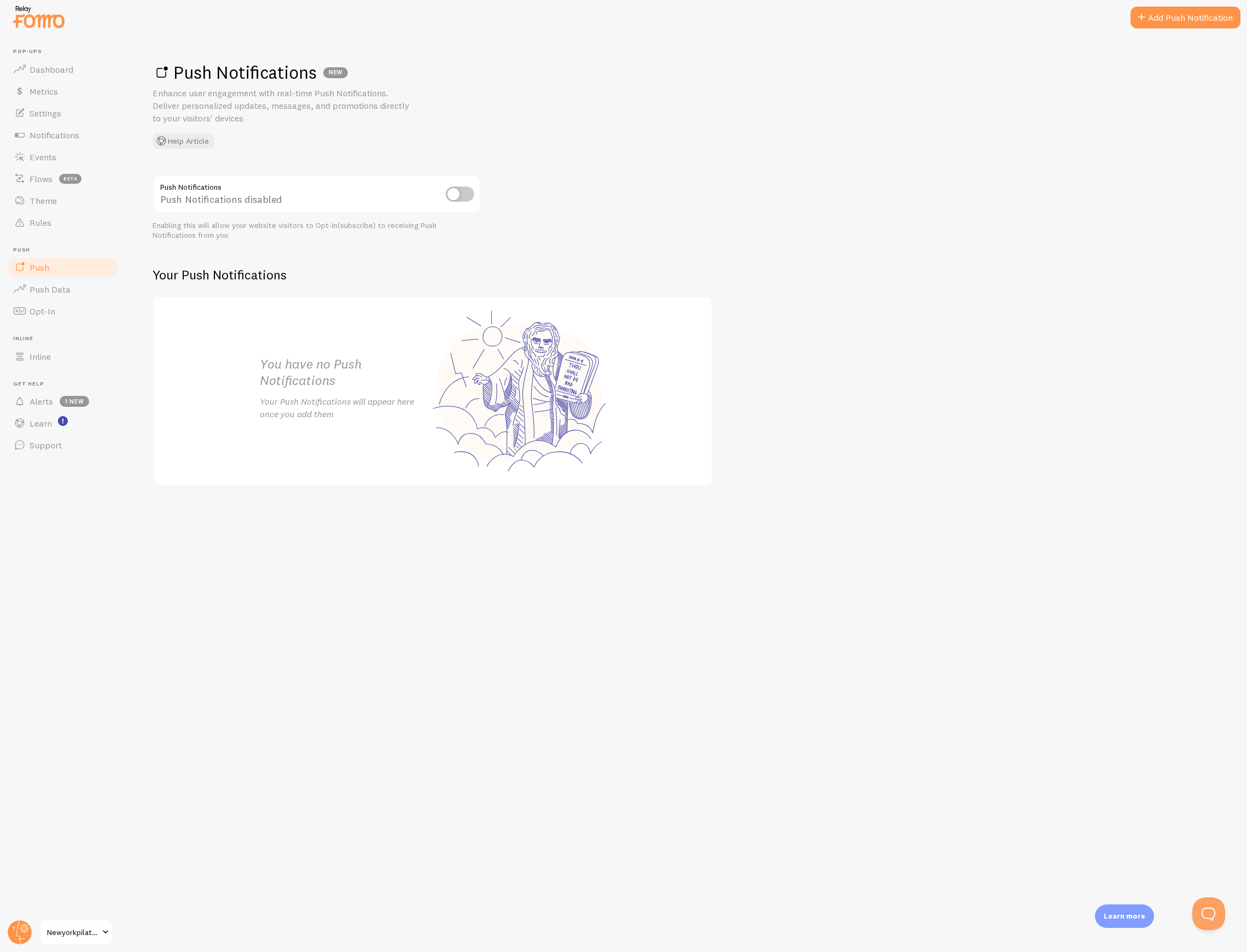
click at [532, 255] on div "Push Notifications Push Notifications disabled Enabling this will allow your we…" at bounding box center [686, 331] width 1068 height 311
click at [1207, 905] on button "Open Beacon popover" at bounding box center [1206, 911] width 33 height 33
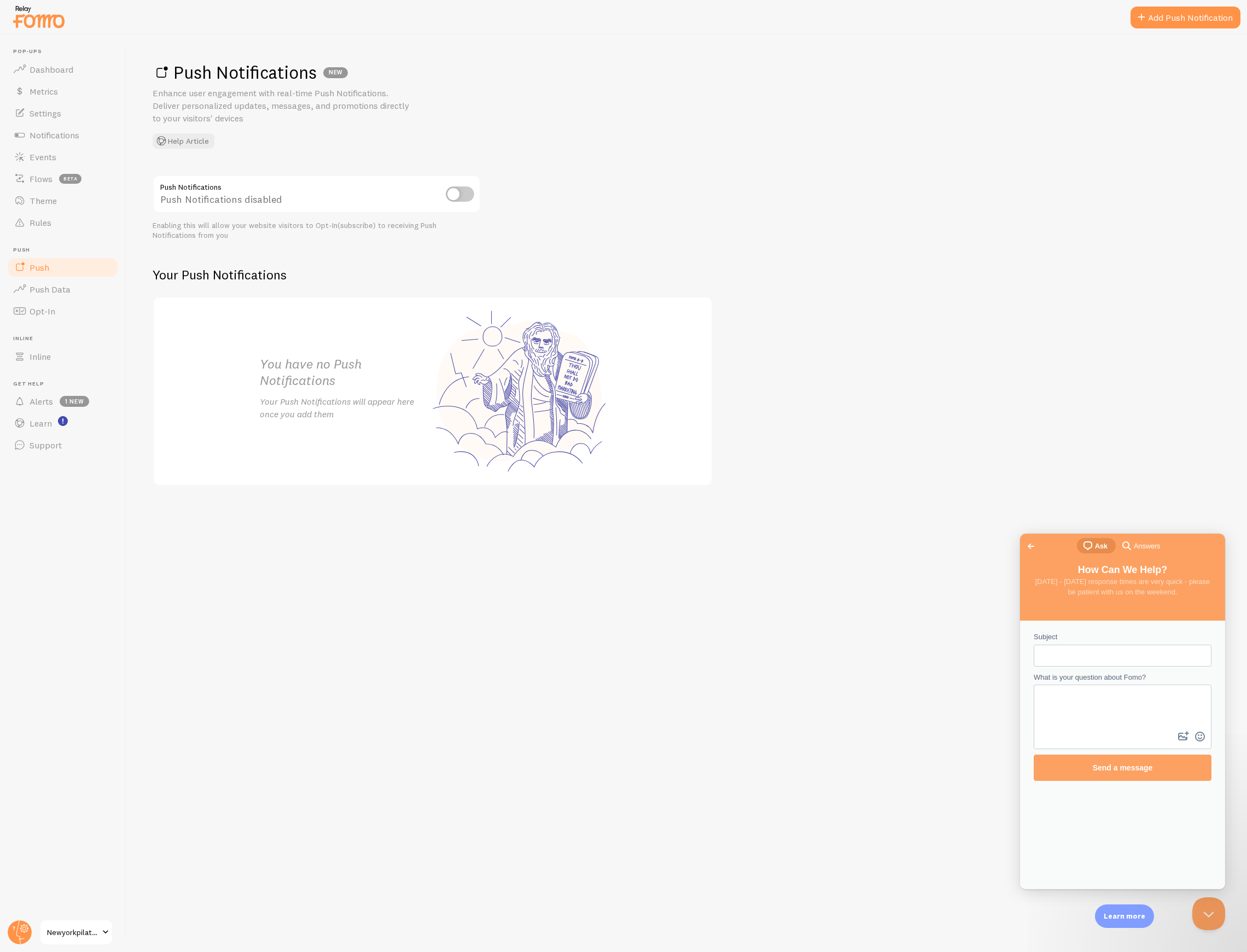
click at [1026, 543] on span "Go back" at bounding box center [1031, 546] width 13 height 13
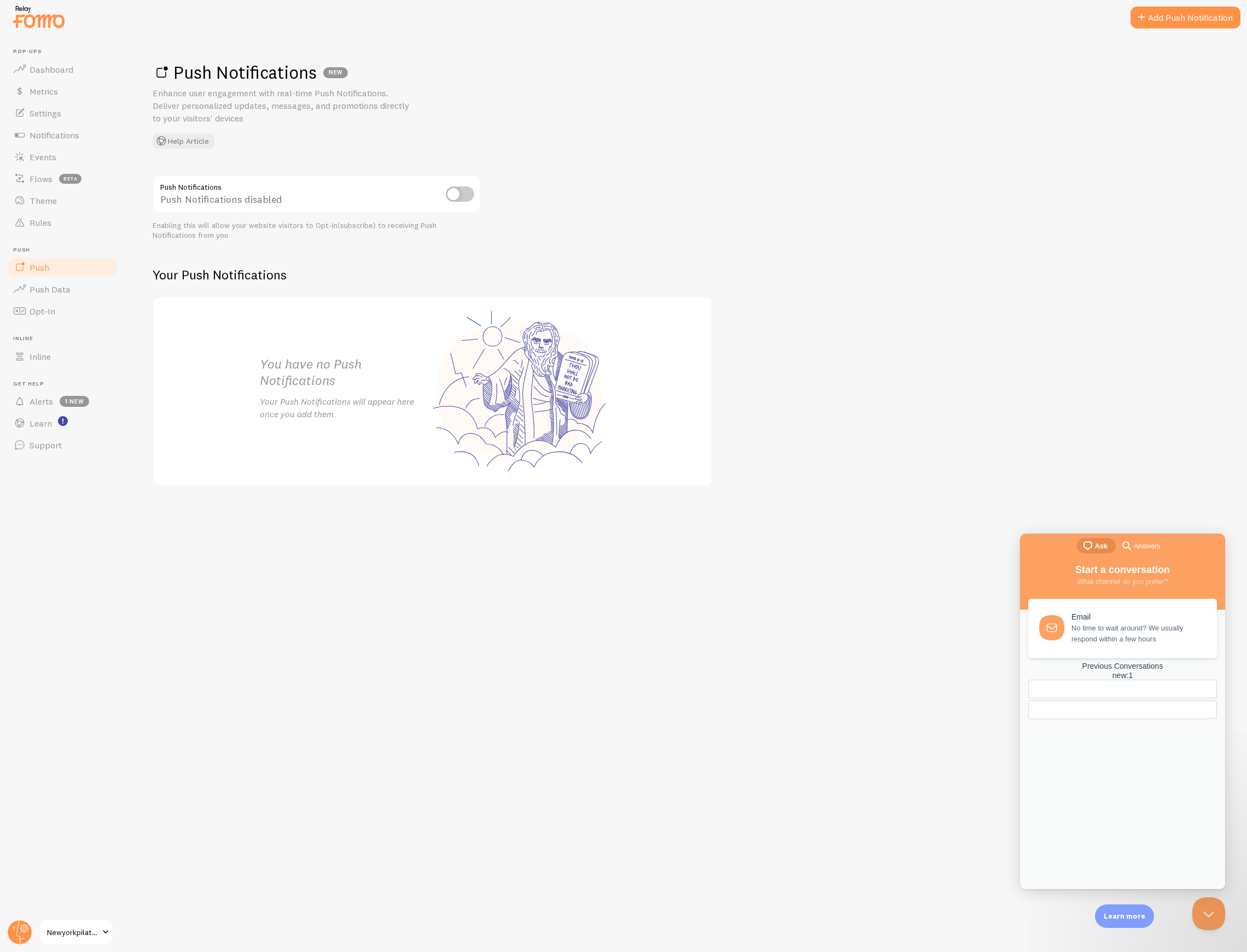
click at [792, 235] on div "Push Notifications Push Notifications disabled Enabling this will allow your we…" at bounding box center [686, 331] width 1068 height 311
